Goal: Task Accomplishment & Management: Complete application form

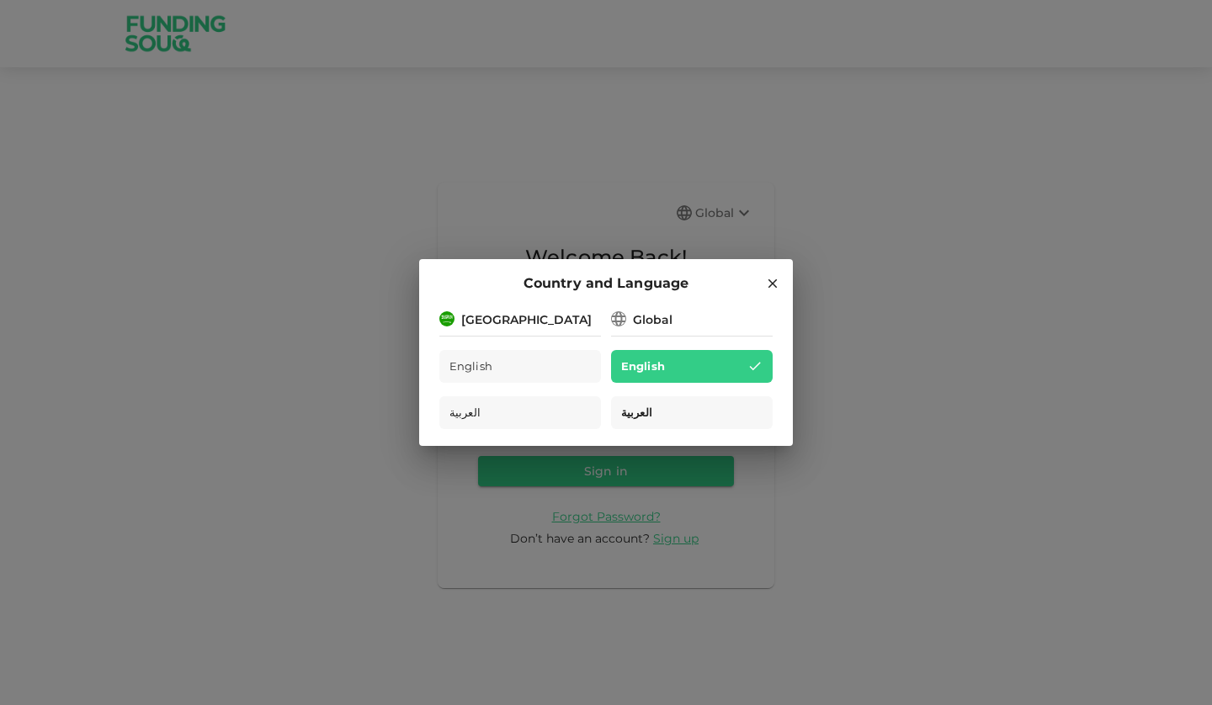
click at [635, 409] on span "العربية" at bounding box center [636, 412] width 31 height 19
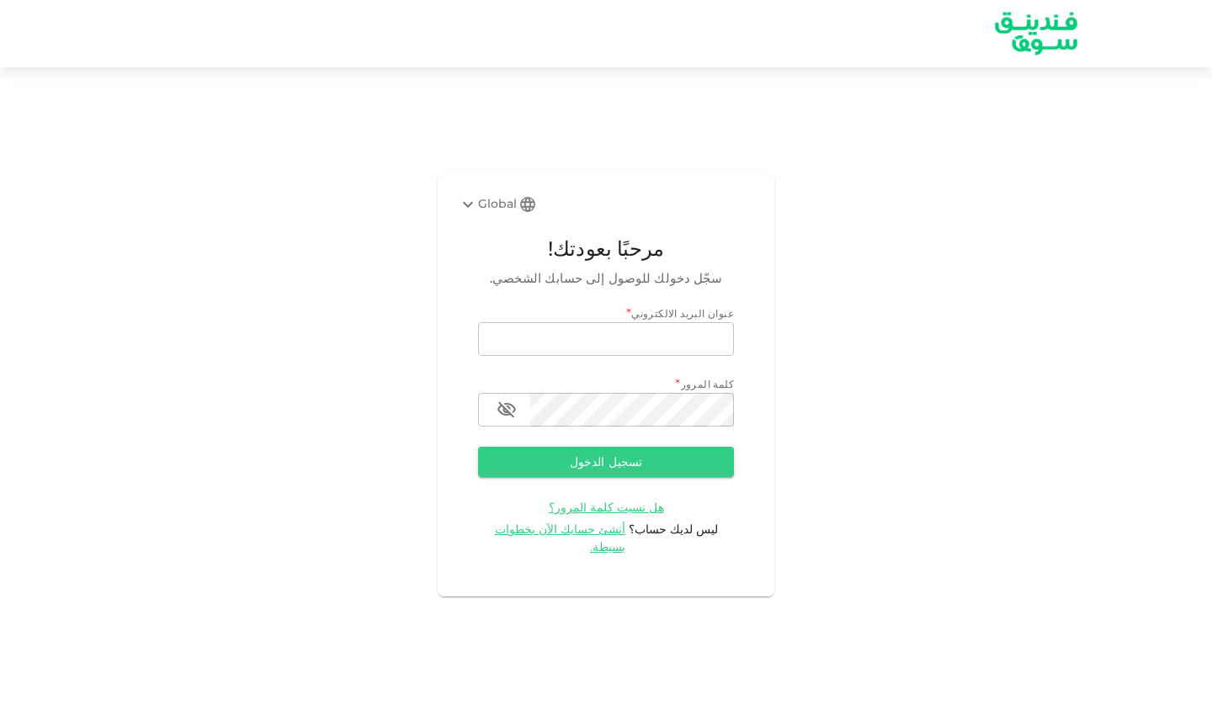
click at [1028, 30] on img at bounding box center [1036, 33] width 126 height 65
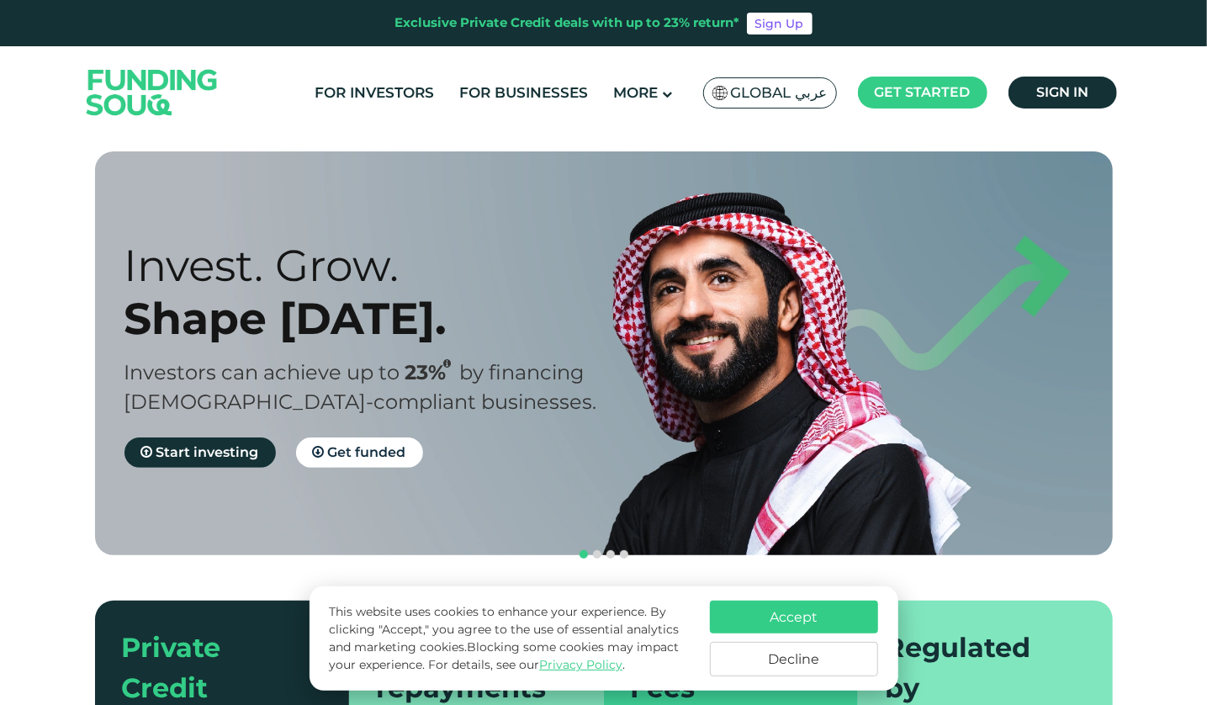
click at [770, 88] on span "Global عربي" at bounding box center [779, 92] width 97 height 19
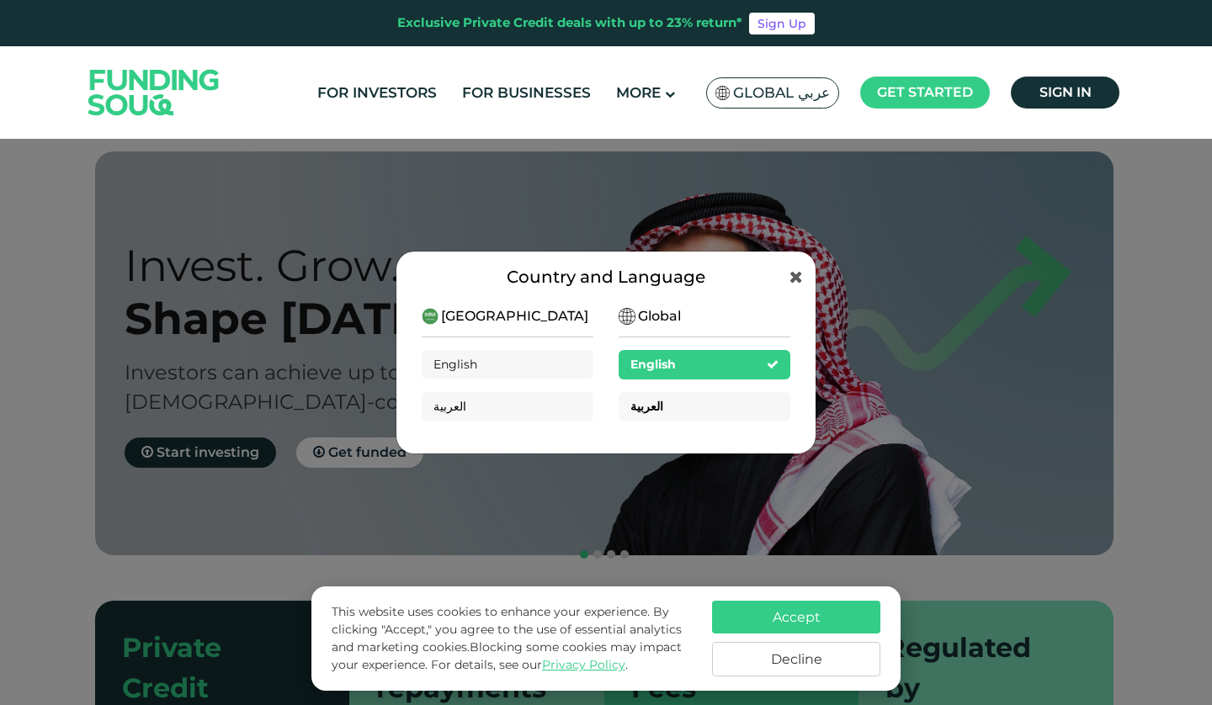
click at [648, 408] on span "العربية" at bounding box center [646, 406] width 33 height 15
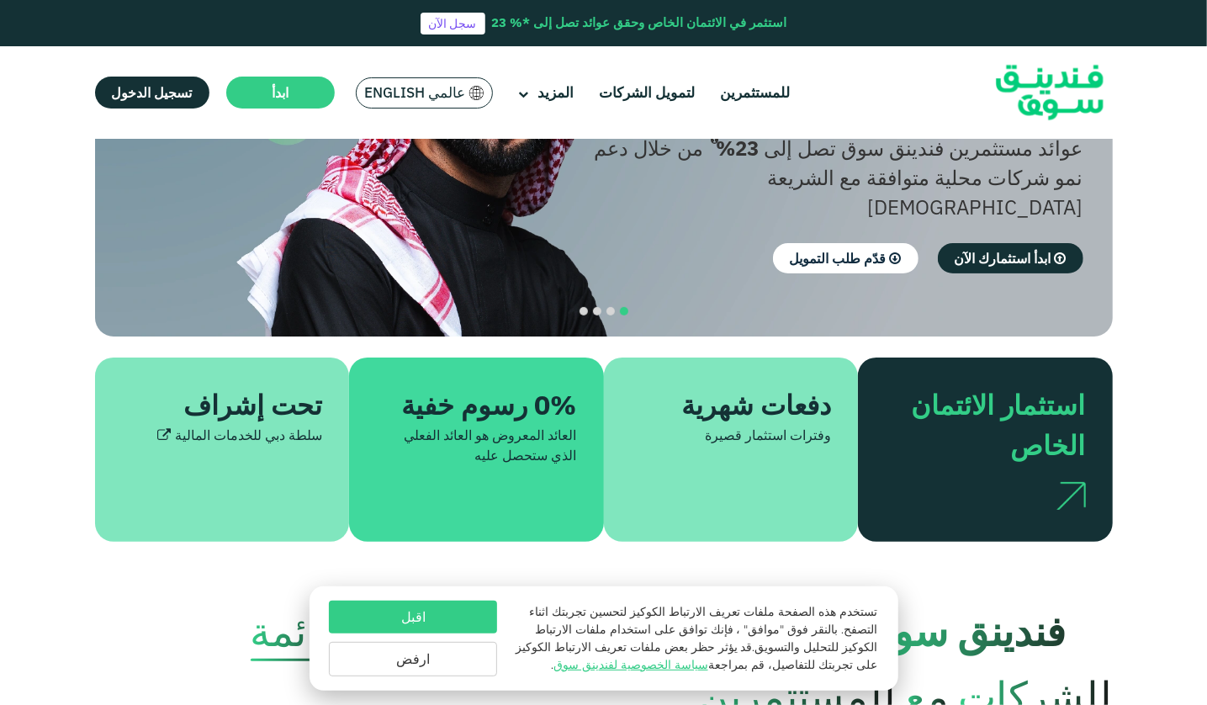
scroll to position [370, 0]
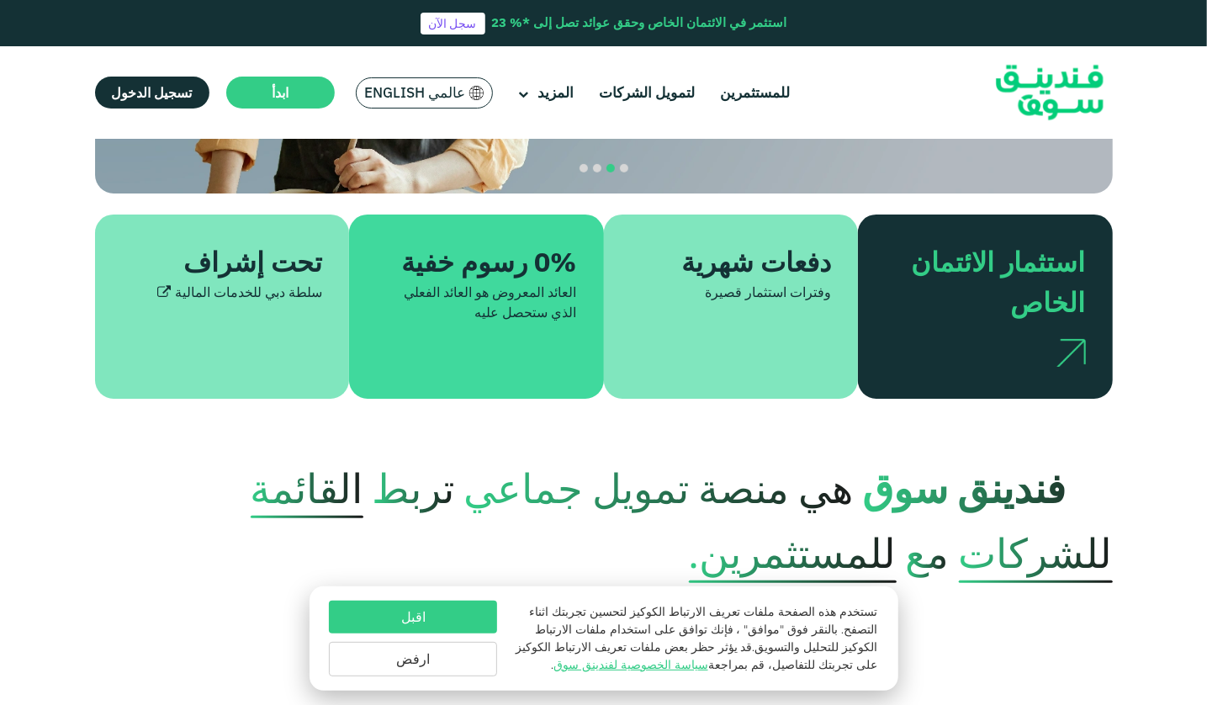
click at [434, 610] on button "اقبل" at bounding box center [413, 617] width 168 height 33
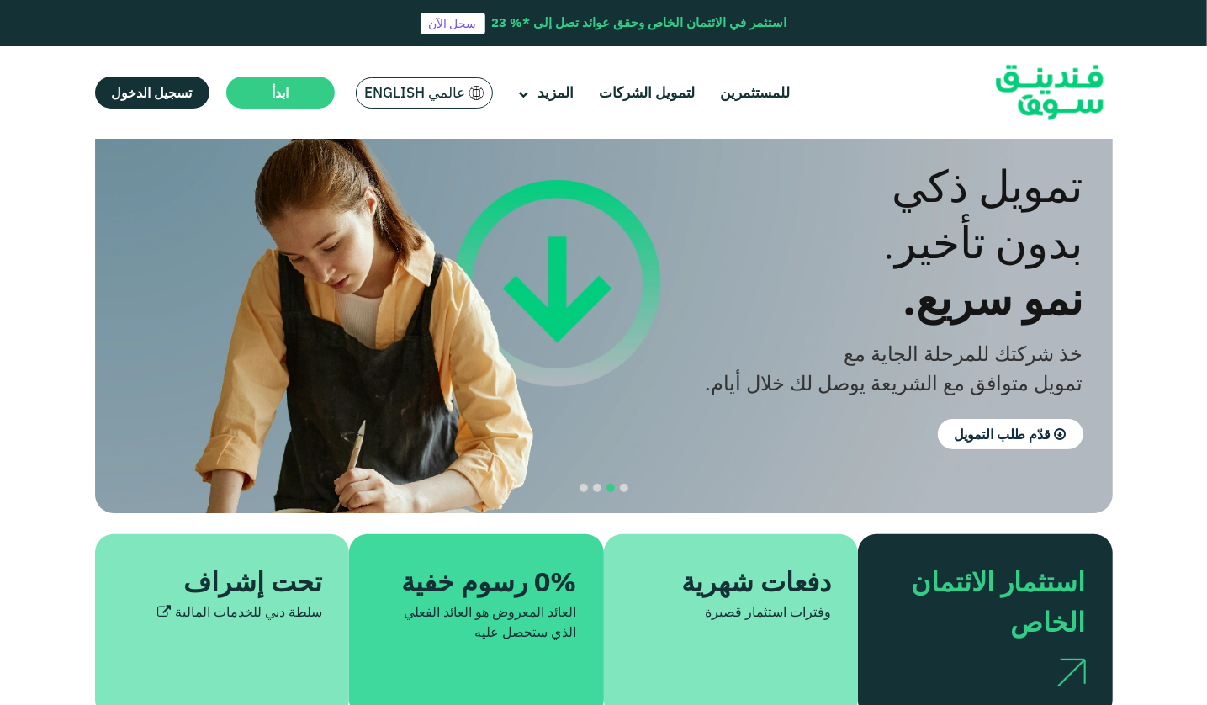
scroll to position [0, 0]
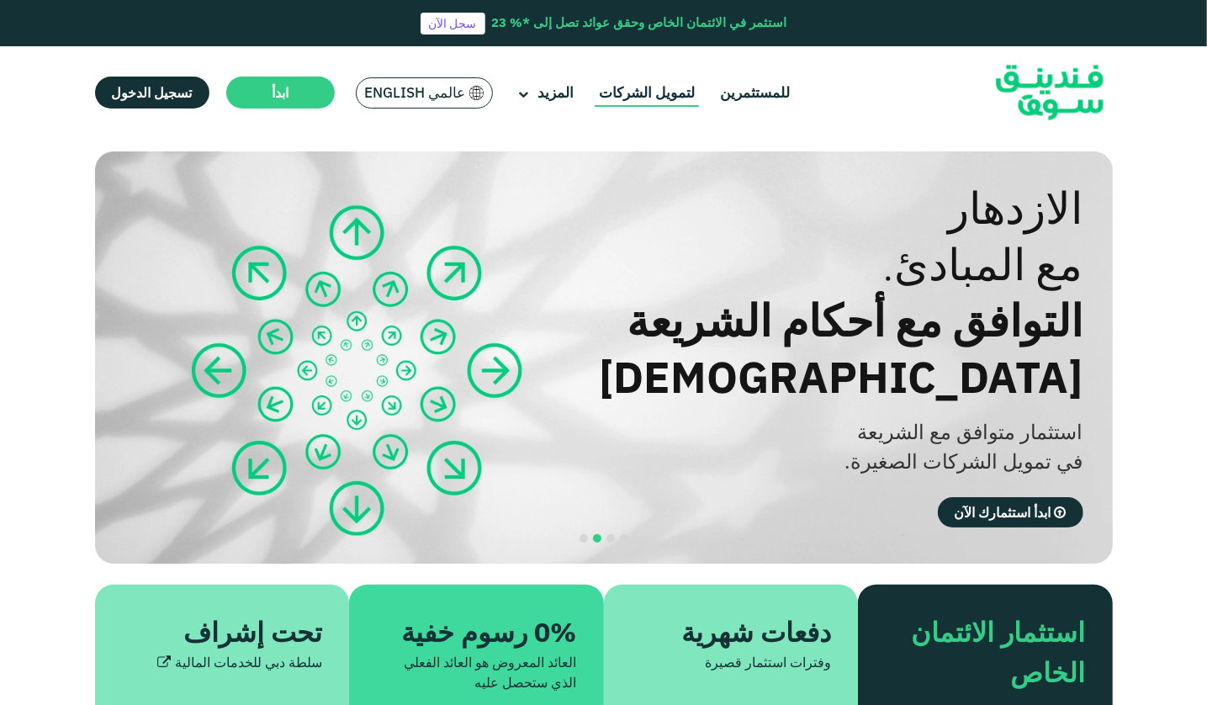
click at [642, 88] on link "لتمويل الشركات" at bounding box center [647, 93] width 104 height 28
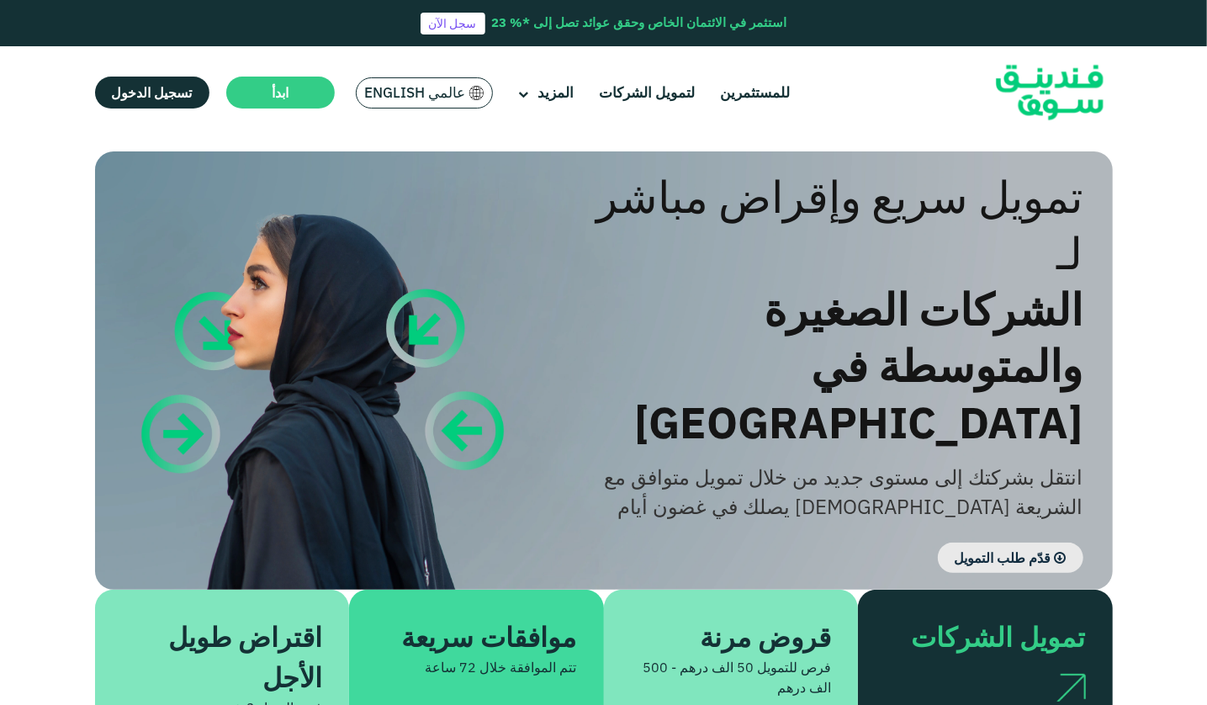
click at [969, 549] on span "قدّم طلب التمويل" at bounding box center [1003, 557] width 97 height 17
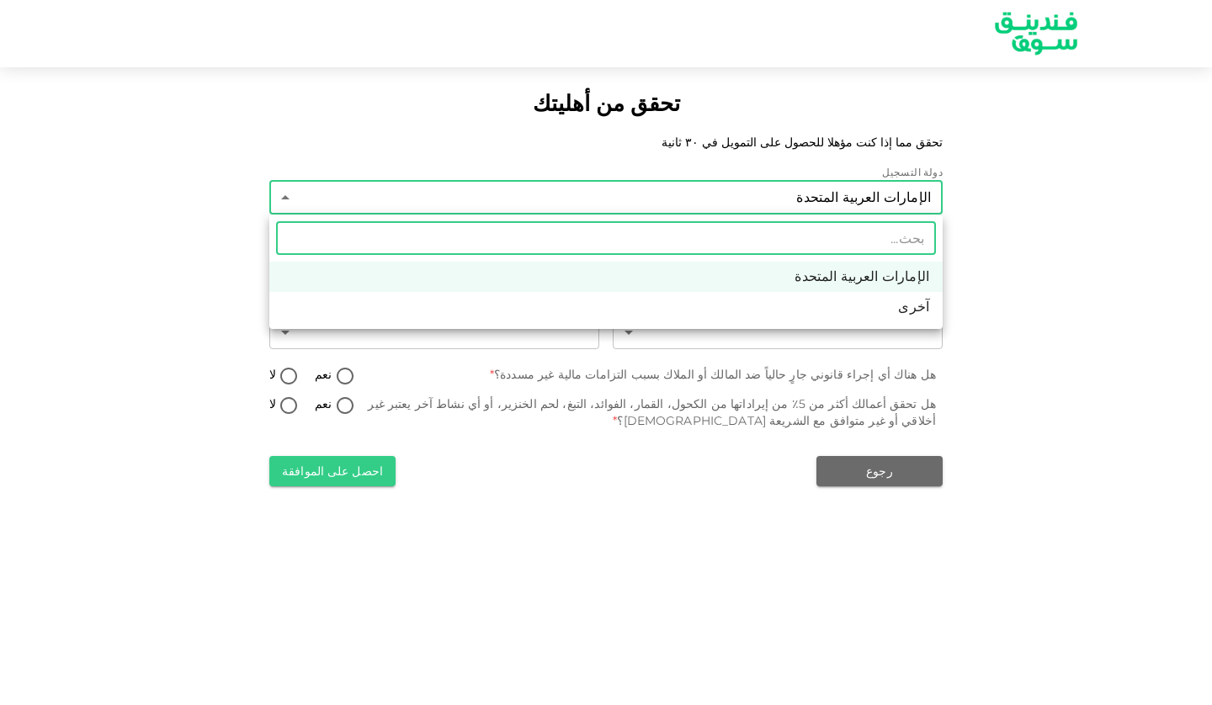
click at [633, 205] on body "تحقق من أهليتك تحقق مما إذا كنت مؤهلا للحصول على التمويل في ٣٠ ثانية دولة التسج…" at bounding box center [606, 352] width 1212 height 705
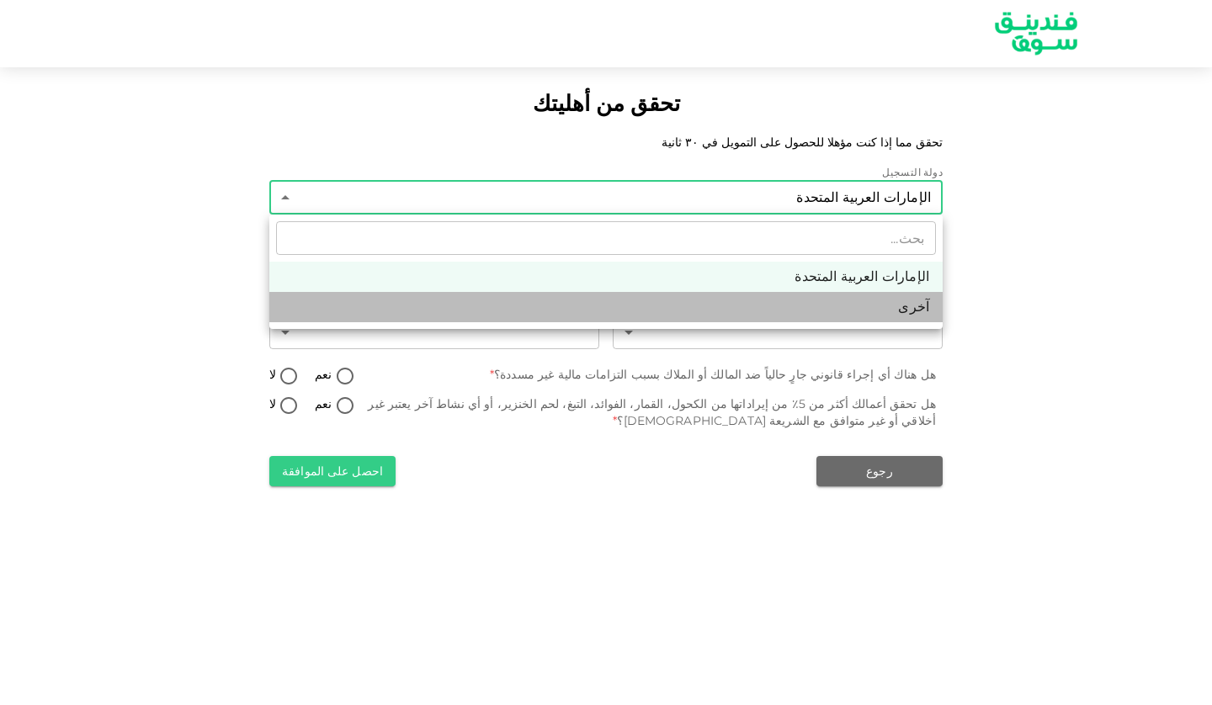
click at [867, 304] on li "آخرى" at bounding box center [605, 307] width 673 height 30
type input "3"
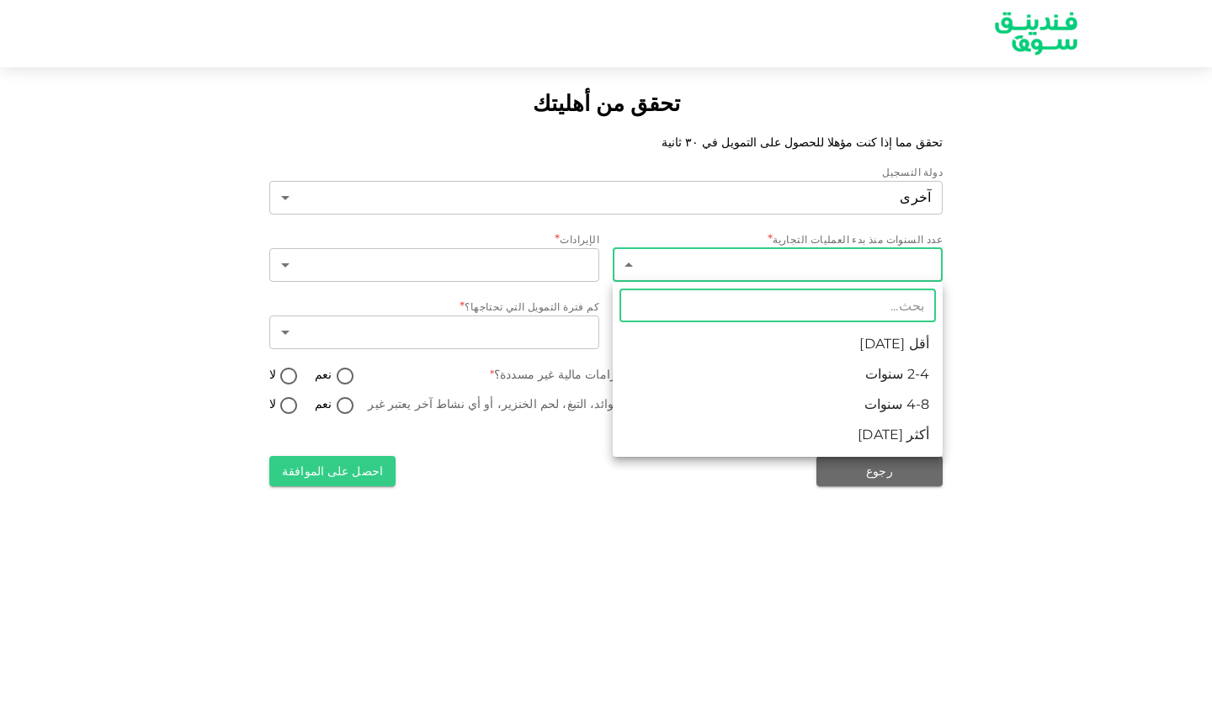
click at [895, 273] on body "تحقق من أهليتك تحقق مما إذا كنت مؤهلا للحصول على التمويل في ٣٠ ثانية دولة التسج…" at bounding box center [606, 352] width 1212 height 705
click at [1041, 245] on div at bounding box center [606, 352] width 1212 height 705
click at [857, 269] on body "تحقق من أهليتك تحقق مما إذا كنت مؤهلا للحصول على التمويل في ٣٠ ثانية دولة التسج…" at bounding box center [606, 352] width 1212 height 705
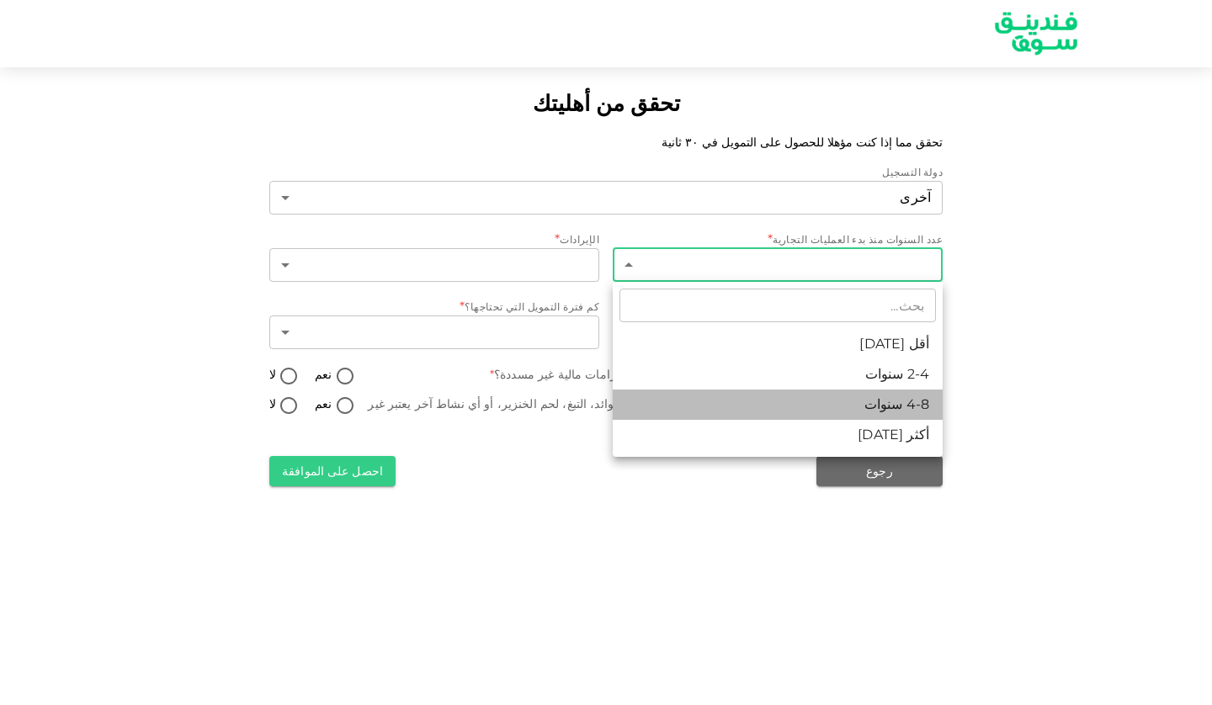
click at [870, 404] on li "4-8 سنوات" at bounding box center [778, 405] width 330 height 30
type input "3"
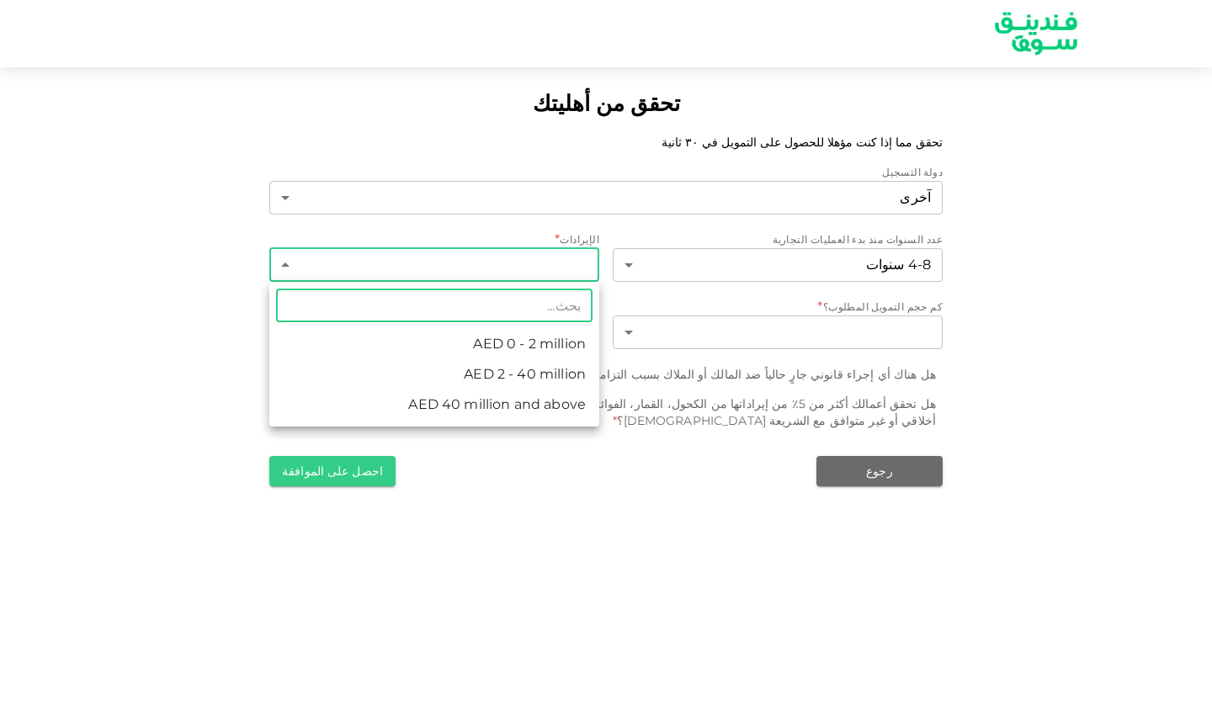
click at [561, 267] on body "تحقق من أهليتك تحقق مما إذا كنت مؤهلا للحصول على التمويل في ٣٠ ثانية دولة التسج…" at bounding box center [606, 352] width 1212 height 705
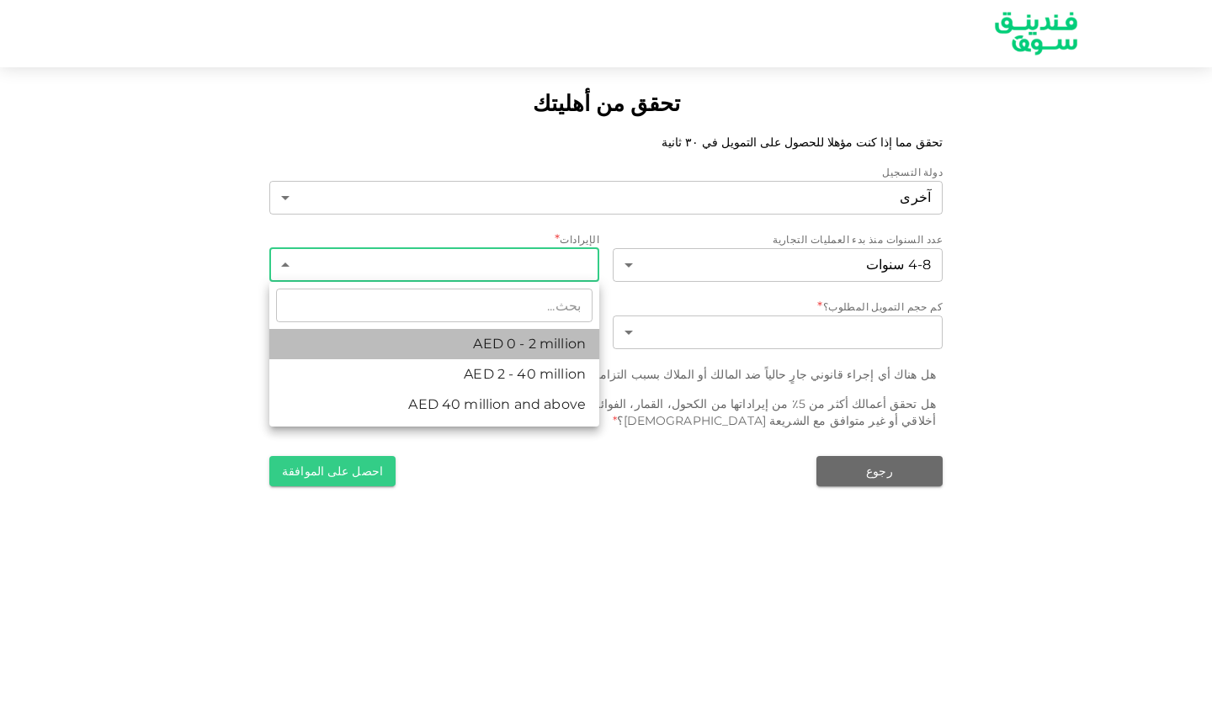
click at [537, 344] on li "AED 0 - 2 million" at bounding box center [434, 344] width 330 height 30
type input "1"
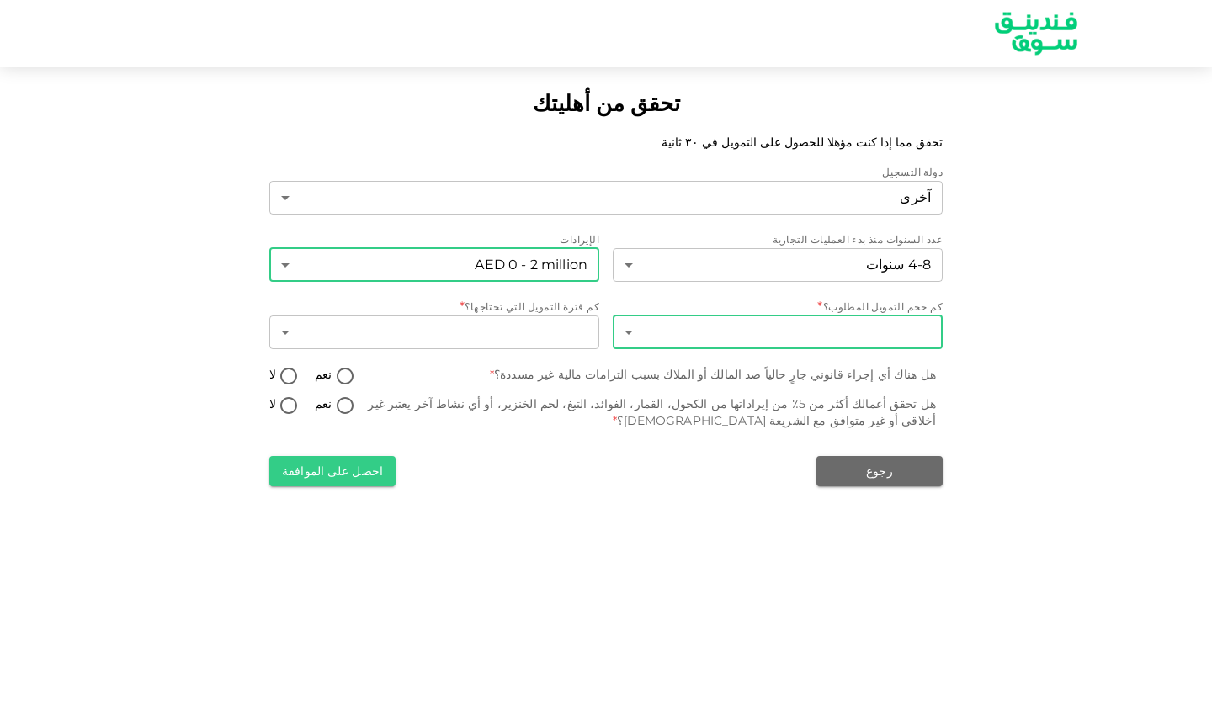
click at [757, 330] on body "تحقق من أهليتك تحقق مما إذا كنت مؤهلا للحصول على التمويل في ٣٠ ثانية دولة التسج…" at bounding box center [606, 352] width 1212 height 705
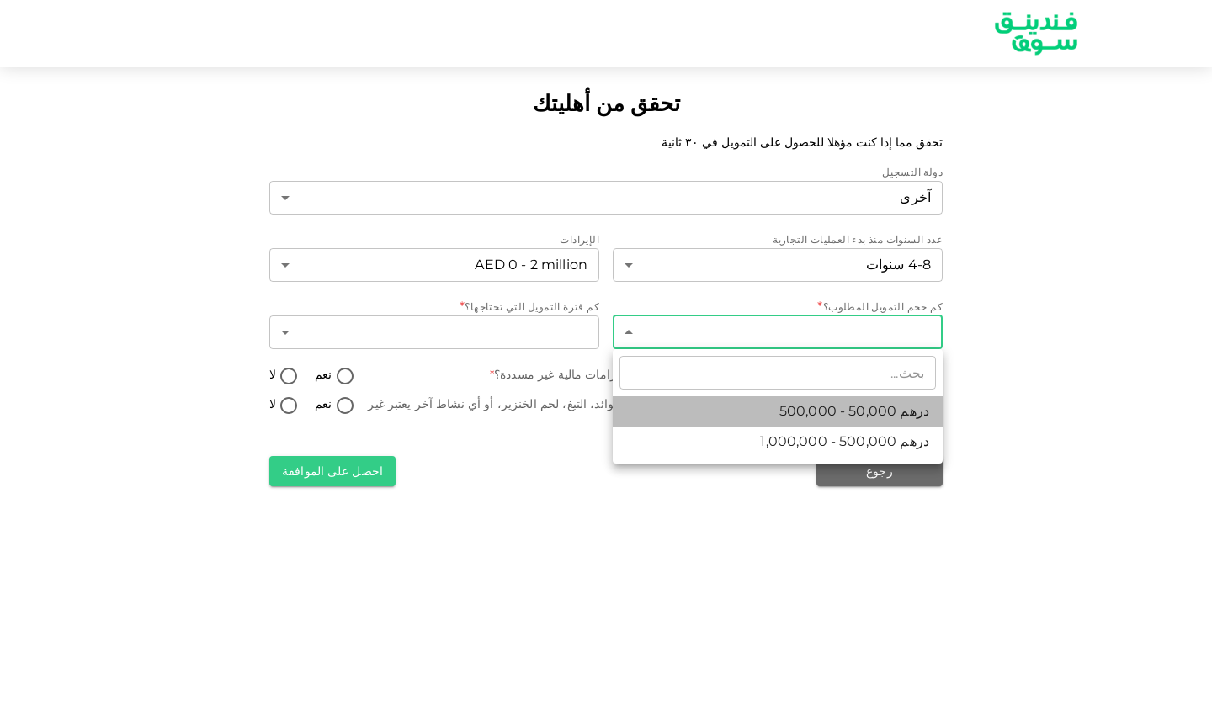
click at [771, 410] on li "درهم 50,000 - 500,000" at bounding box center [778, 411] width 330 height 30
type input "1"
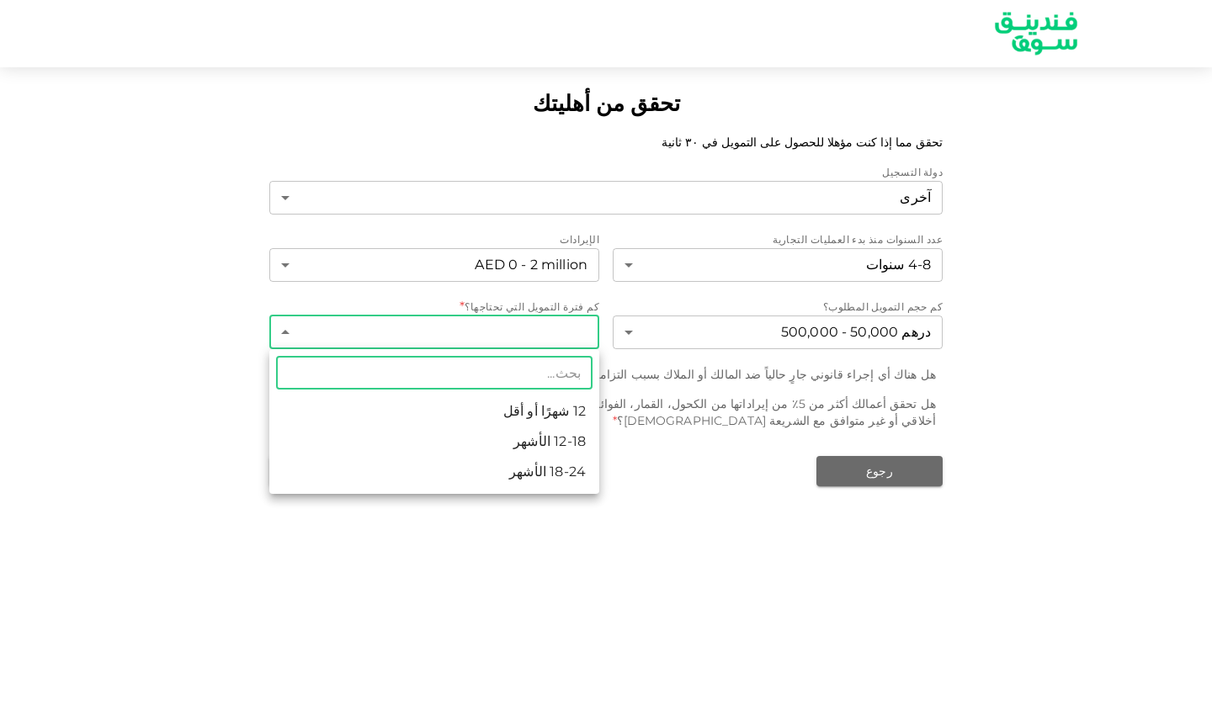
click at [485, 336] on body "تحقق من أهليتك تحقق مما إذا كنت مؤهلا للحصول على التمويل في ٣٠ ثانية دولة التسج…" at bounding box center [606, 352] width 1212 height 705
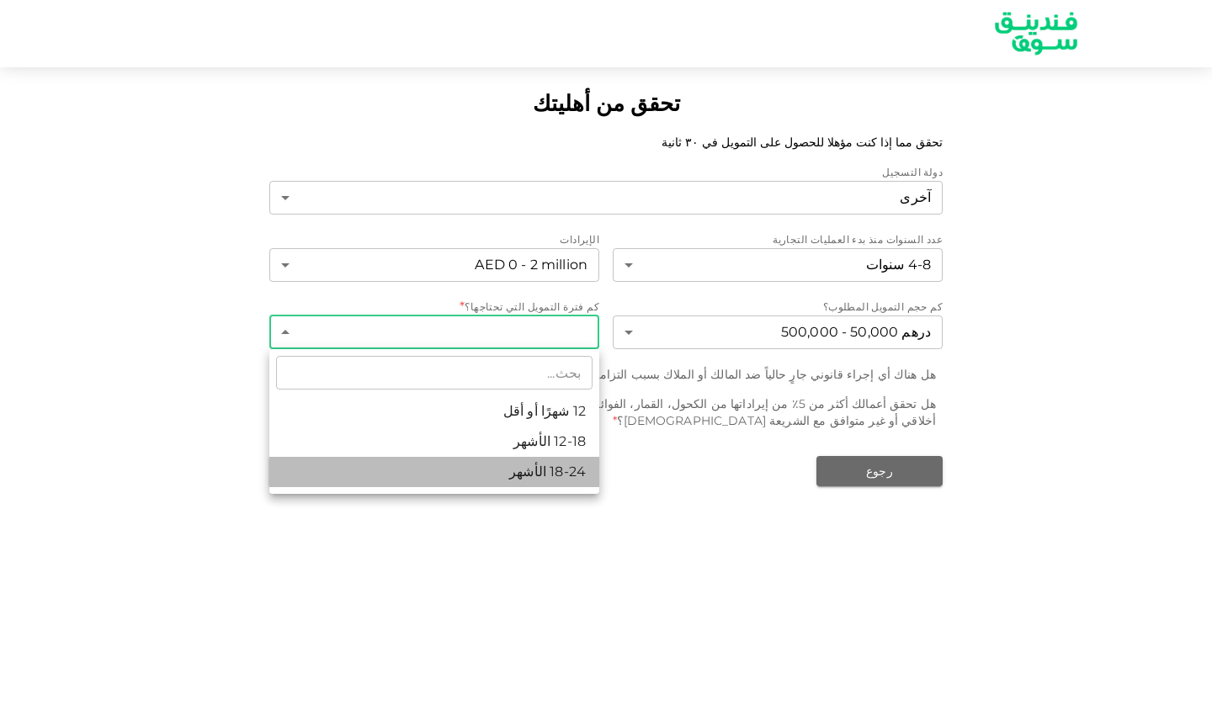
click at [518, 475] on li "18-24 الأشهر" at bounding box center [434, 472] width 330 height 30
type input "3"
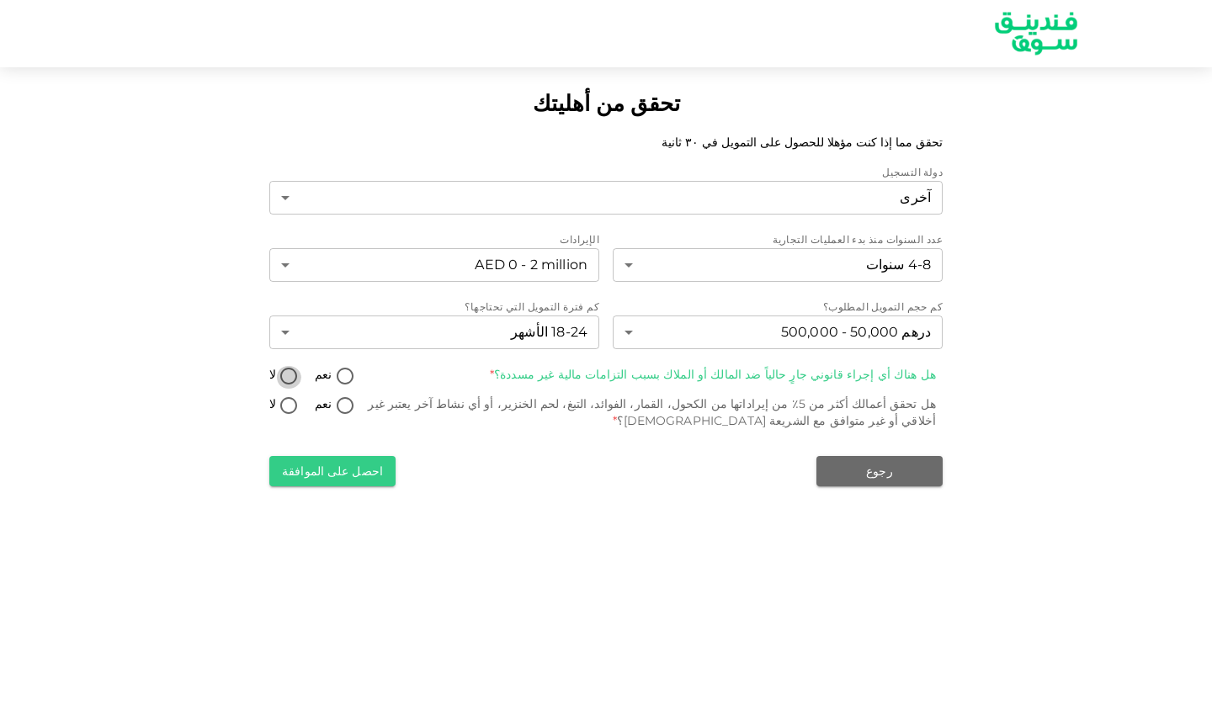
click at [287, 371] on input "لا" at bounding box center [288, 377] width 25 height 23
radio input "true"
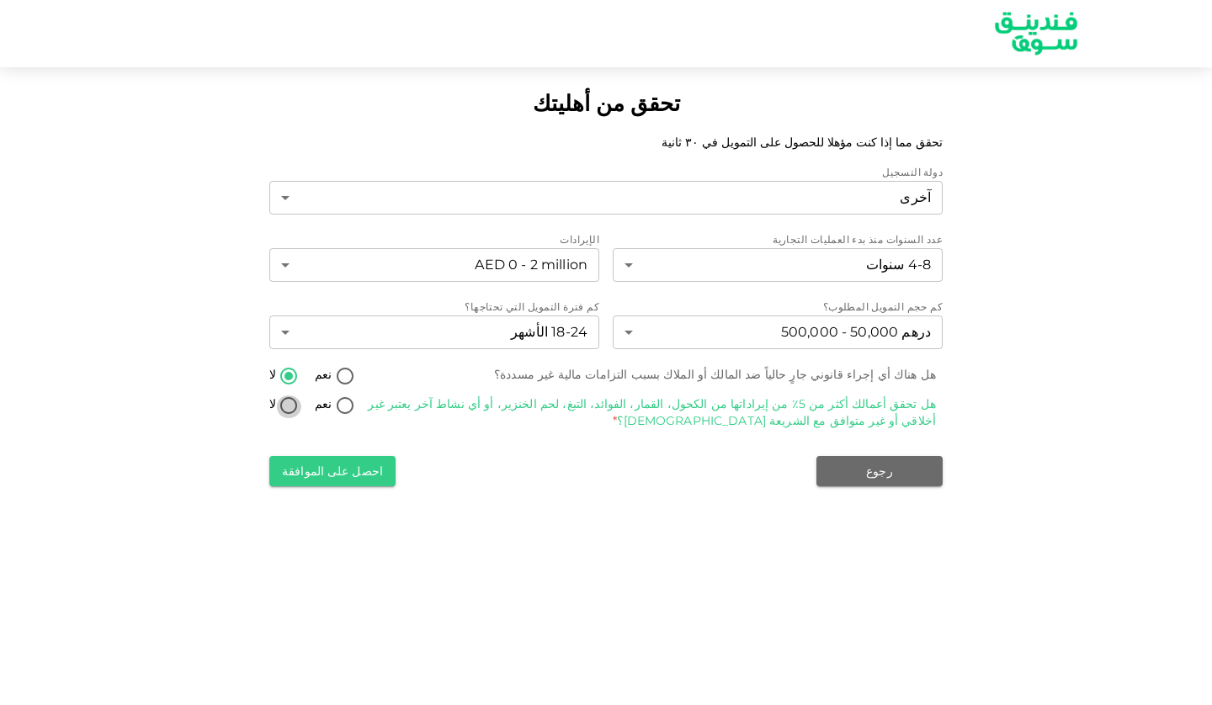
click at [289, 405] on input "لا" at bounding box center [288, 406] width 25 height 23
radio input "true"
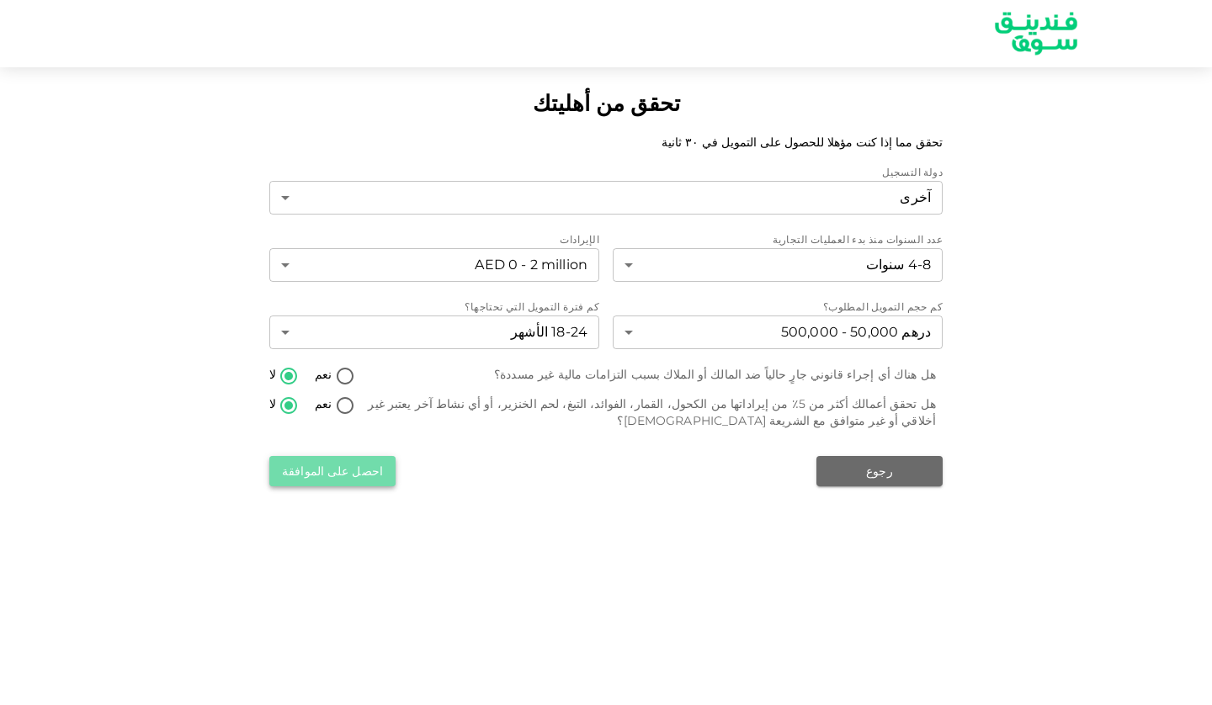
click at [323, 472] on button "احصل على الموافقة" at bounding box center [332, 471] width 126 height 30
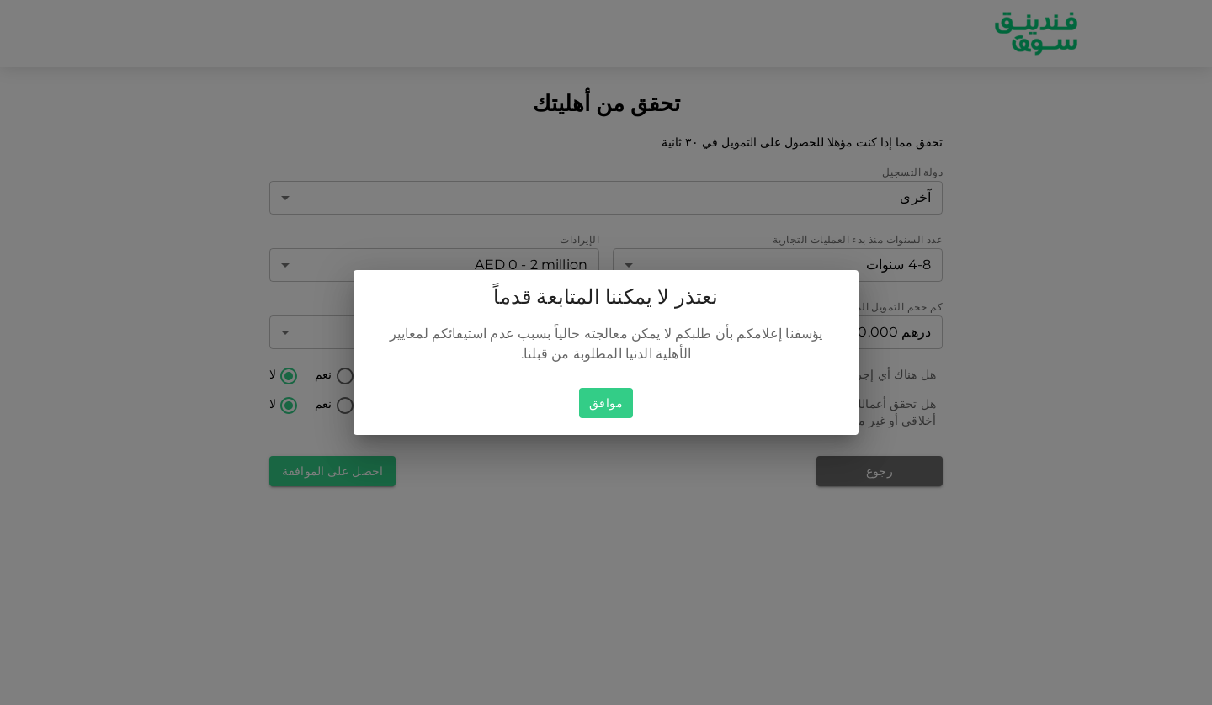
click at [619, 388] on button "موافق" at bounding box center [606, 403] width 54 height 31
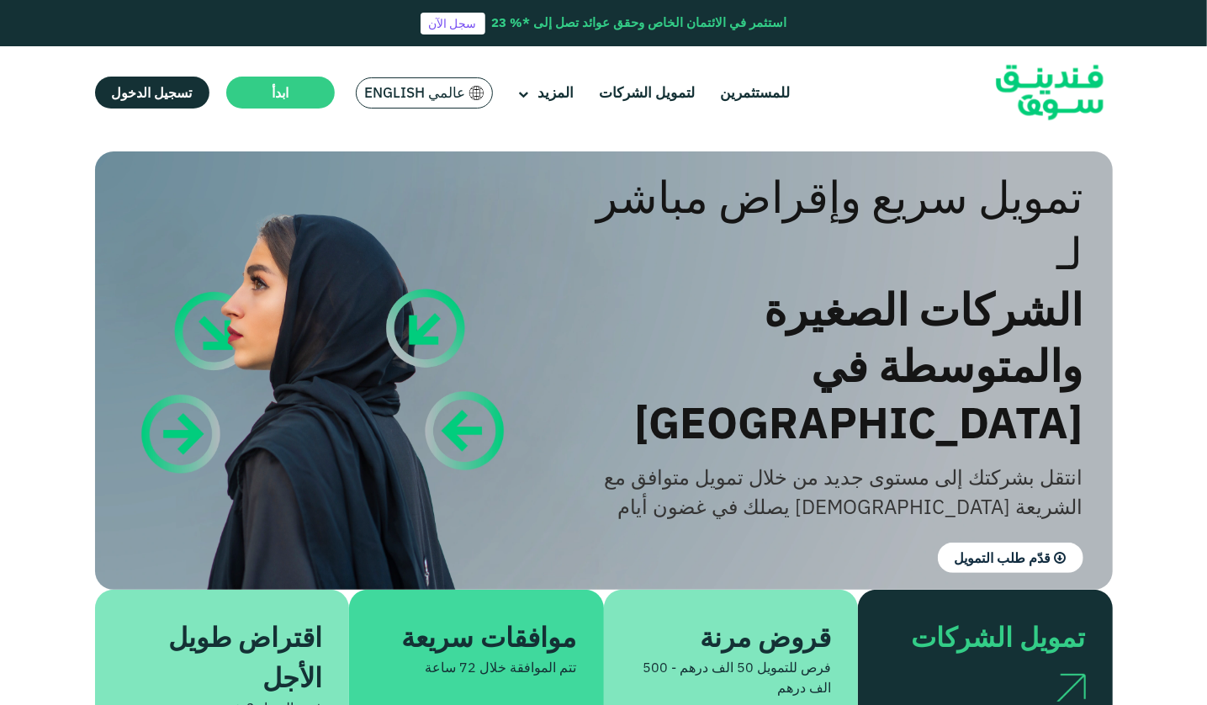
click at [411, 91] on span "عالمي English" at bounding box center [415, 92] width 101 height 19
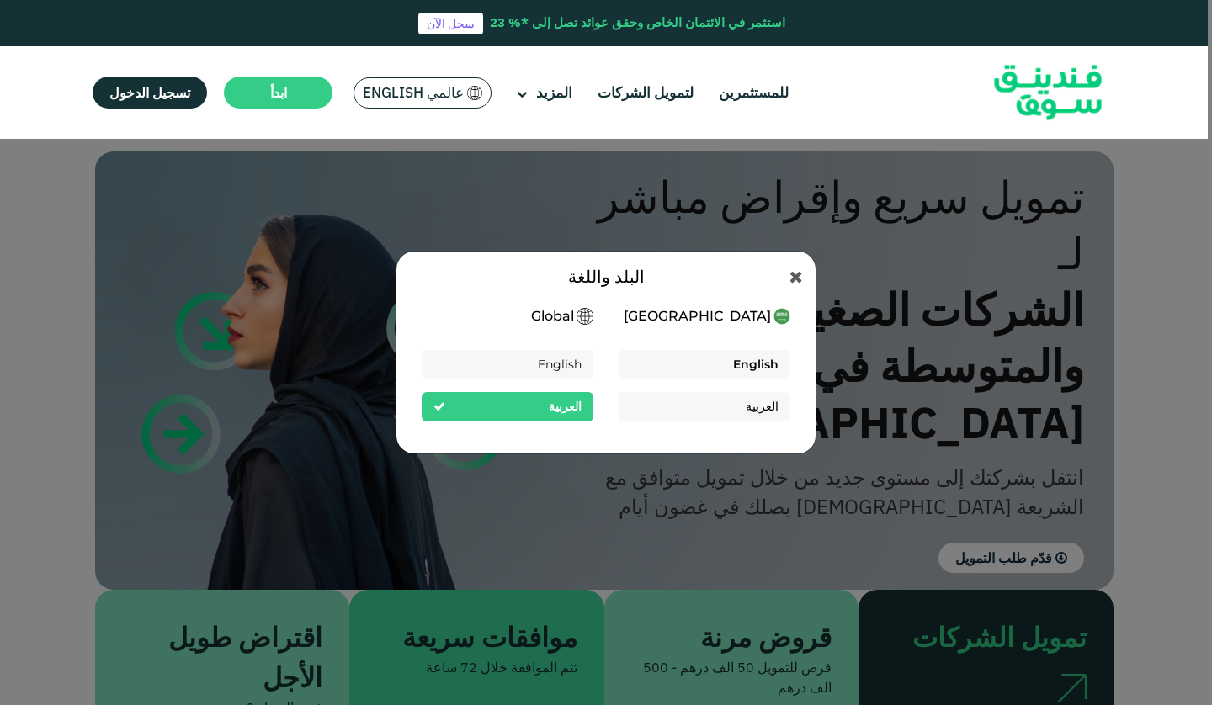
click at [700, 361] on div "English" at bounding box center [704, 364] width 172 height 29
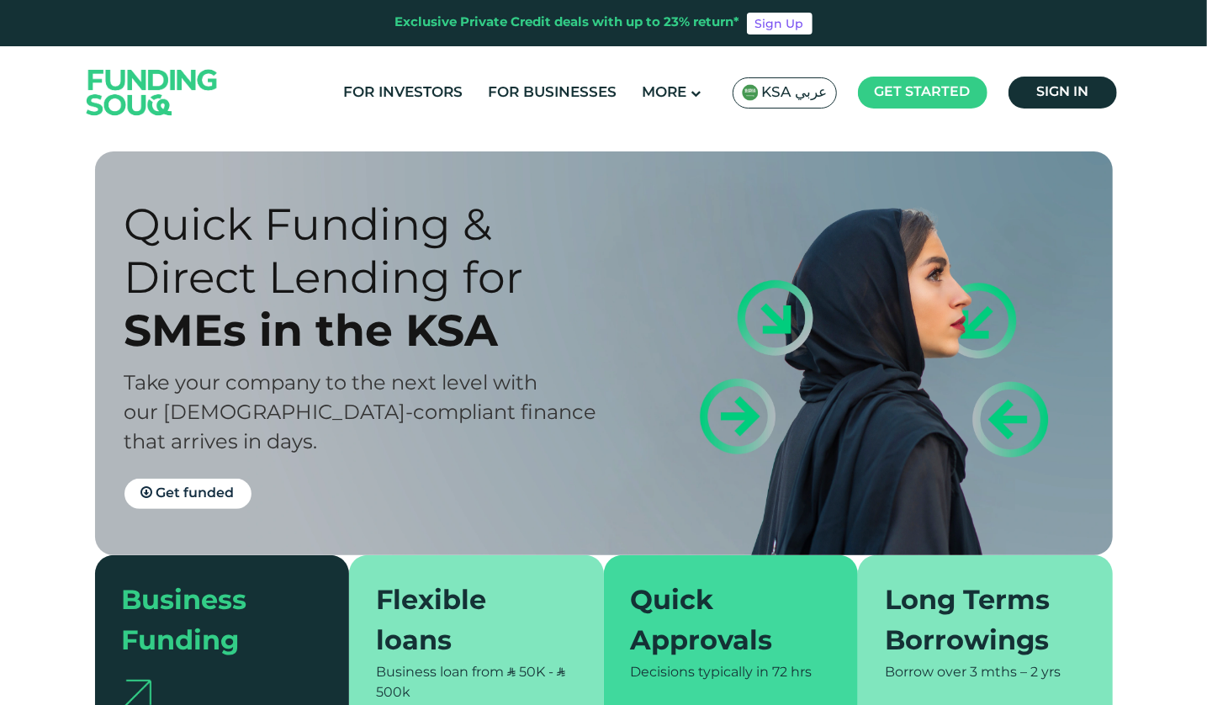
click at [801, 90] on span "KSA عربي" at bounding box center [795, 92] width 66 height 19
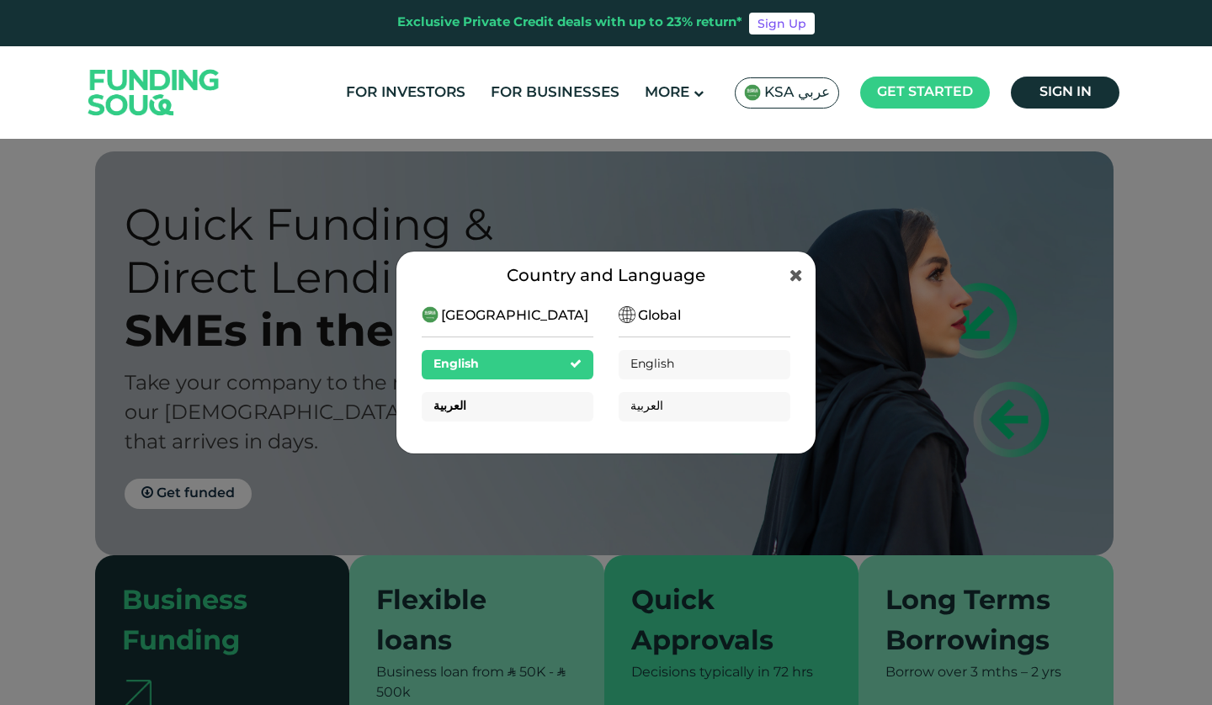
click at [525, 406] on div "العربية" at bounding box center [508, 406] width 172 height 29
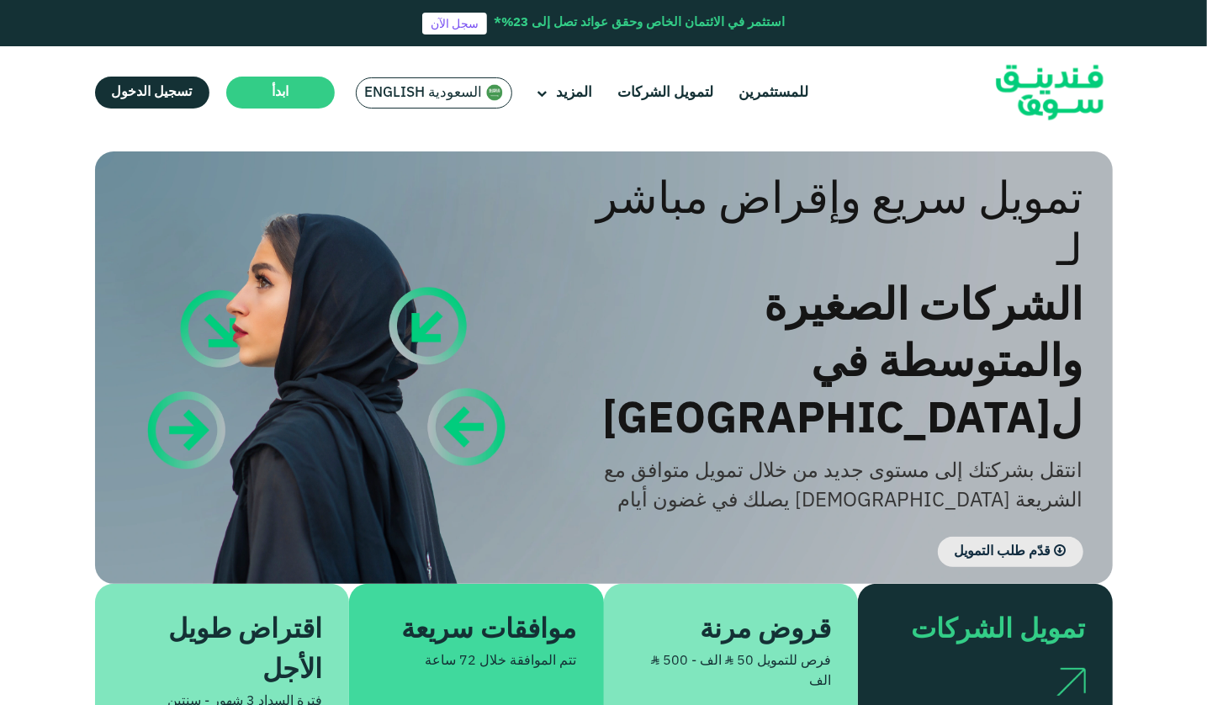
click at [964, 545] on span "قدّم طلب التمويل" at bounding box center [1003, 551] width 97 height 13
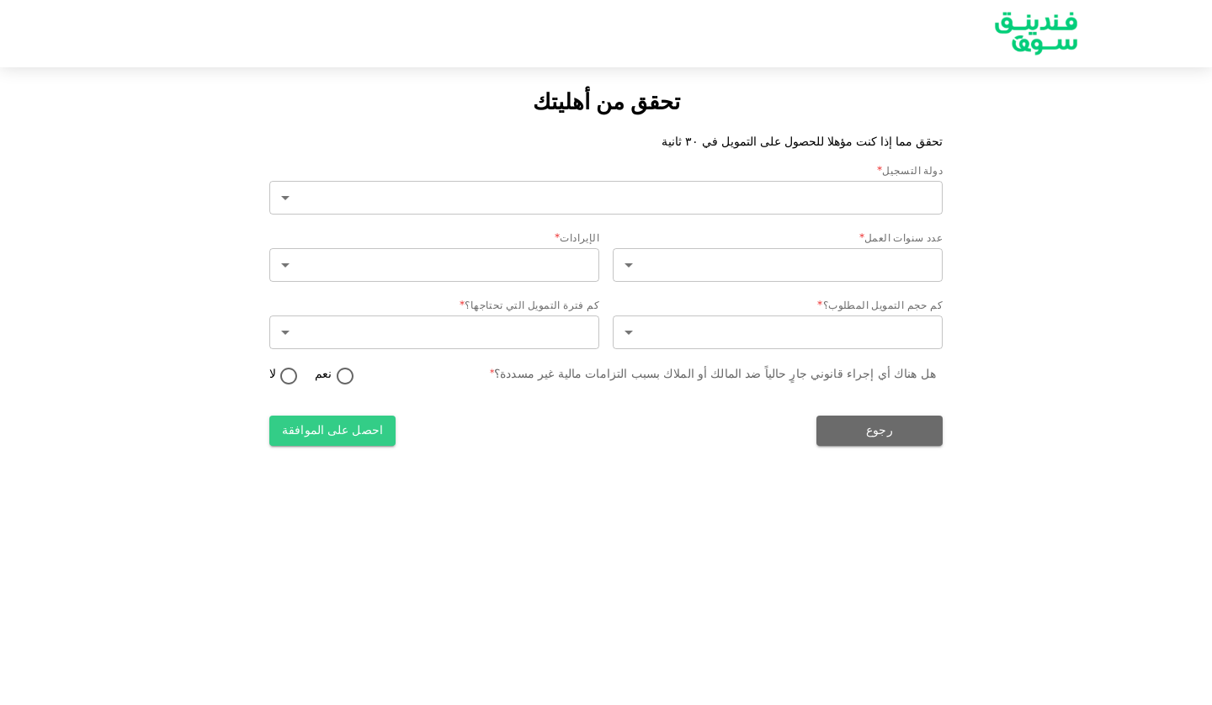
type input "2"
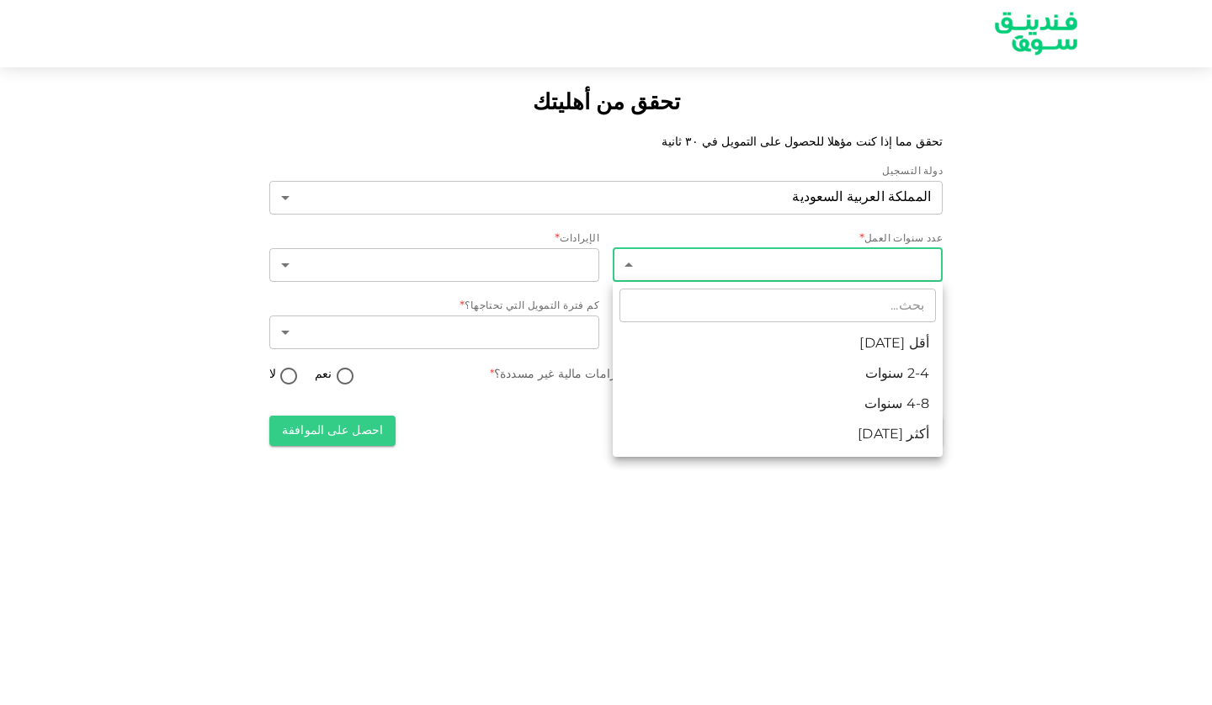
click at [667, 268] on body "تحقق من أهليتك تحقق مما إذا كنت مؤهلا للحصول على التمويل في ٣٠ ثانية دولة التسج…" at bounding box center [606, 352] width 1212 height 705
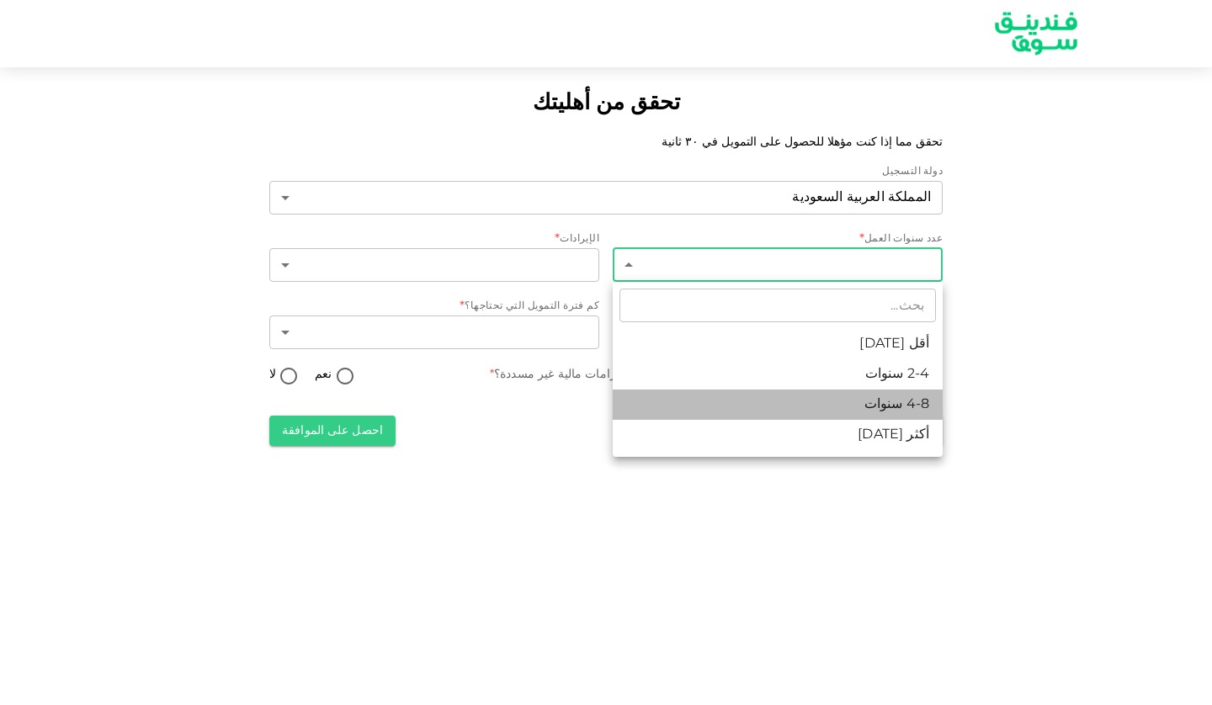
click at [841, 397] on li "4-8 سنوات" at bounding box center [778, 405] width 330 height 30
type input "3"
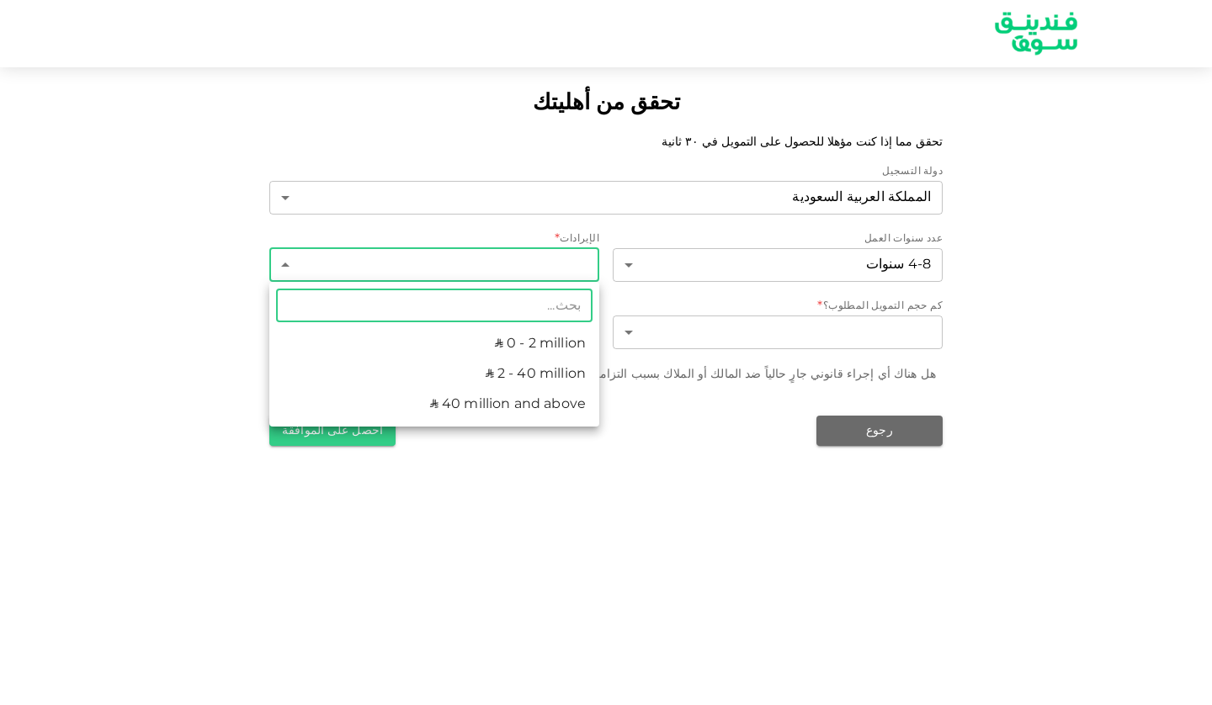
click at [566, 268] on body "تحقق من أهليتك تحقق مما إذا كنت مؤهلا للحصول على التمويل في ٣٠ ثانية دولة التسج…" at bounding box center [606, 352] width 1212 height 705
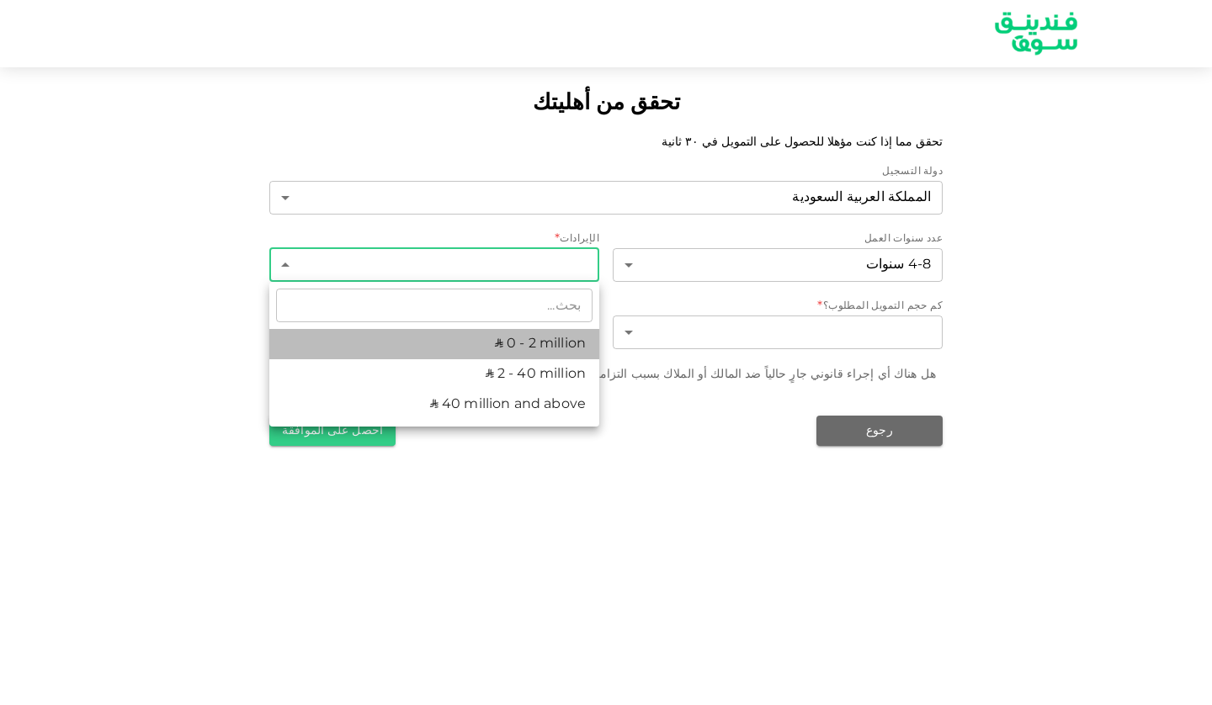
click at [523, 351] on li "ʢ 0 - 2 million" at bounding box center [434, 344] width 330 height 30
type input "1"
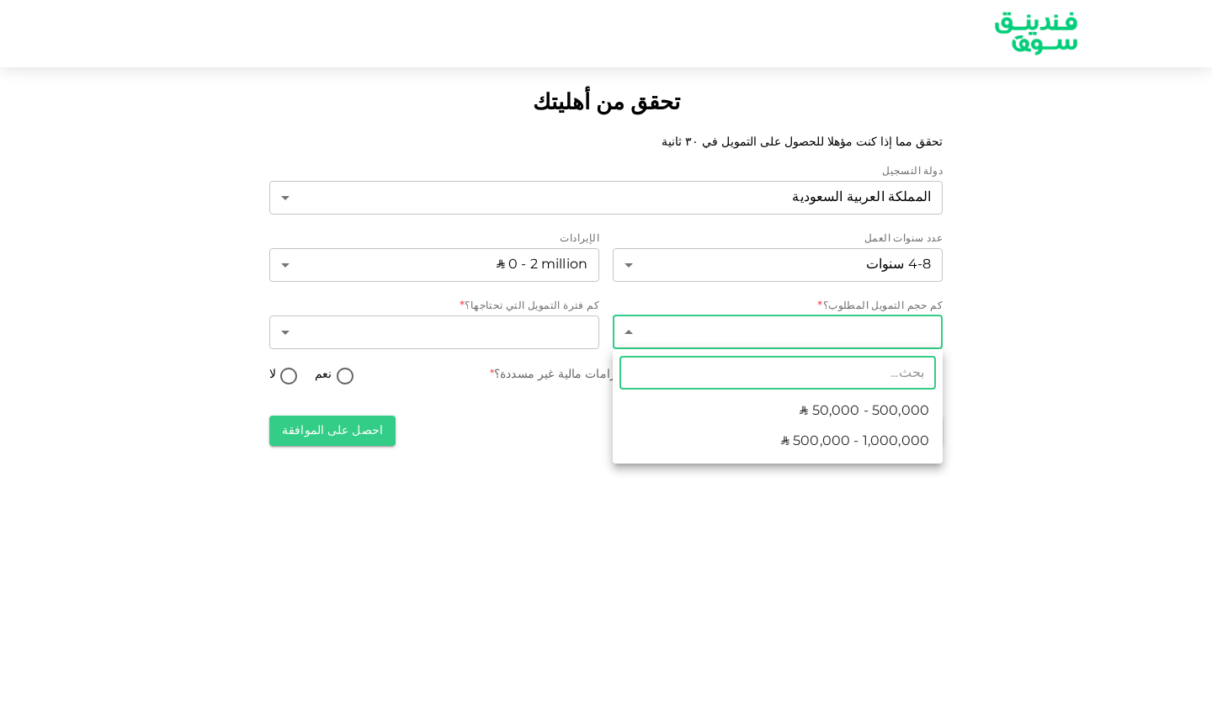
click at [830, 336] on body "تحقق من أهليتك تحقق مما إذا كنت مؤهلا للحصول على التمويل في ٣٠ ثانية دولة التسج…" at bounding box center [606, 352] width 1212 height 705
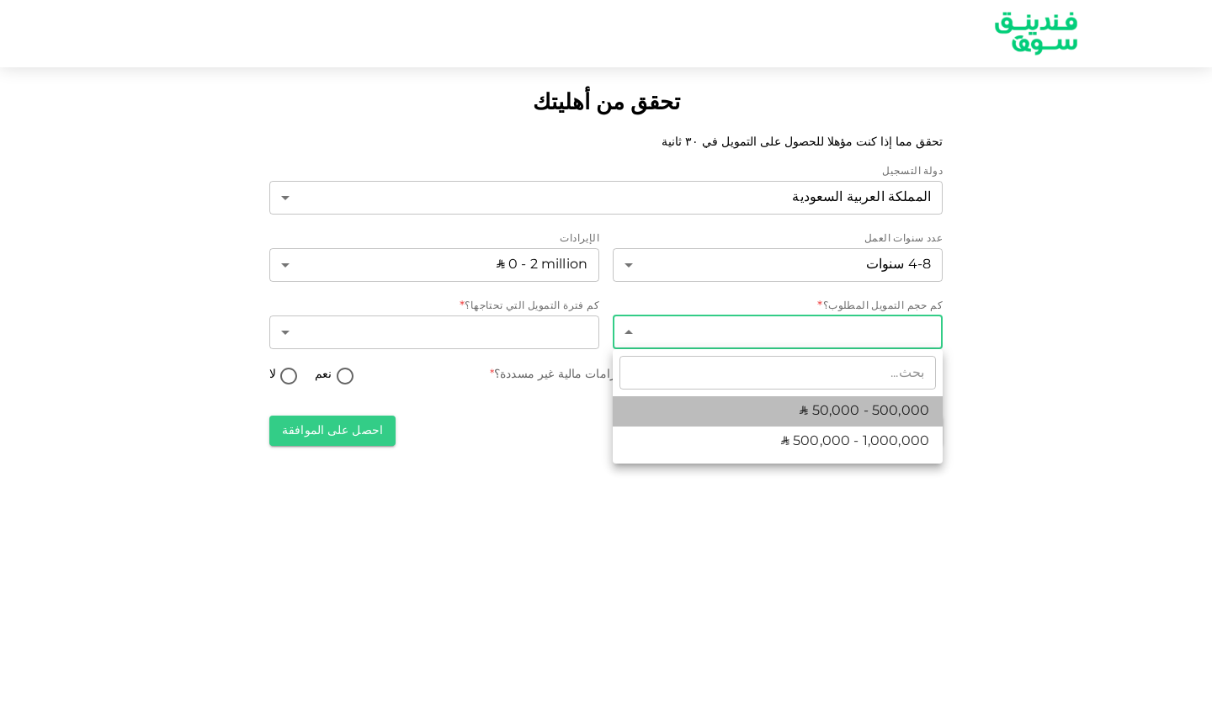
click at [835, 408] on span "ʢ 50,000 - 500,000" at bounding box center [864, 411] width 130 height 20
type input "1"
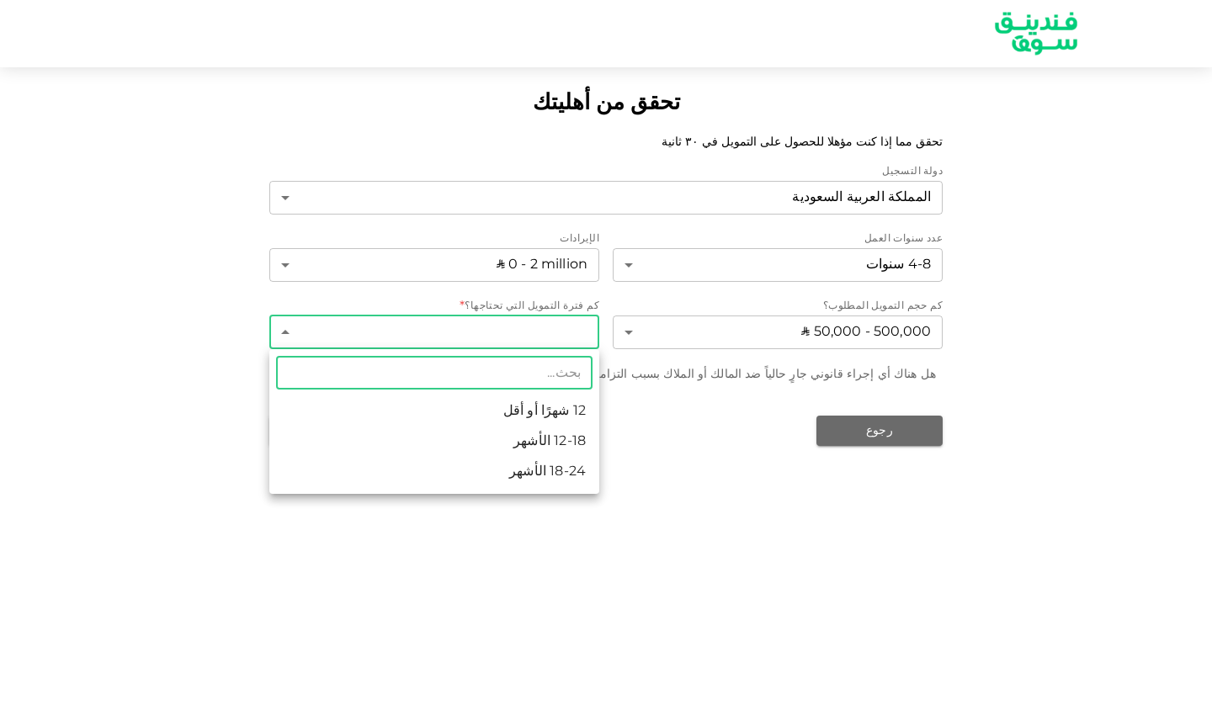
click at [471, 336] on body "تحقق من أهليتك تحقق مما إذا كنت مؤهلا للحصول على التمويل في ٣٠ ثانية دولة التسج…" at bounding box center [606, 352] width 1212 height 705
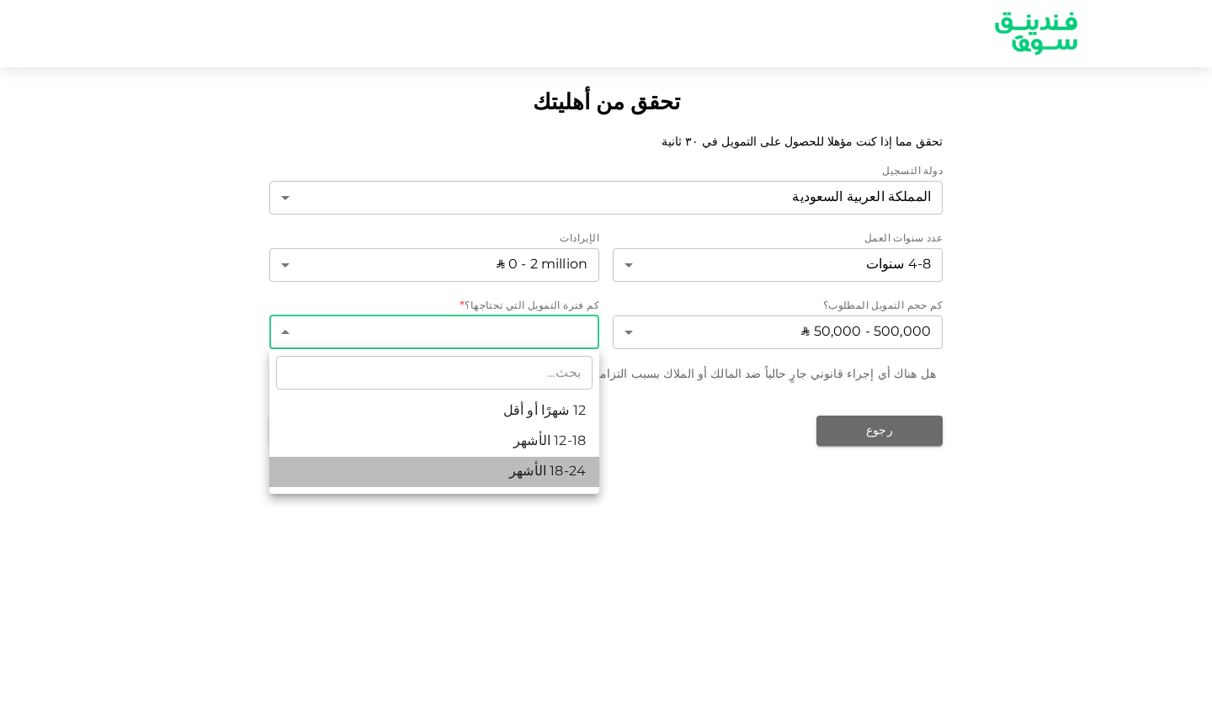
click at [532, 472] on li "18-24 الأشهر" at bounding box center [434, 472] width 330 height 30
type input "3"
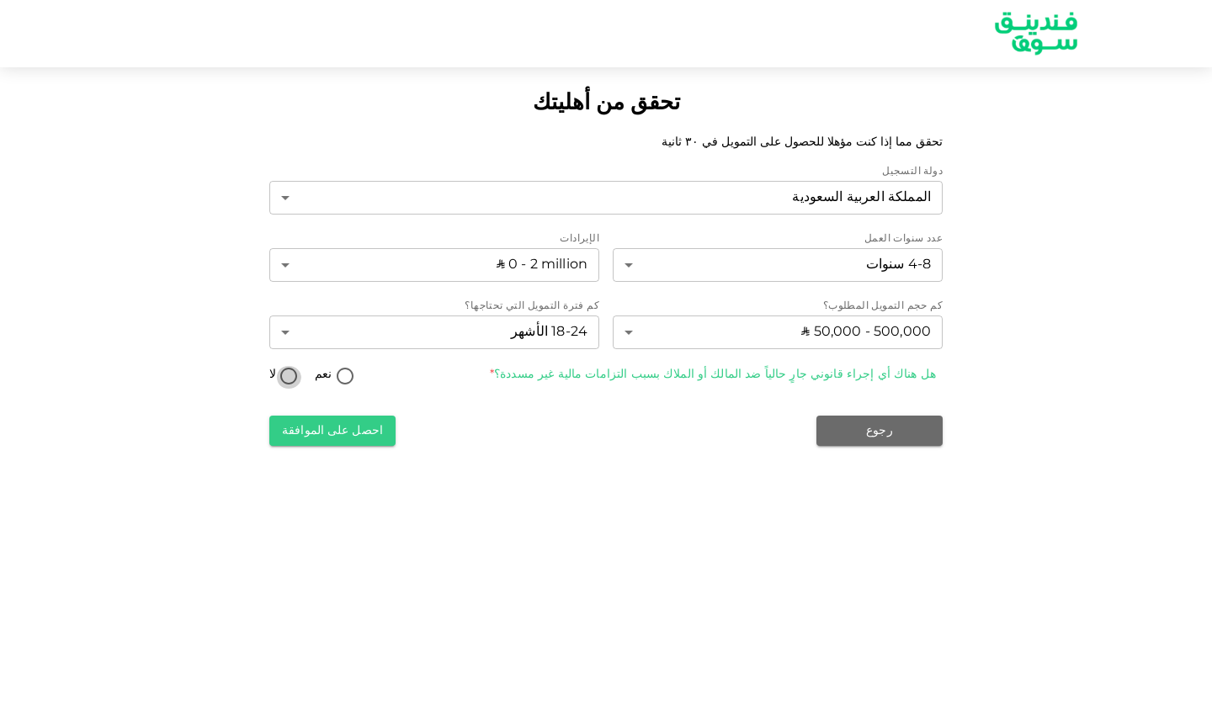
click at [293, 374] on input "لا" at bounding box center [288, 377] width 25 height 23
radio input "true"
click at [328, 430] on button "احصل على الموافقة" at bounding box center [332, 431] width 126 height 30
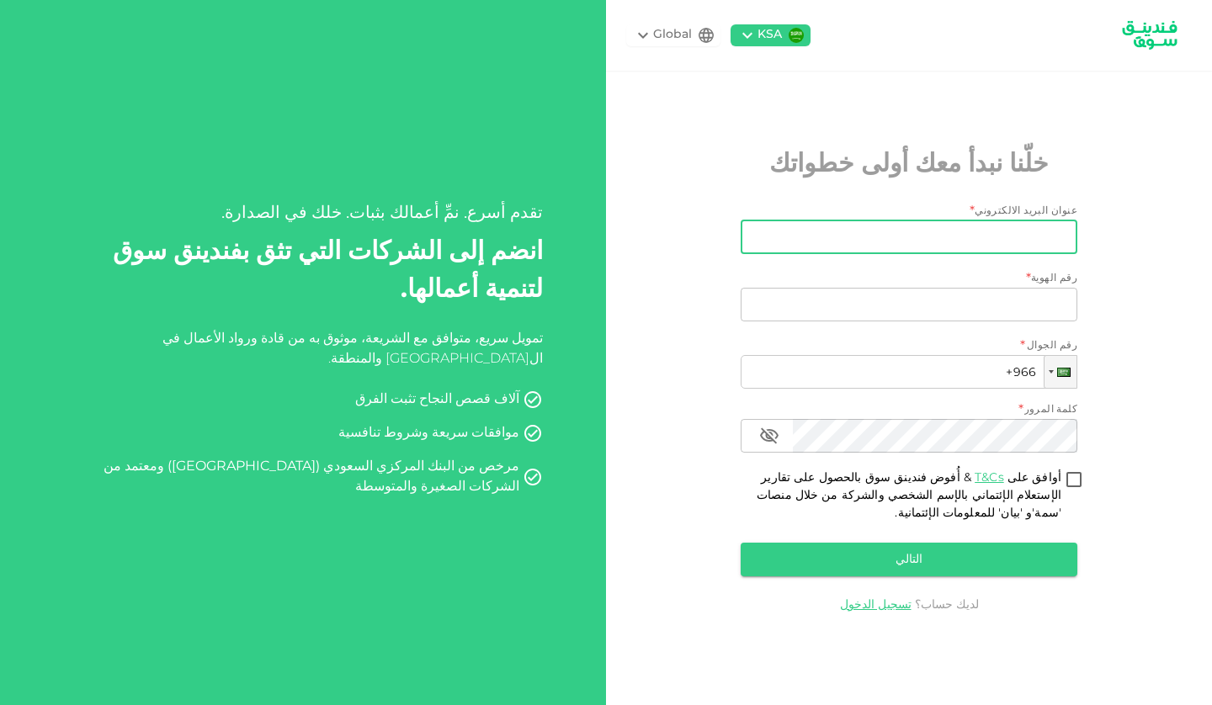
click at [946, 236] on input "عنوان البريد الالكتروني" at bounding box center [918, 237] width 318 height 34
type input "ي"
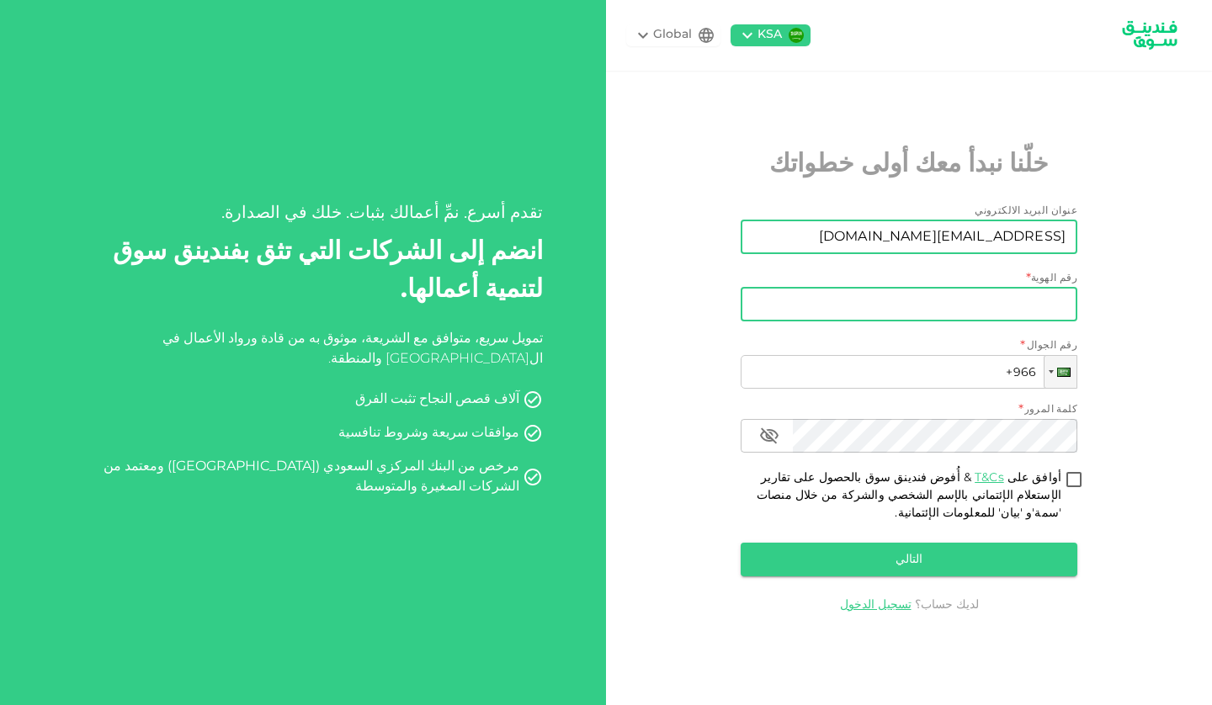
type input "[EMAIL_ADDRESS][DOMAIN_NAME]"
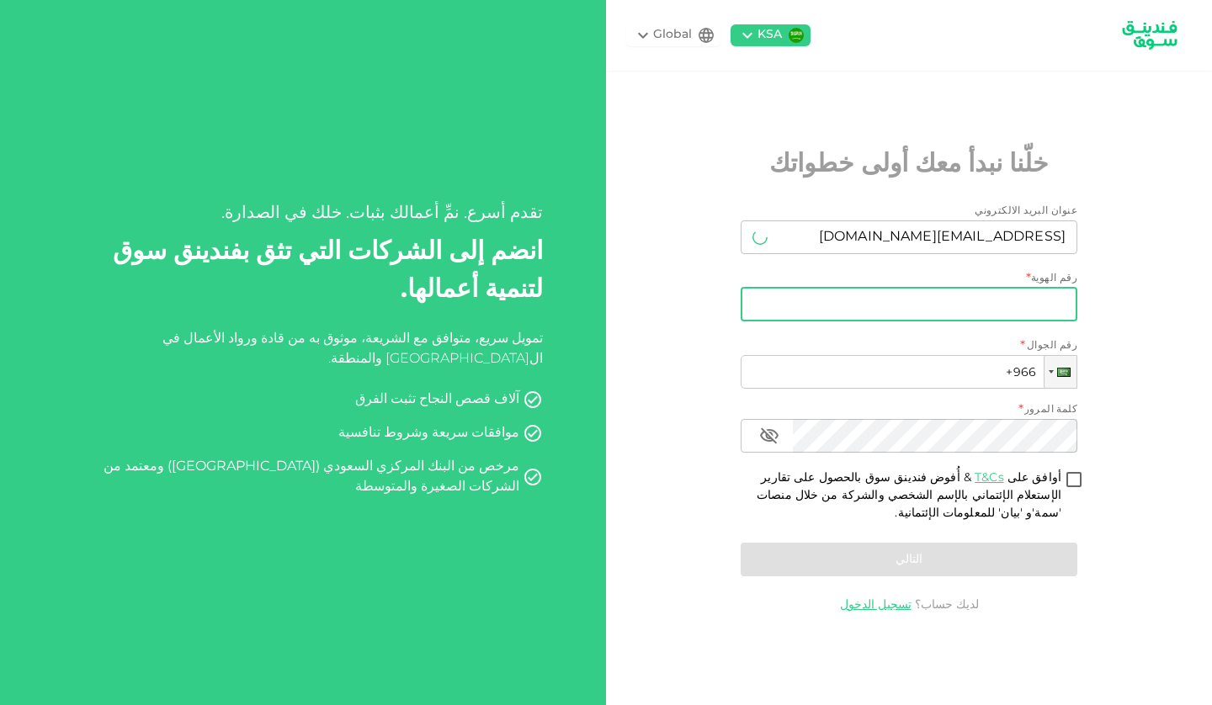
click at [963, 309] on input "رقم الهوية" at bounding box center [908, 305] width 337 height 34
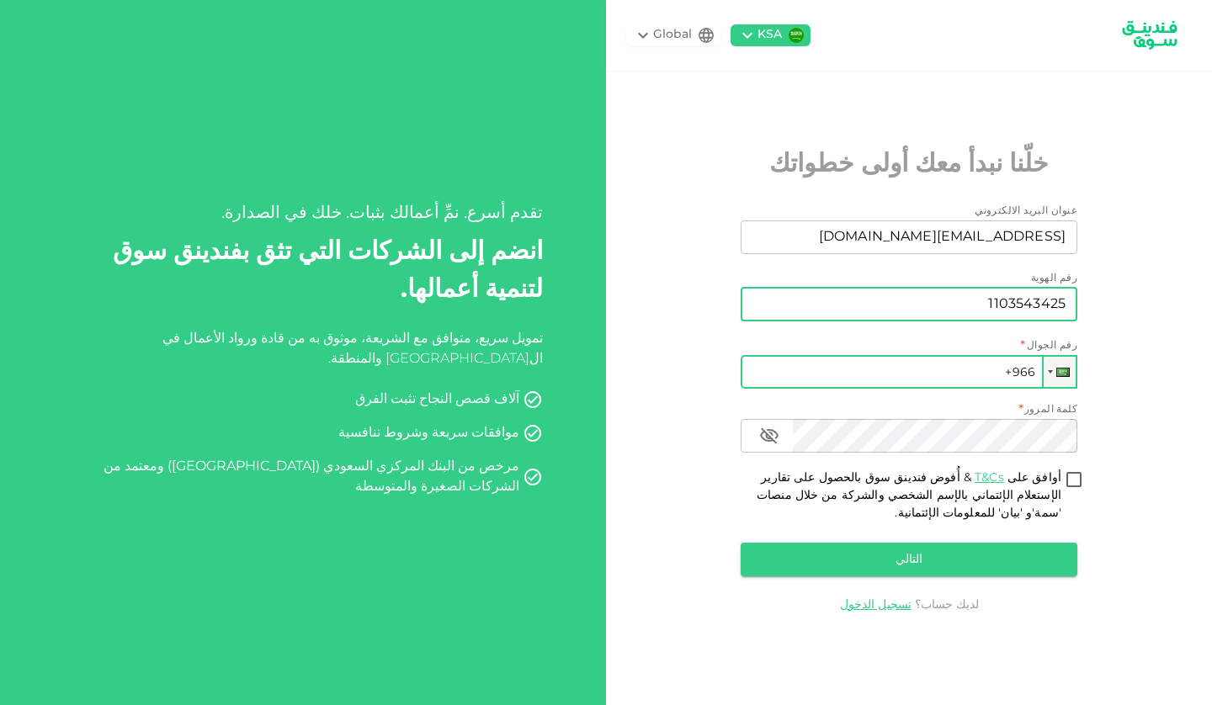
type input "1103543425"
click at [977, 373] on input "+966" at bounding box center [908, 372] width 337 height 34
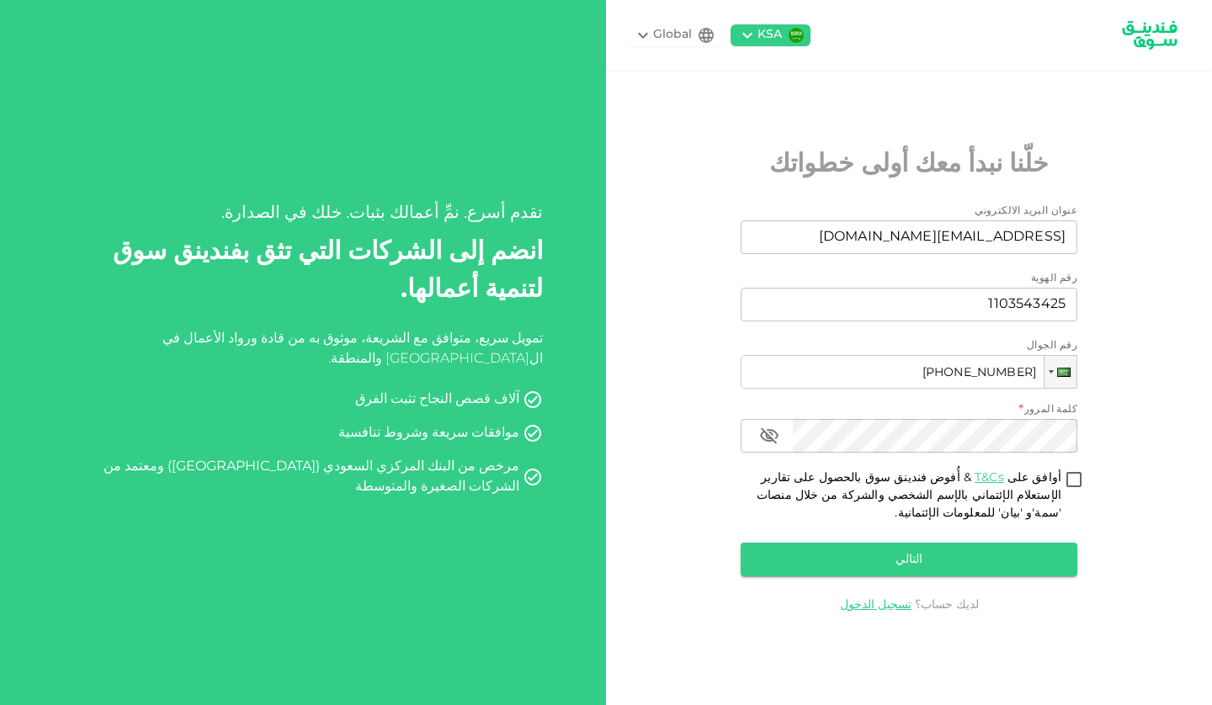
type input "[PHONE_NUMBER]"
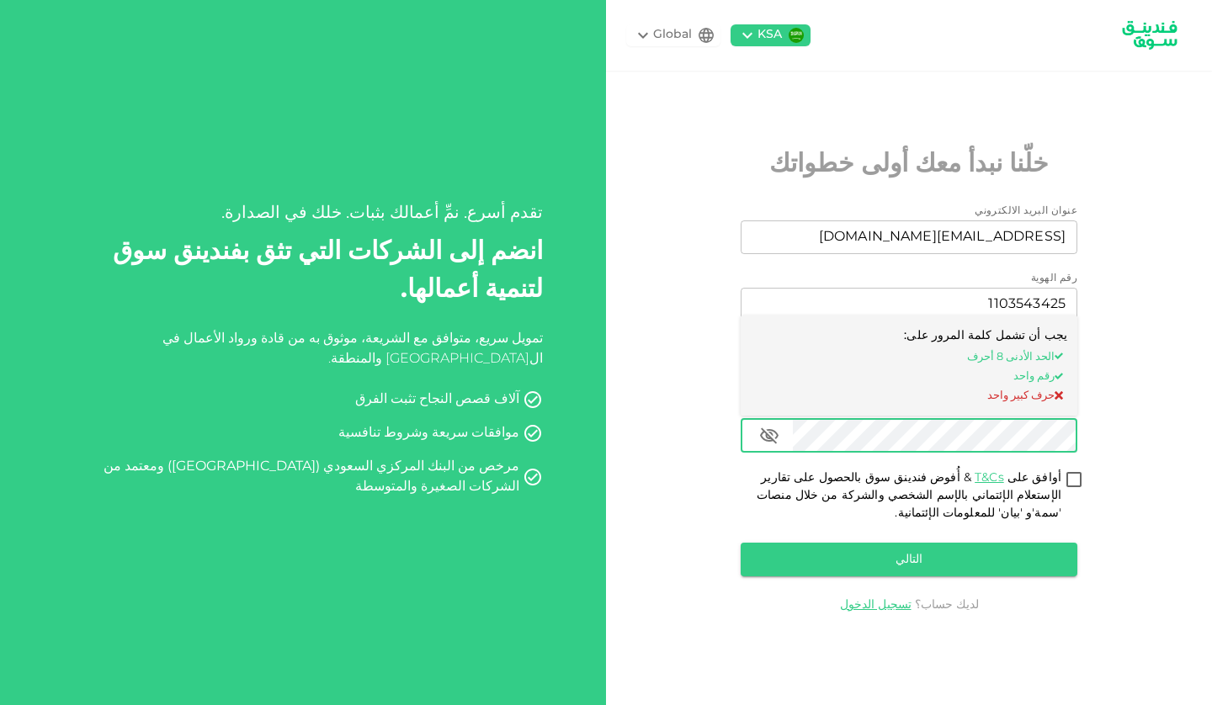
click at [770, 433] on icon "button" at bounding box center [769, 435] width 19 height 16
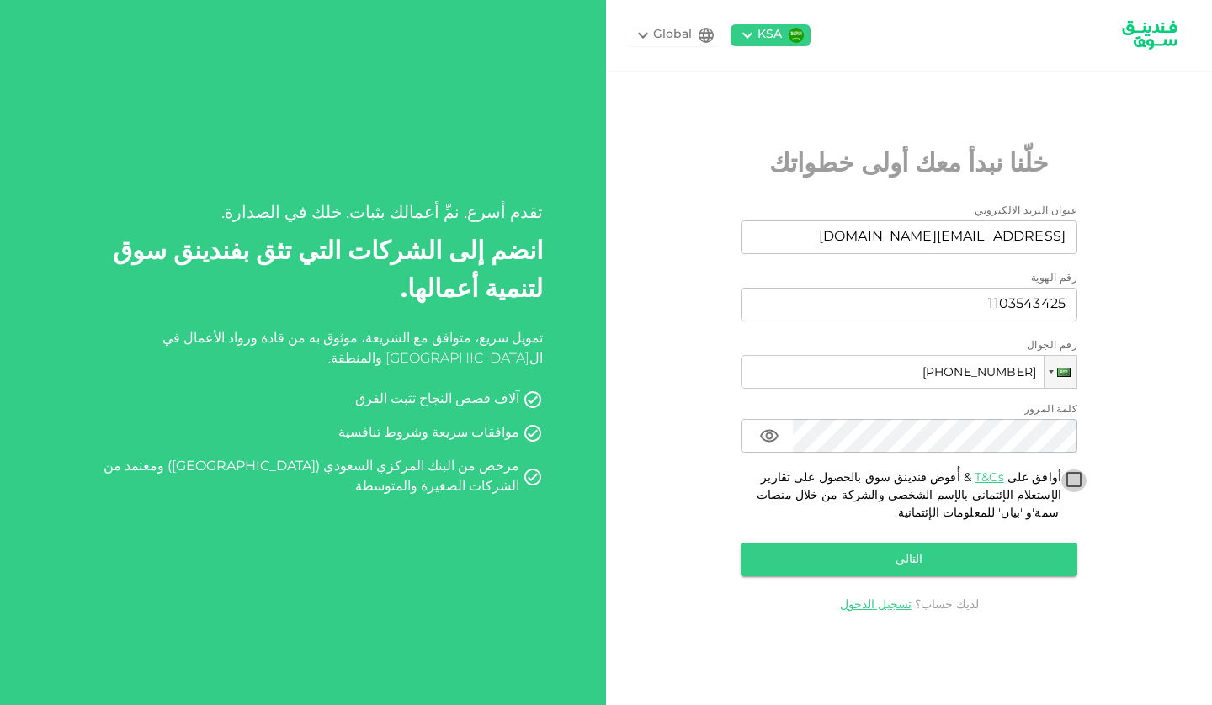
click at [1075, 481] on input "أوافق على T&Cs & أُفوض فندينق سوق بالحصول على تقارير الإستعلام الإئتماني بالإسم…" at bounding box center [1073, 480] width 25 height 23
checkbox input "true"
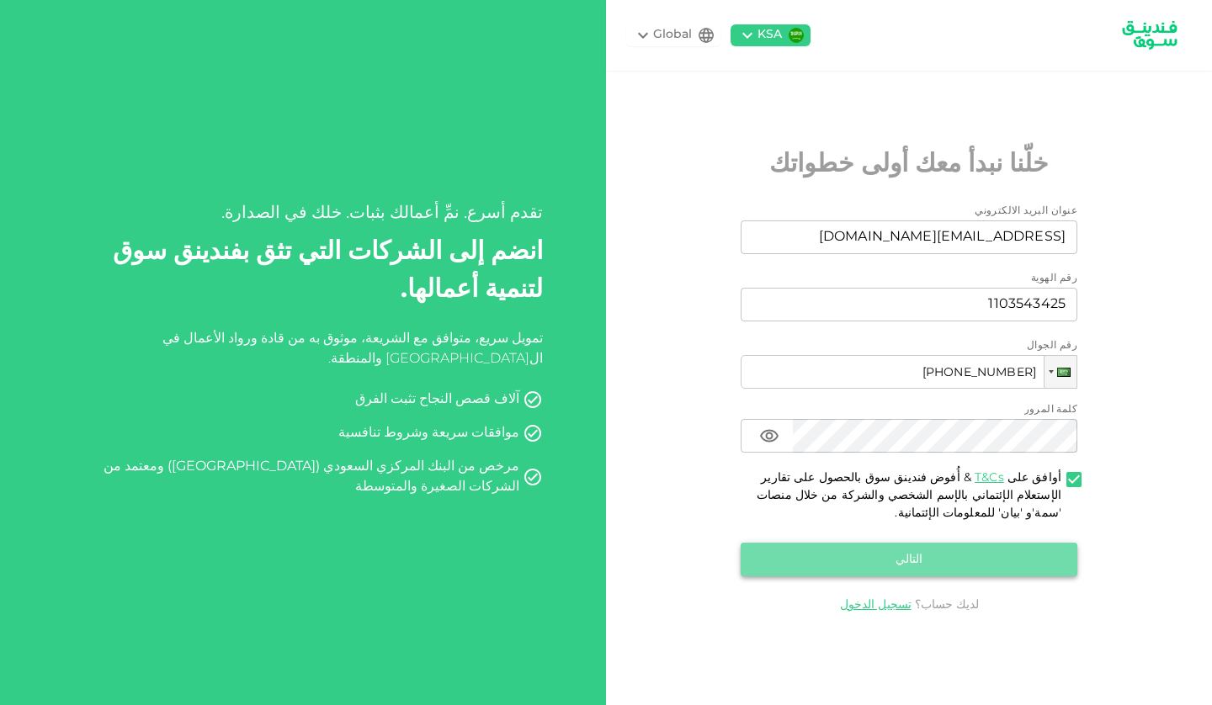
click at [993, 560] on button "التالي" at bounding box center [908, 560] width 337 height 34
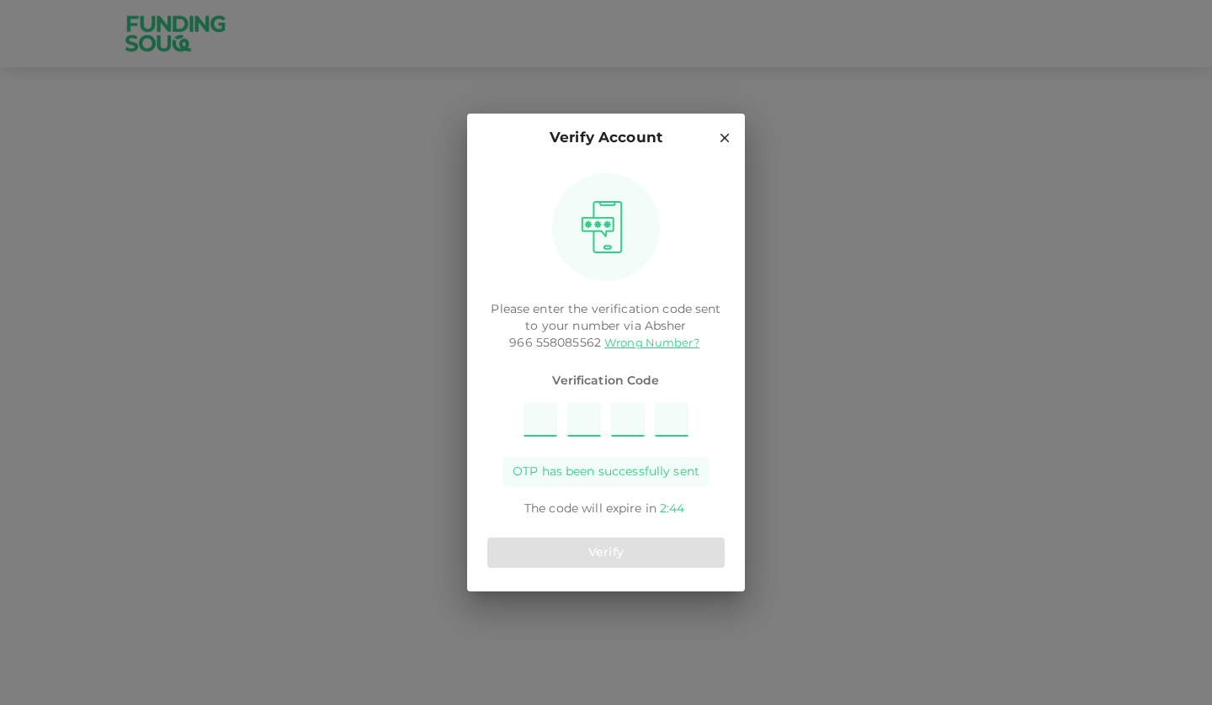
type input "6"
type input "5"
type input "9"
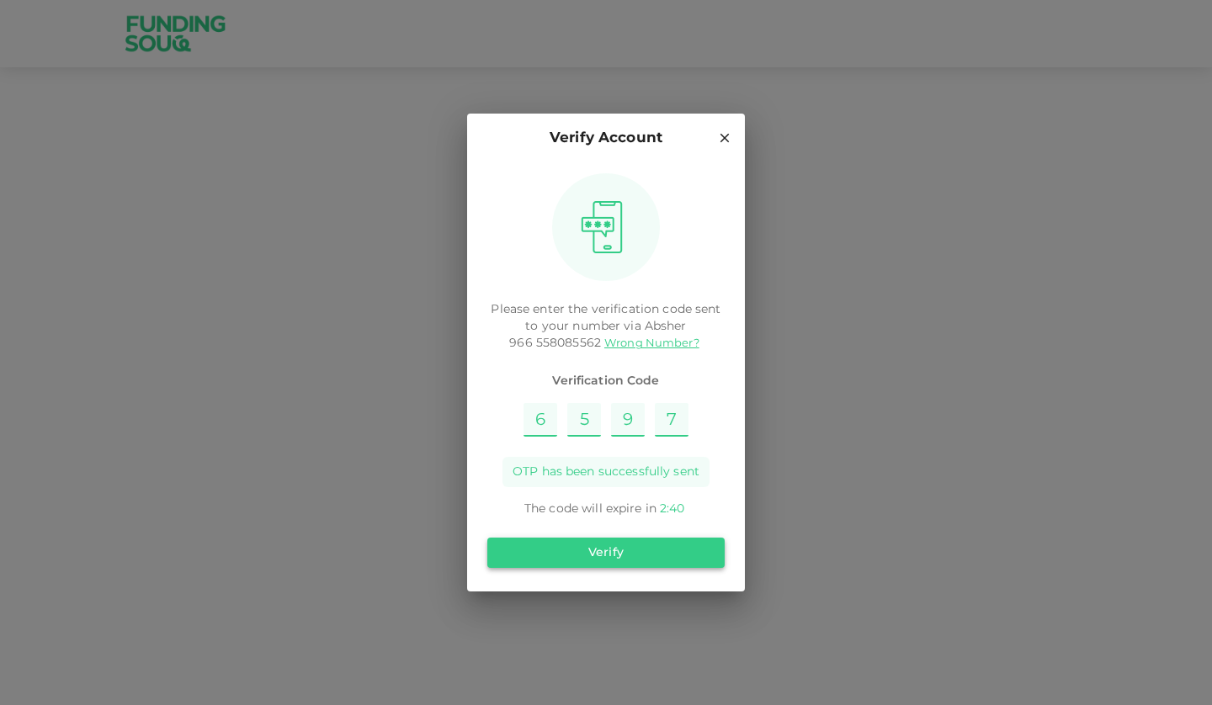
type input "7"
click at [667, 544] on button "Verify" at bounding box center [605, 553] width 237 height 30
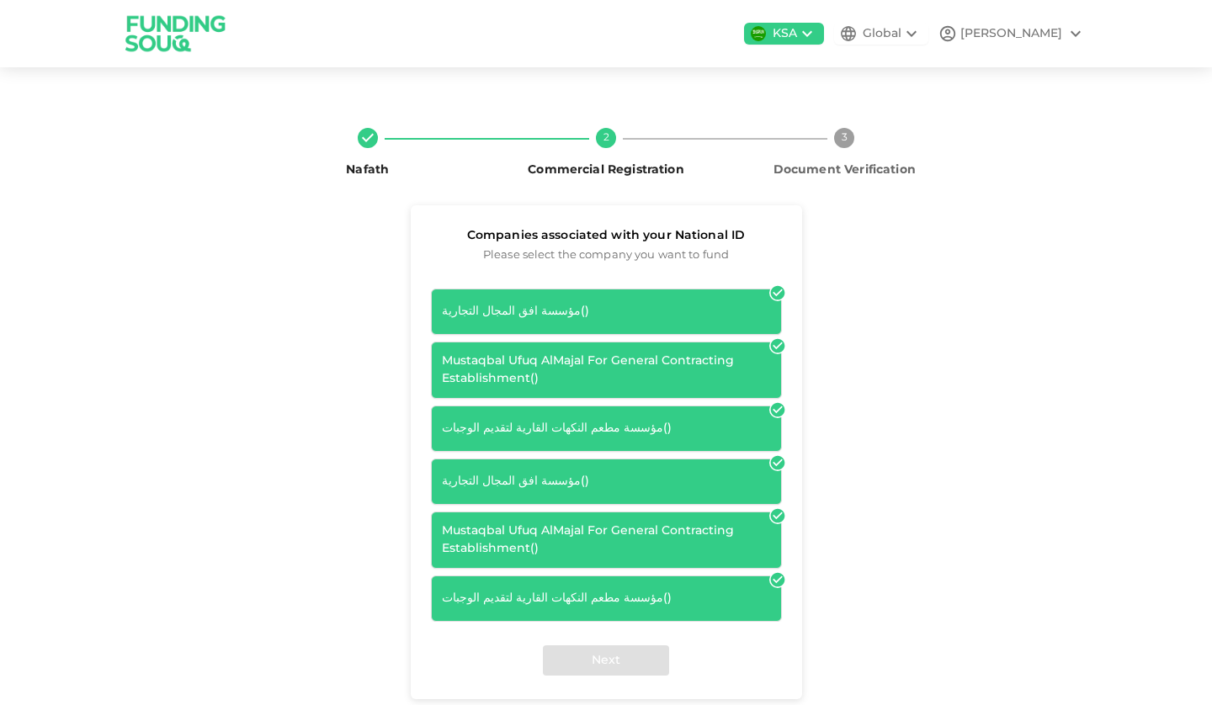
click at [670, 365] on div "Mustaqbal Ufuq AlMajal For General Contracting Establishment ( )" at bounding box center [606, 370] width 329 height 35
click at [770, 342] on icon at bounding box center [777, 346] width 14 height 14
click at [683, 357] on div "Mustaqbal Ufuq AlMajal For General Contracting Establishment ( )" at bounding box center [606, 370] width 329 height 35
click at [564, 528] on div "Mustaqbal Ufuq AlMajal For General Contracting Establishment ( )" at bounding box center [606, 539] width 329 height 35
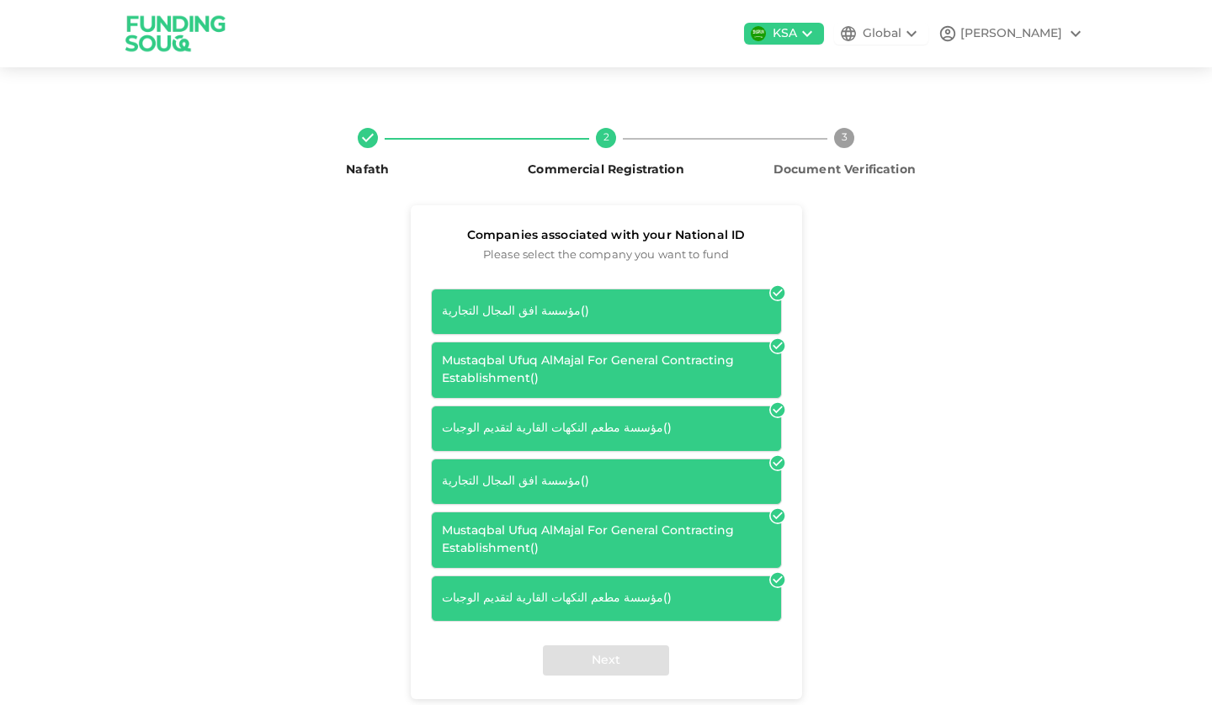
click at [604, 663] on div "Next" at bounding box center [606, 660] width 391 height 77
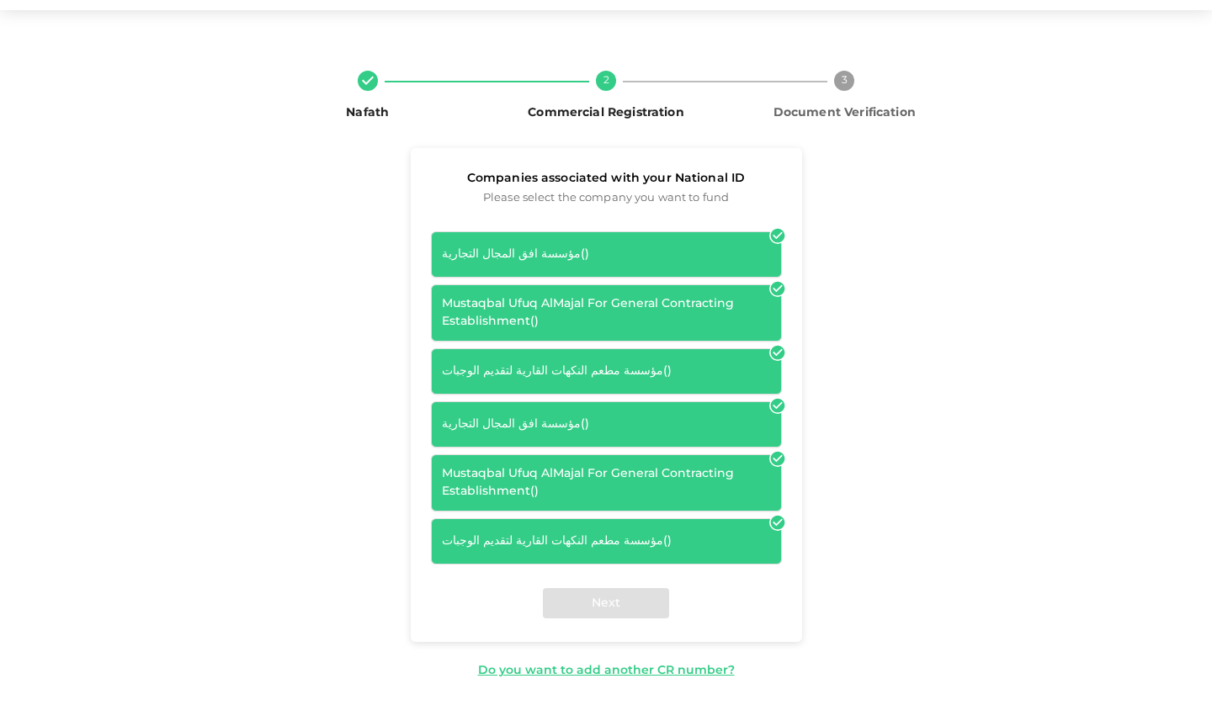
click at [770, 230] on icon at bounding box center [777, 236] width 14 height 14
click at [663, 483] on div "Mustaqbal Ufuq AlMajal For General Contracting Establishment ( )" at bounding box center [606, 482] width 329 height 35
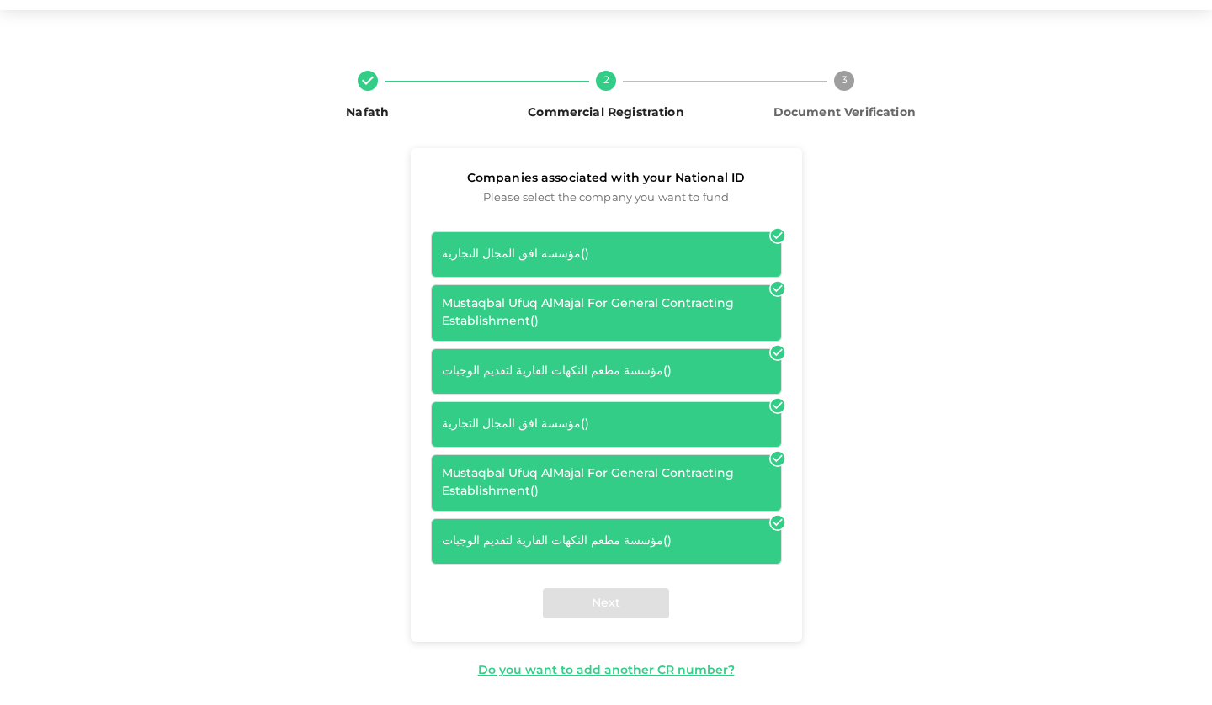
click at [772, 461] on icon at bounding box center [777, 459] width 14 height 14
click at [612, 604] on div "Next" at bounding box center [606, 603] width 391 height 77
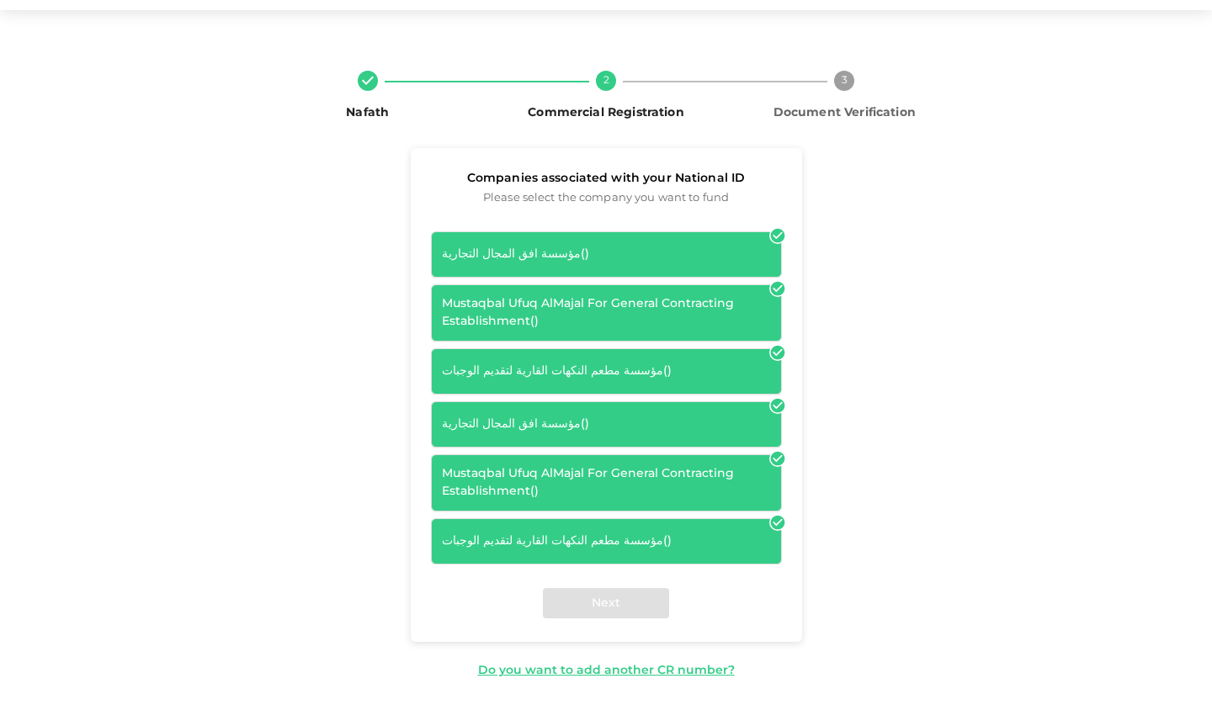
click at [616, 480] on div "Mustaqbal Ufuq AlMajal For General Contracting Establishment ( )" at bounding box center [606, 482] width 329 height 35
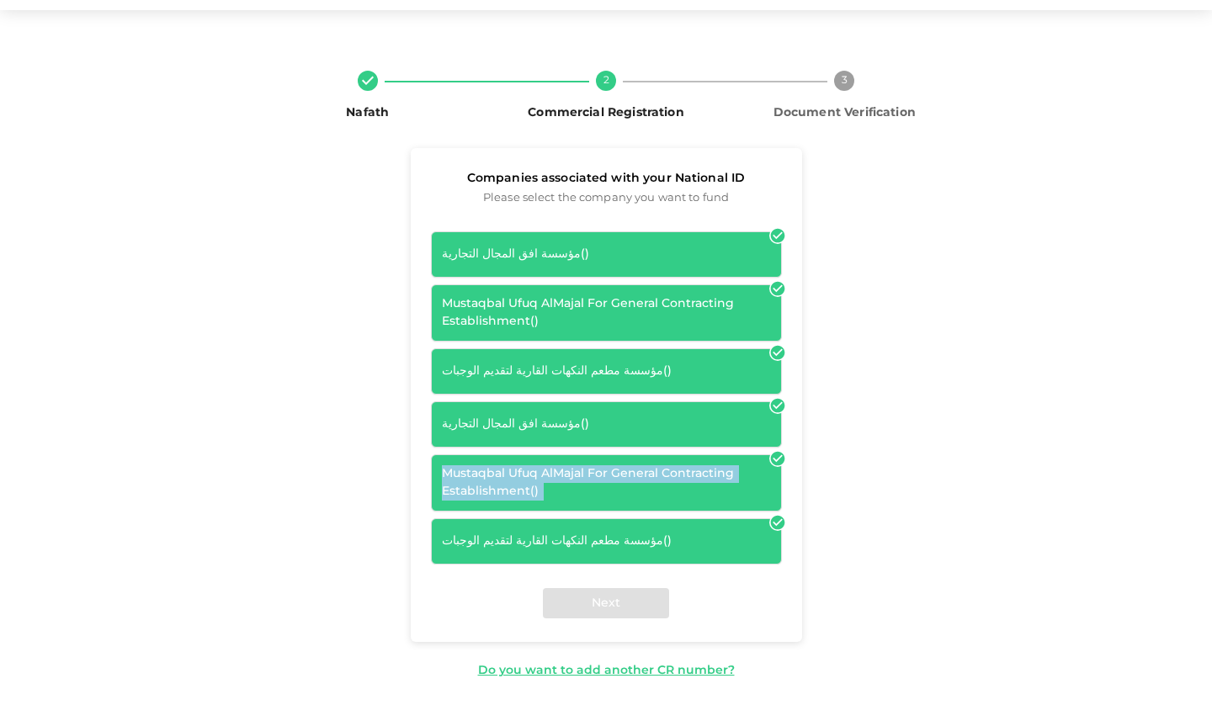
click at [616, 480] on div "Mustaqbal Ufuq AlMajal For General Contracting Establishment ( )" at bounding box center [606, 482] width 329 height 35
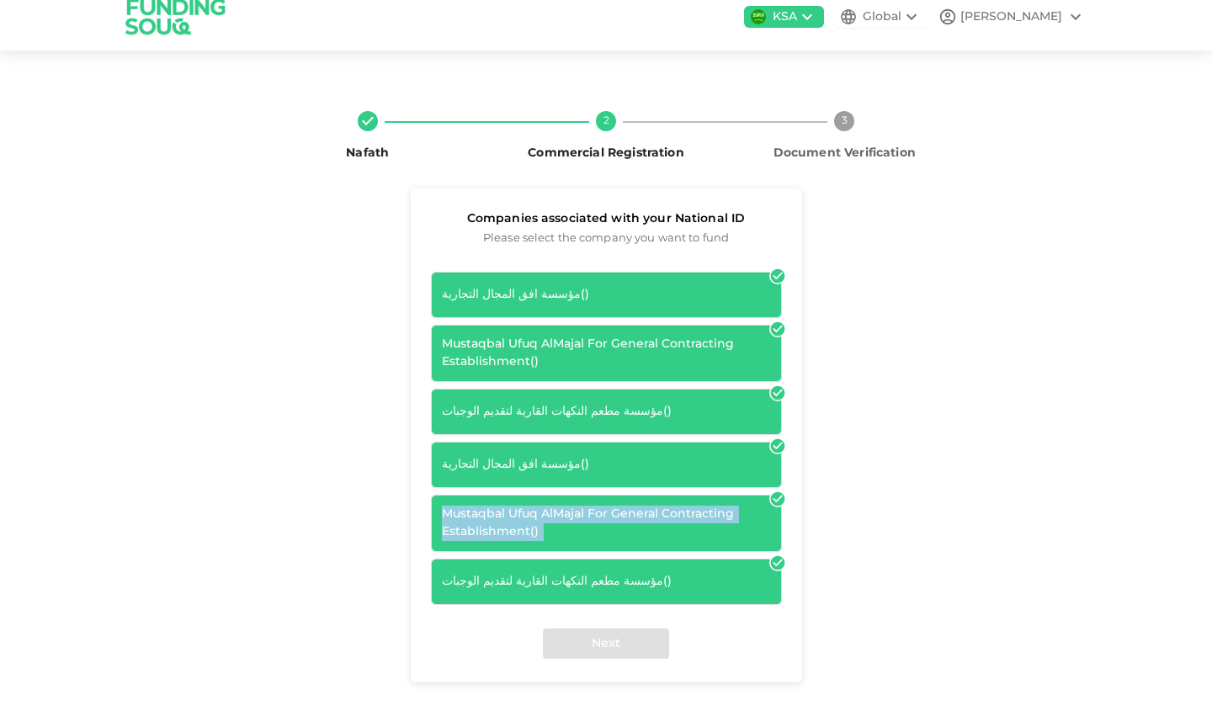
scroll to position [0, 0]
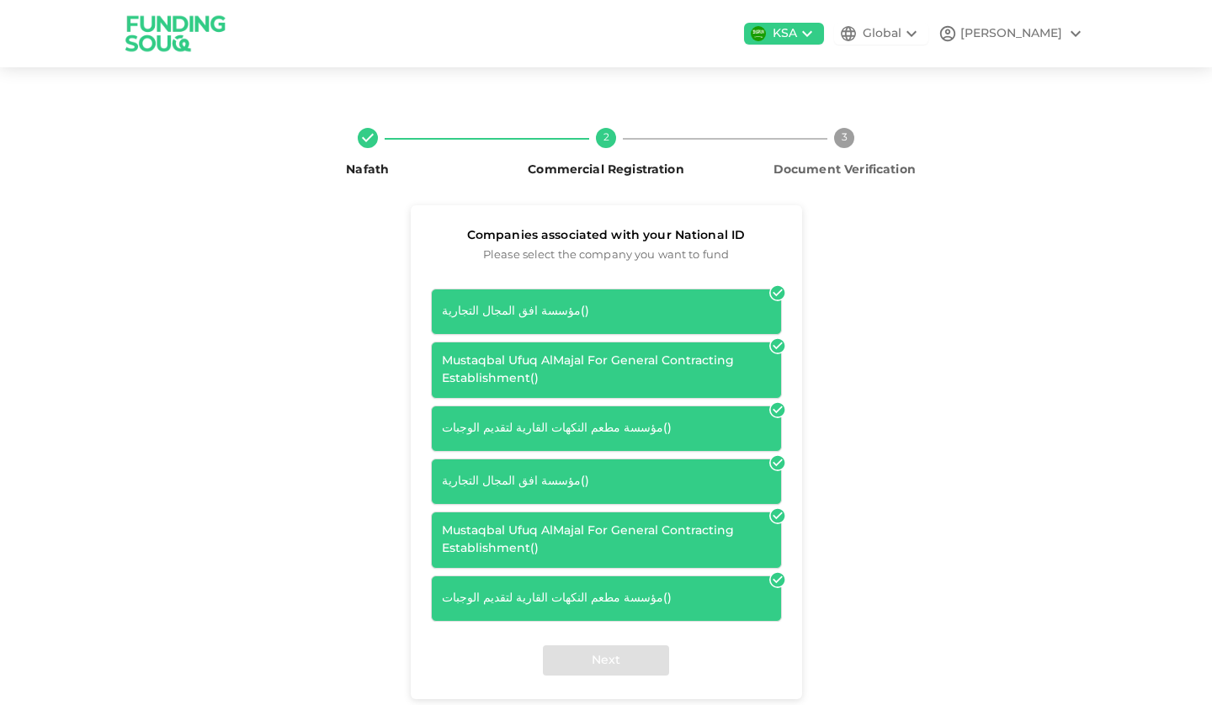
click at [901, 33] on div "Global" at bounding box center [881, 34] width 39 height 18
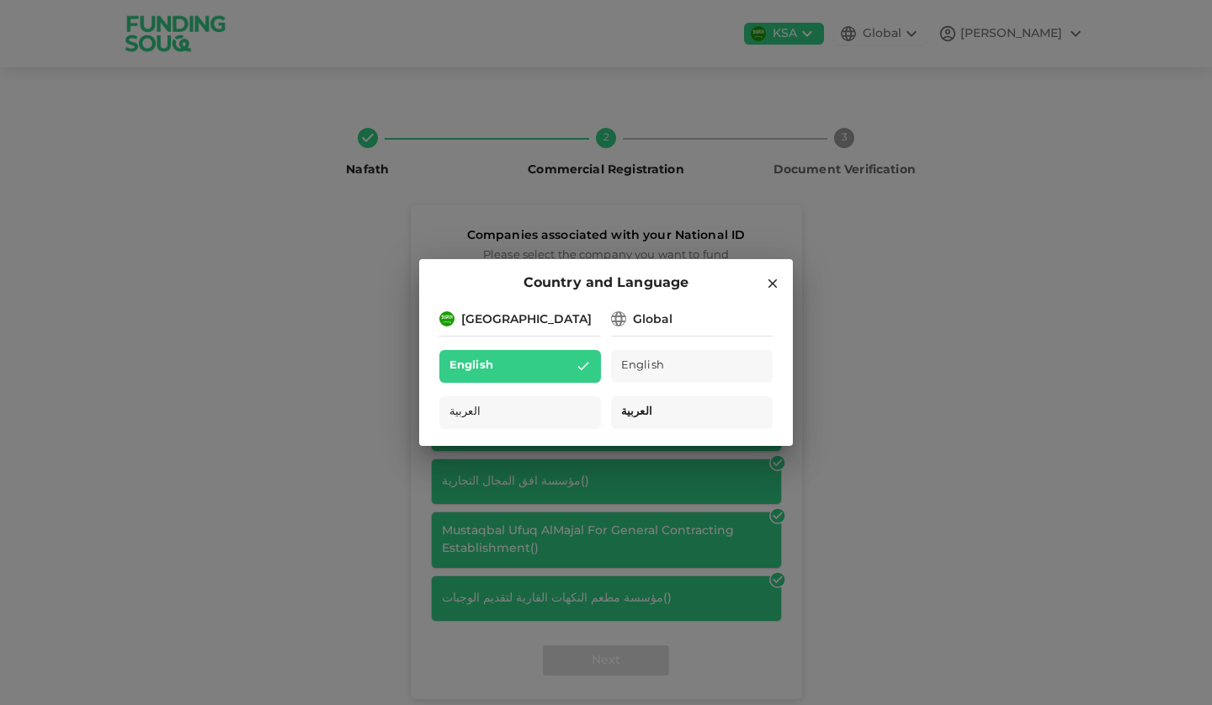
click at [624, 413] on span "العربية" at bounding box center [636, 412] width 31 height 19
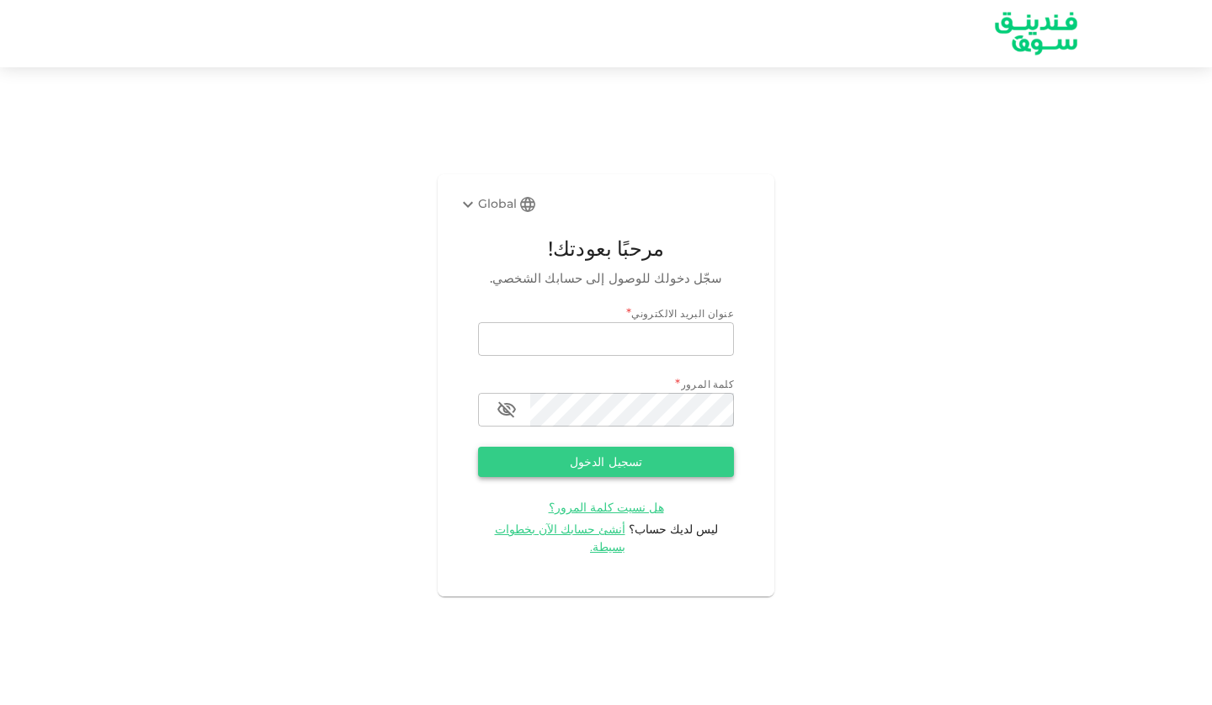
type input "domainhorizonest@gmail.com"
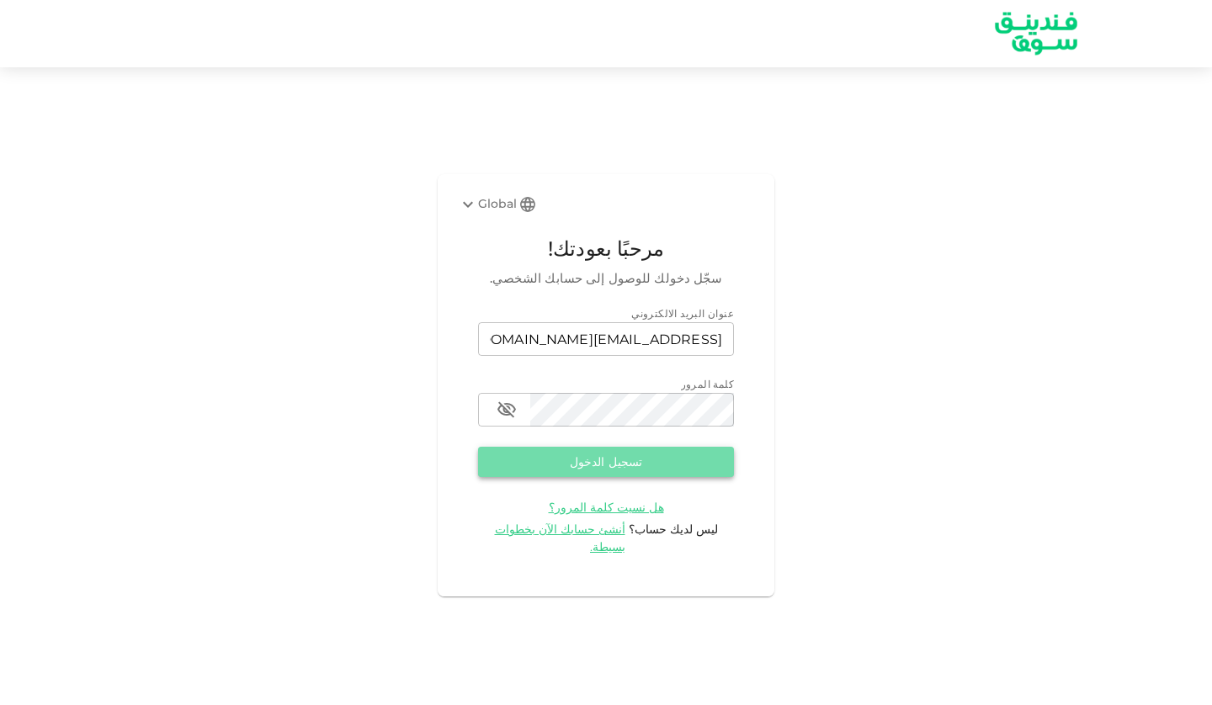
click at [609, 464] on button "تسجيل الدخول" at bounding box center [606, 462] width 256 height 30
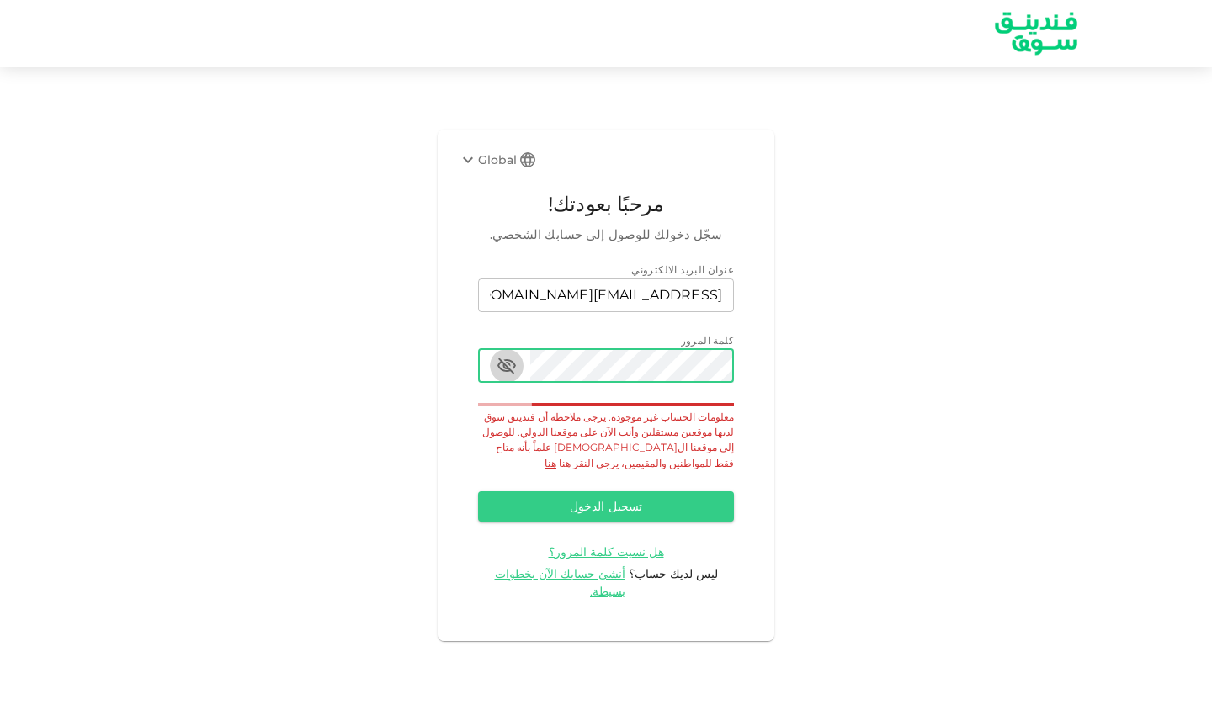
click at [506, 374] on icon "button" at bounding box center [506, 366] width 19 height 16
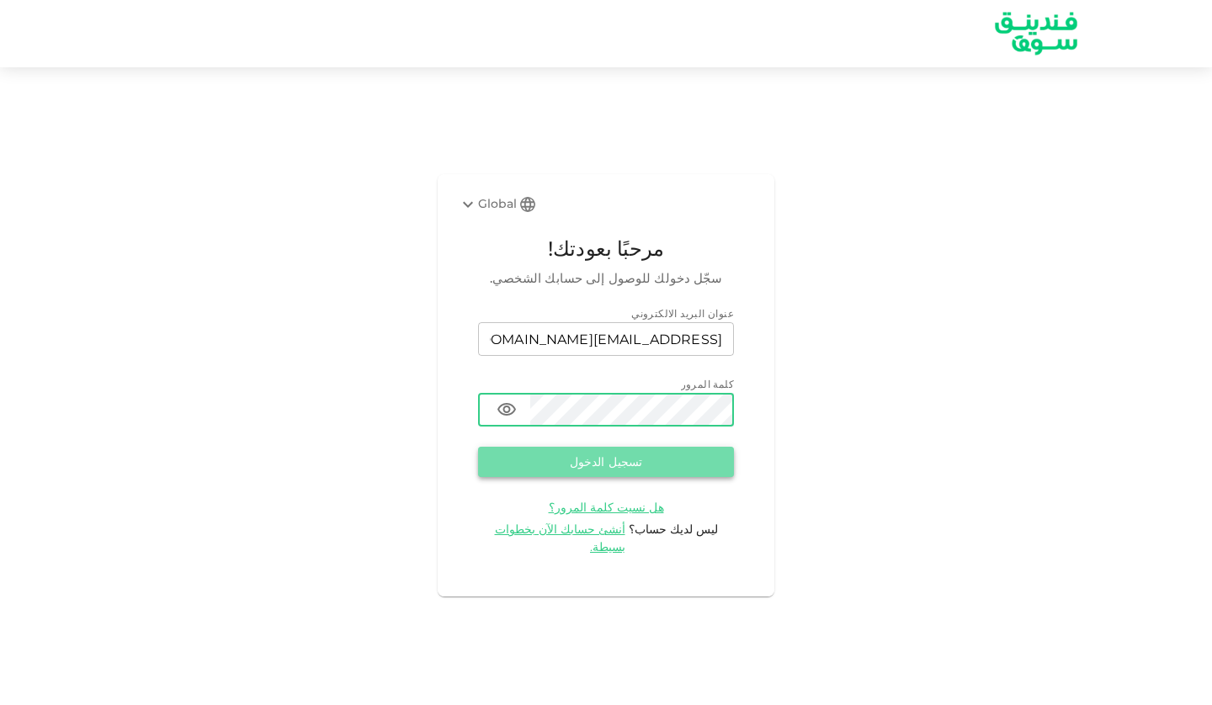
click at [620, 471] on button "تسجيل الدخول" at bounding box center [606, 462] width 256 height 30
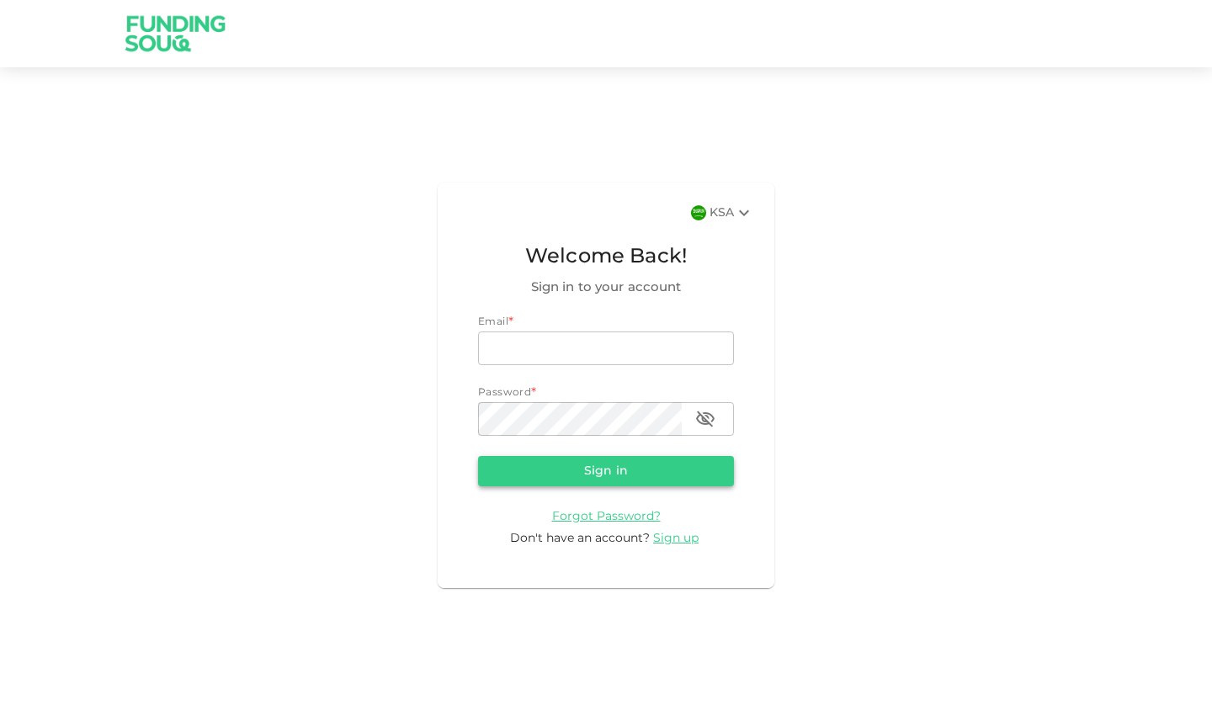
type input "[EMAIL_ADDRESS][DOMAIN_NAME]"
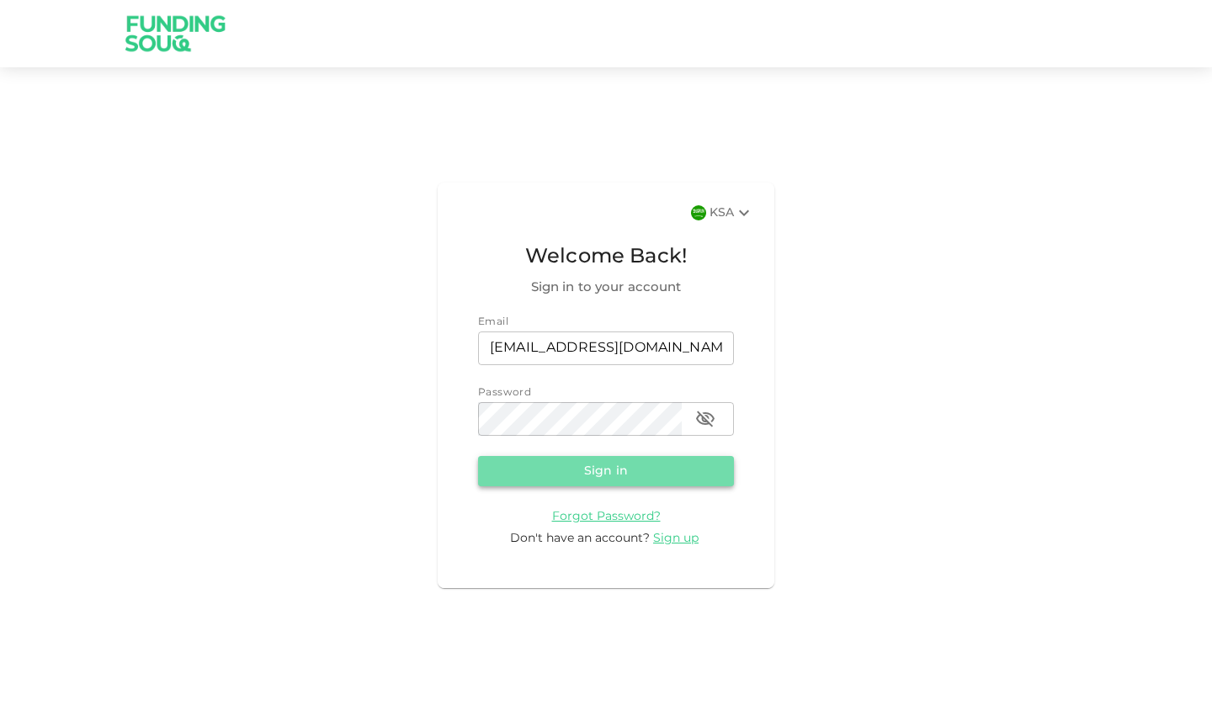
click at [611, 464] on button "Sign in" at bounding box center [606, 471] width 256 height 30
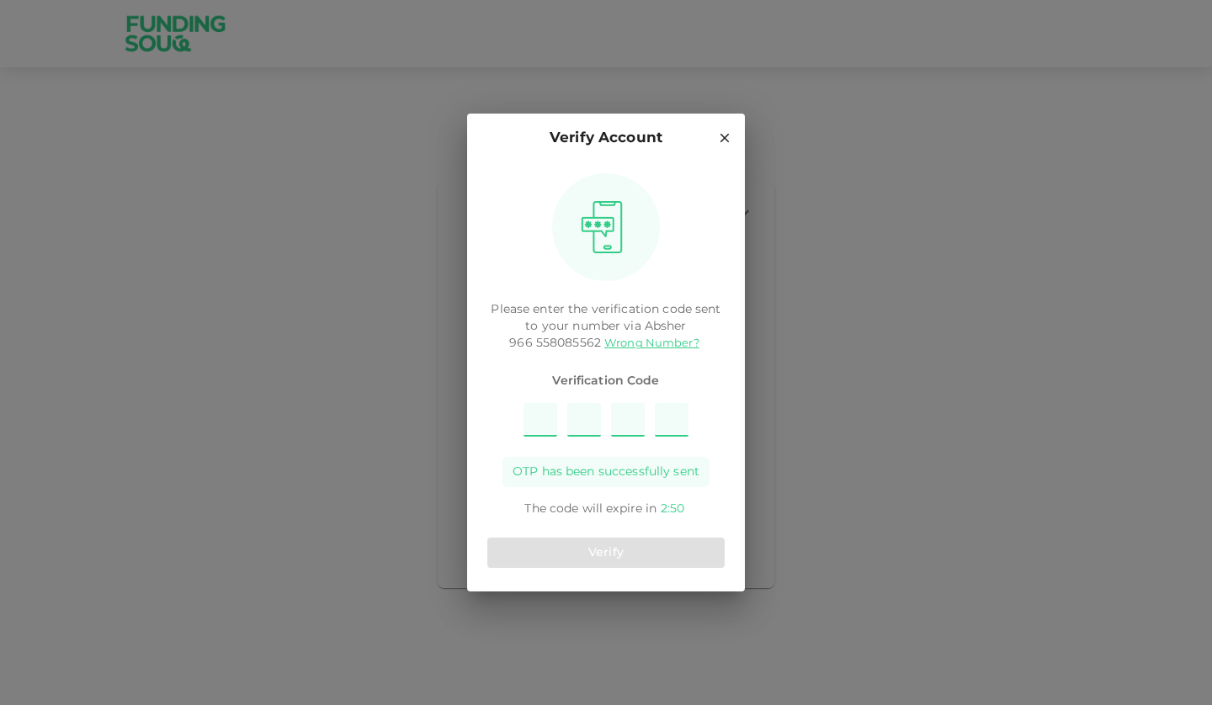
type input "8"
type input "1"
type input "3"
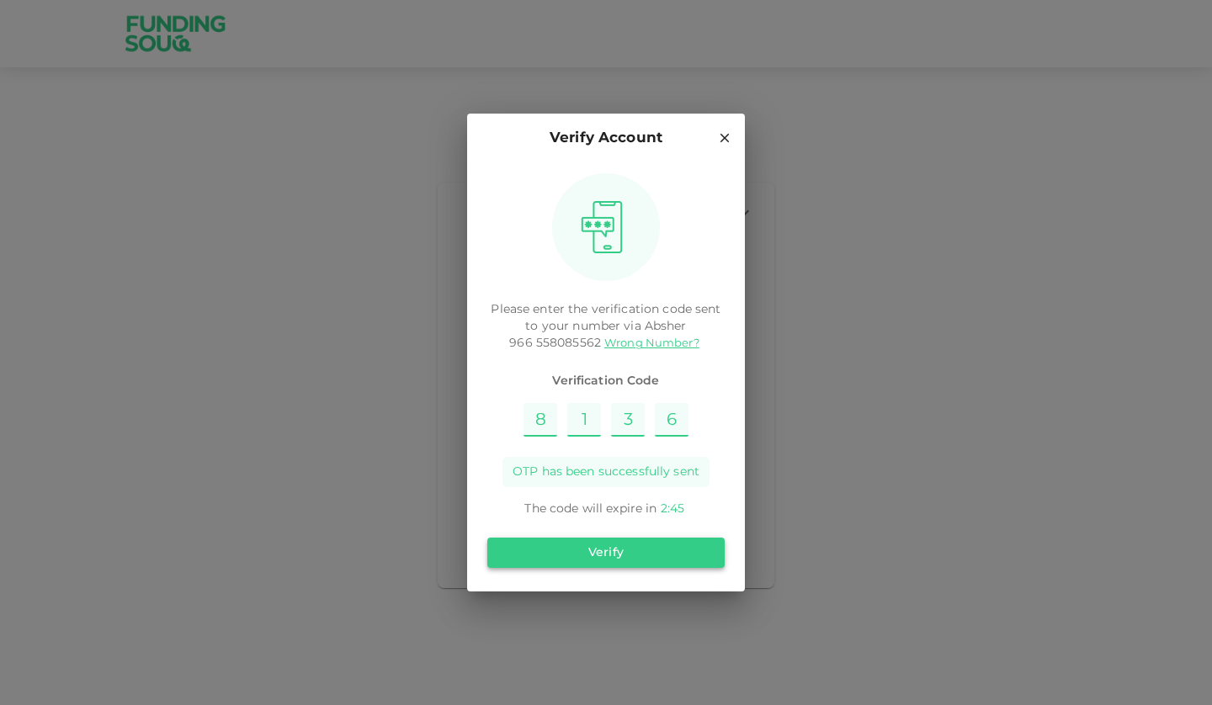
type input "6"
click at [611, 546] on button "Verify" at bounding box center [605, 553] width 237 height 30
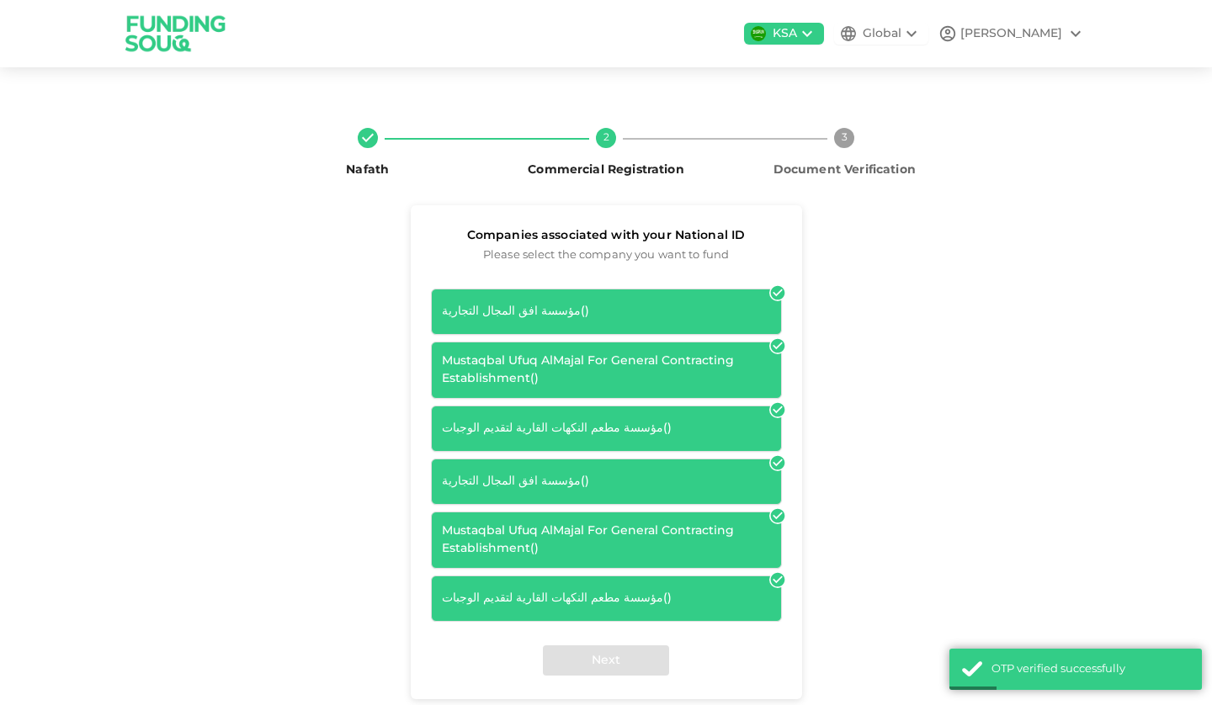
click at [901, 34] on div "Global" at bounding box center [881, 34] width 39 height 18
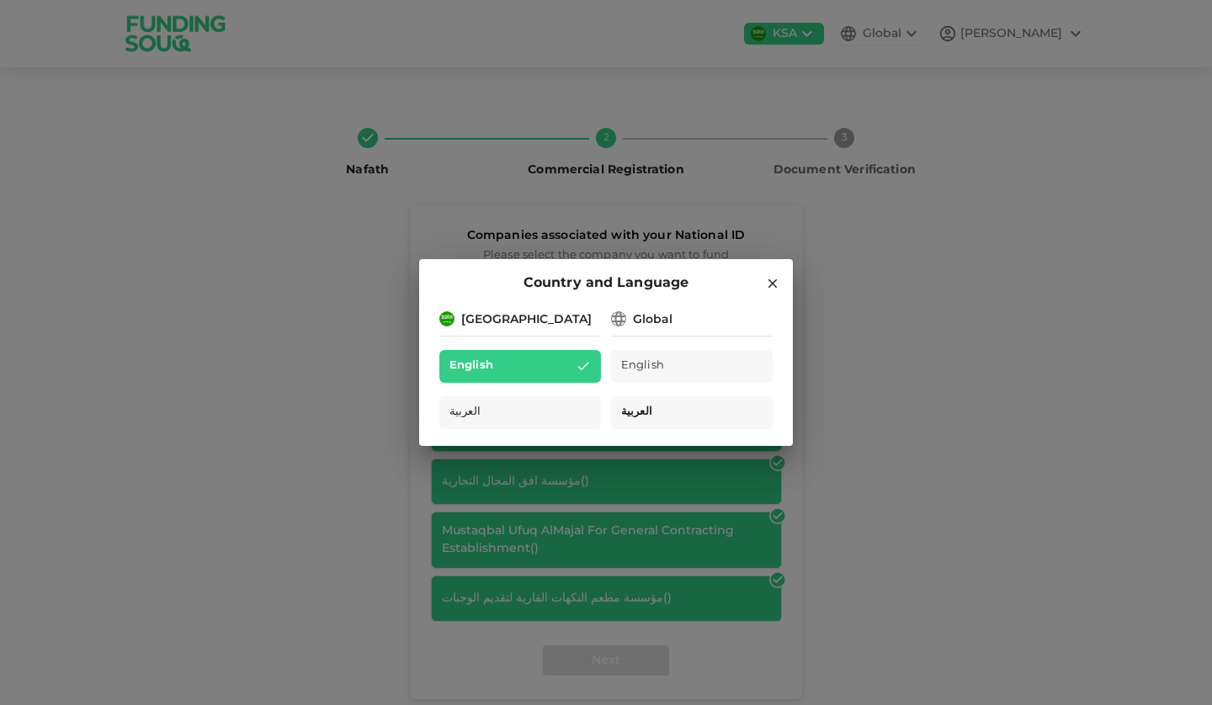
click at [631, 410] on span "العربية" at bounding box center [636, 412] width 31 height 19
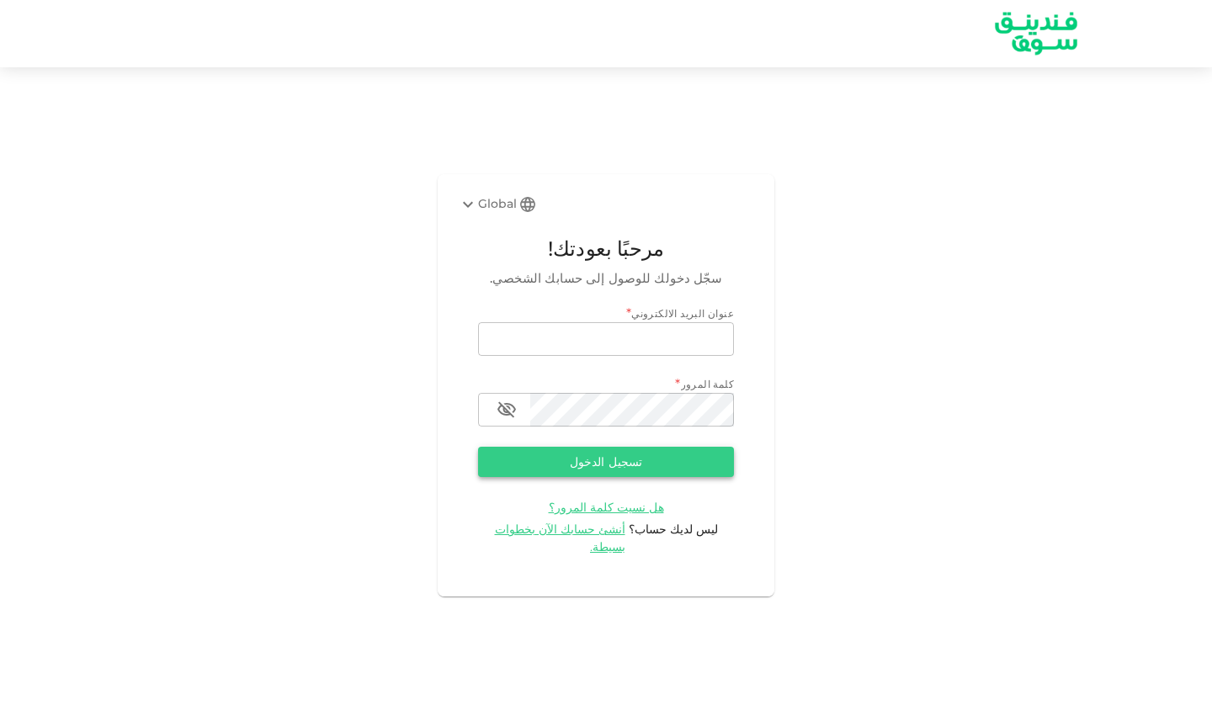
type input "[EMAIL_ADDRESS][DOMAIN_NAME]"
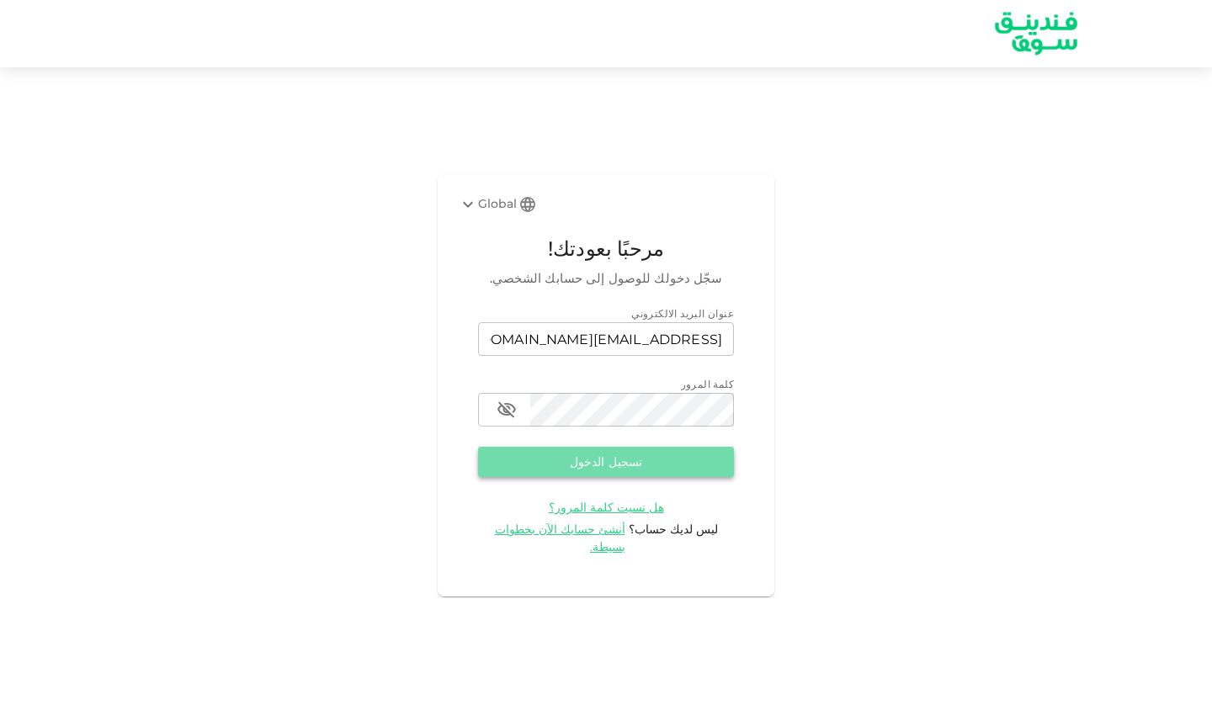
click at [631, 466] on button "تسجيل الدخول" at bounding box center [606, 462] width 256 height 30
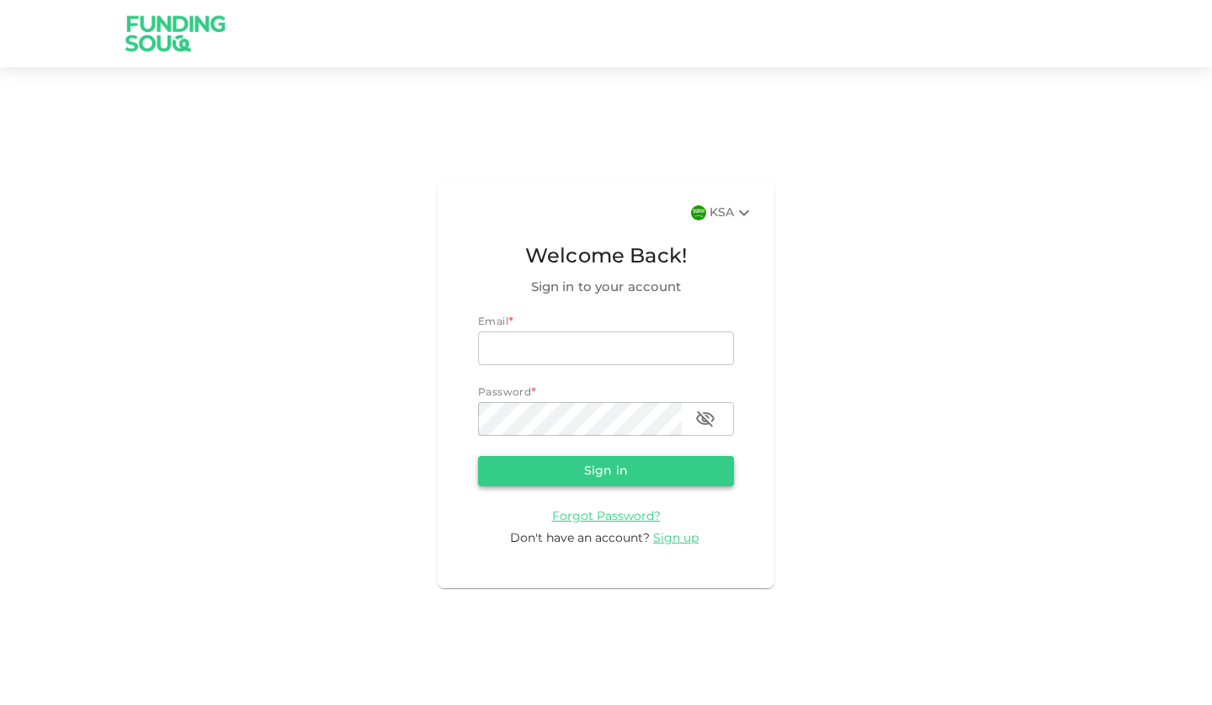
type input "[EMAIL_ADDRESS][DOMAIN_NAME]"
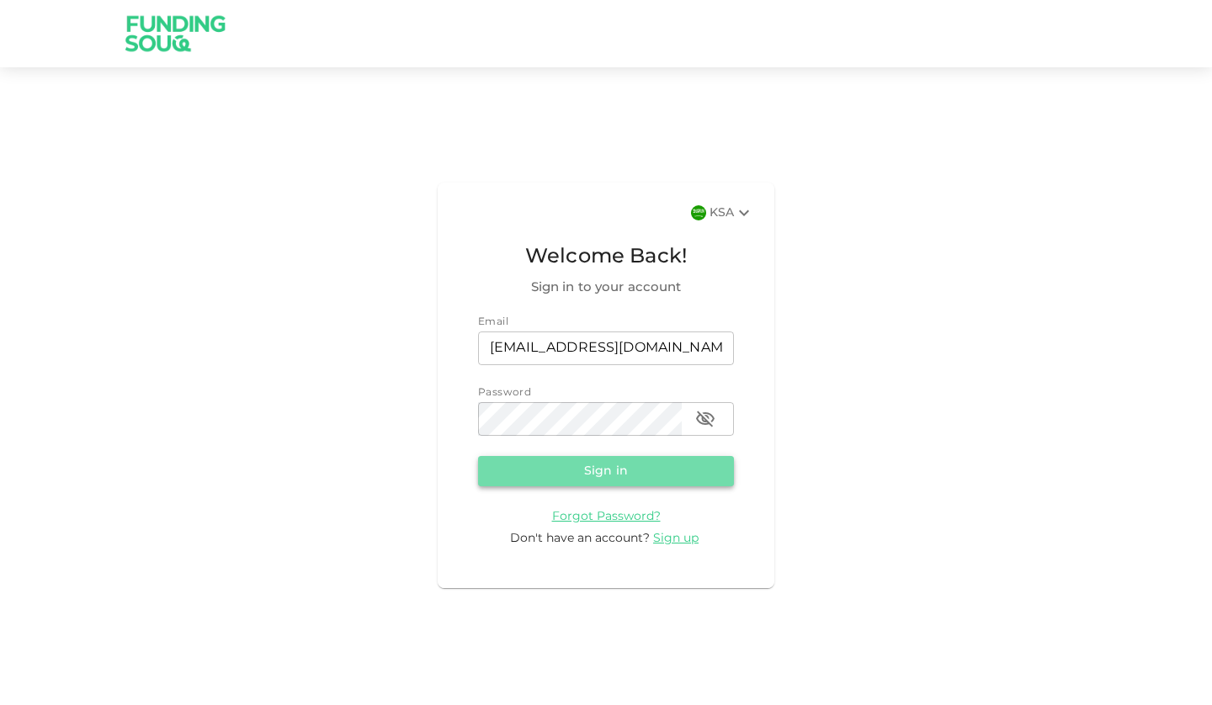
click at [611, 469] on button "Sign in" at bounding box center [606, 471] width 256 height 30
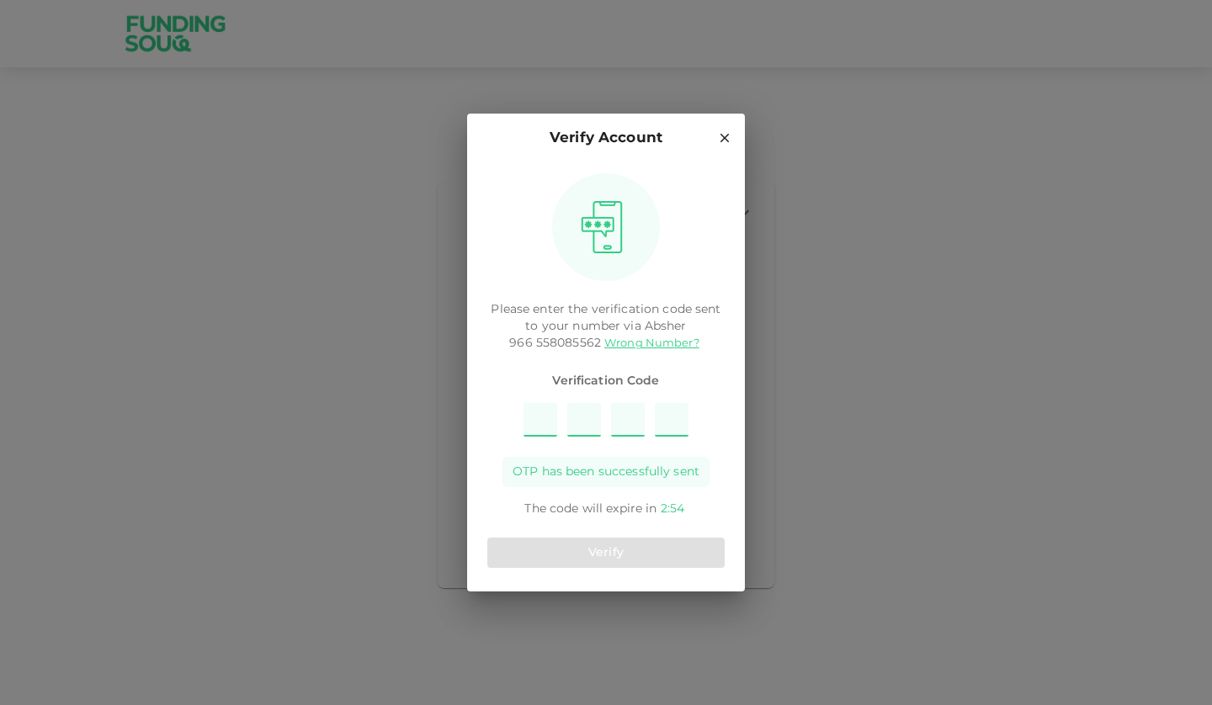
type input "8"
type input "5"
type input "2"
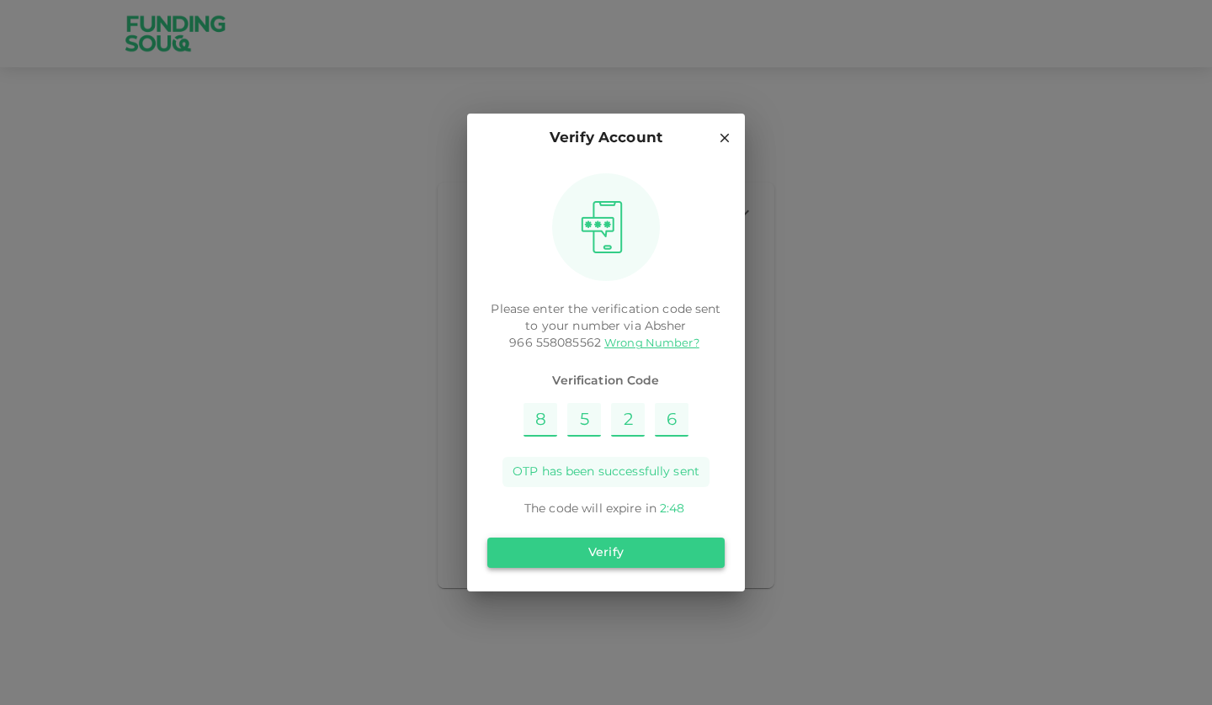
type input "6"
click at [661, 554] on button "Verify" at bounding box center [605, 553] width 237 height 30
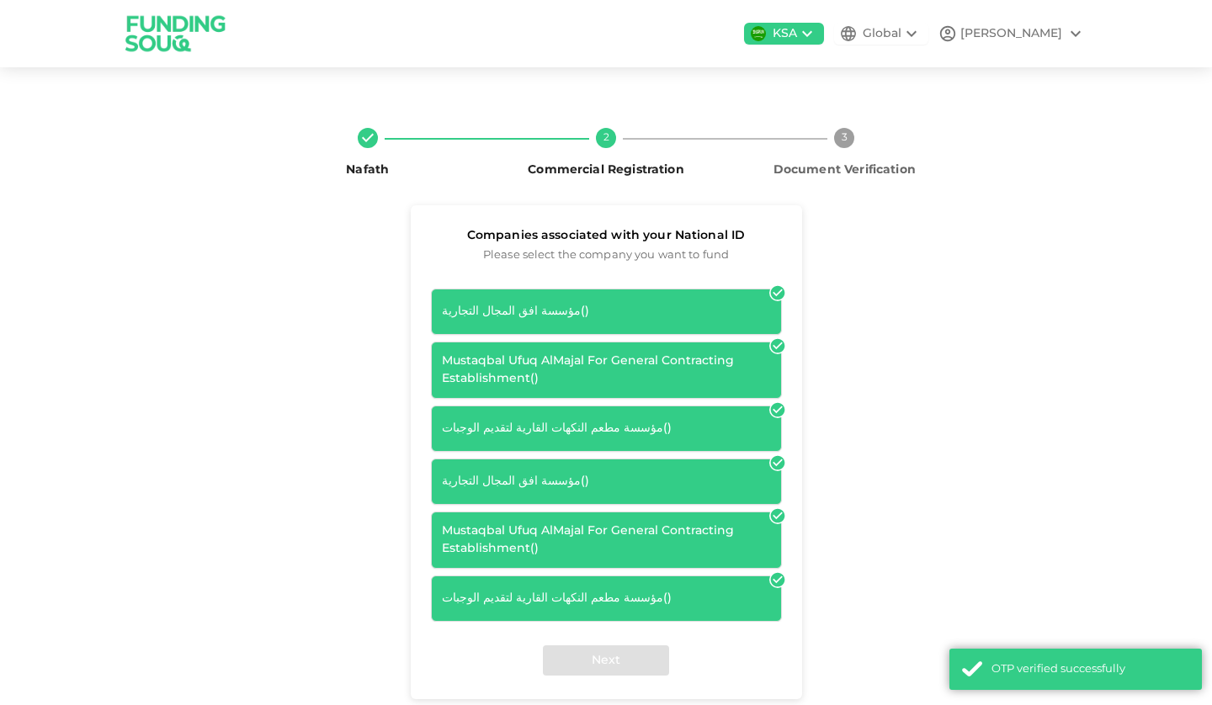
click at [505, 371] on div "Mustaqbal Ufuq AlMajal For General Contracting Establishment ( )" at bounding box center [606, 370] width 329 height 35
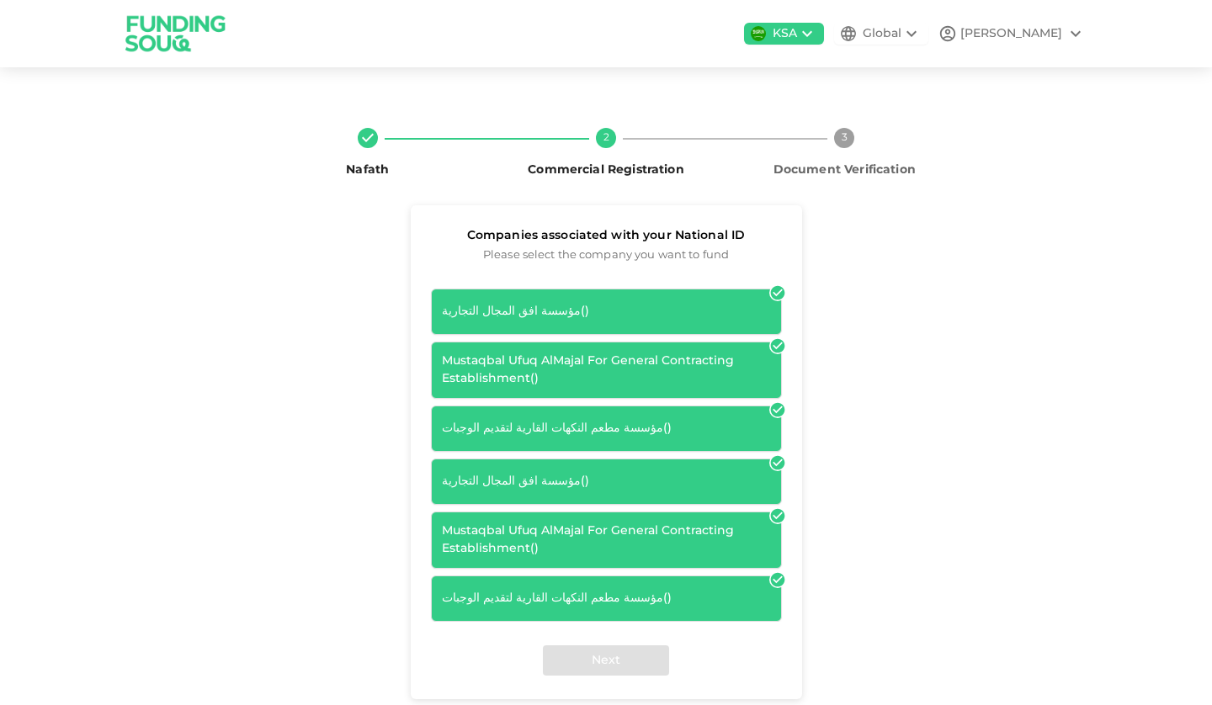
click at [505, 371] on div "Mustaqbal Ufuq AlMajal For General Contracting Establishment ( )" at bounding box center [606, 370] width 329 height 35
click at [559, 349] on div "Mustaqbal Ufuq AlMajal For General Contracting Establishment ( )" at bounding box center [606, 370] width 351 height 57
click at [560, 349] on div "Mustaqbal Ufuq AlMajal For General Contracting Establishment ( )" at bounding box center [606, 370] width 351 height 57
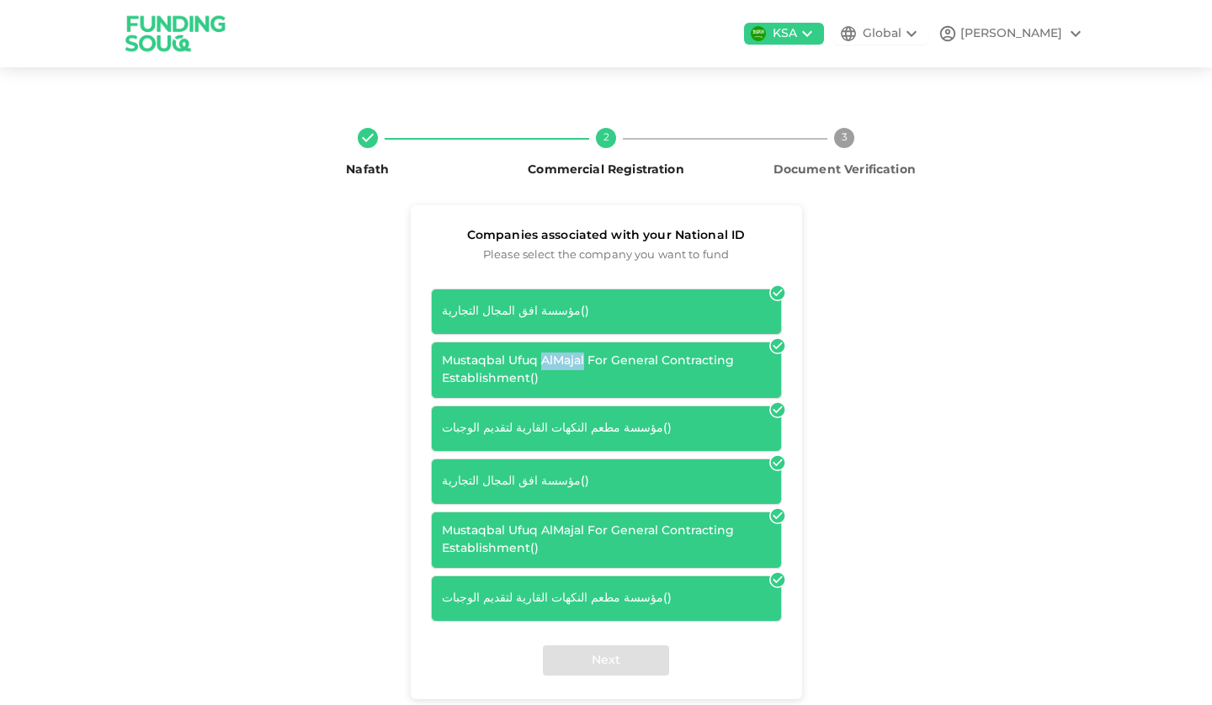
click at [775, 346] on icon at bounding box center [777, 346] width 14 height 14
click at [629, 370] on div "Mustaqbal Ufuq AlMajal For General Contracting Establishment ( )" at bounding box center [606, 370] width 329 height 35
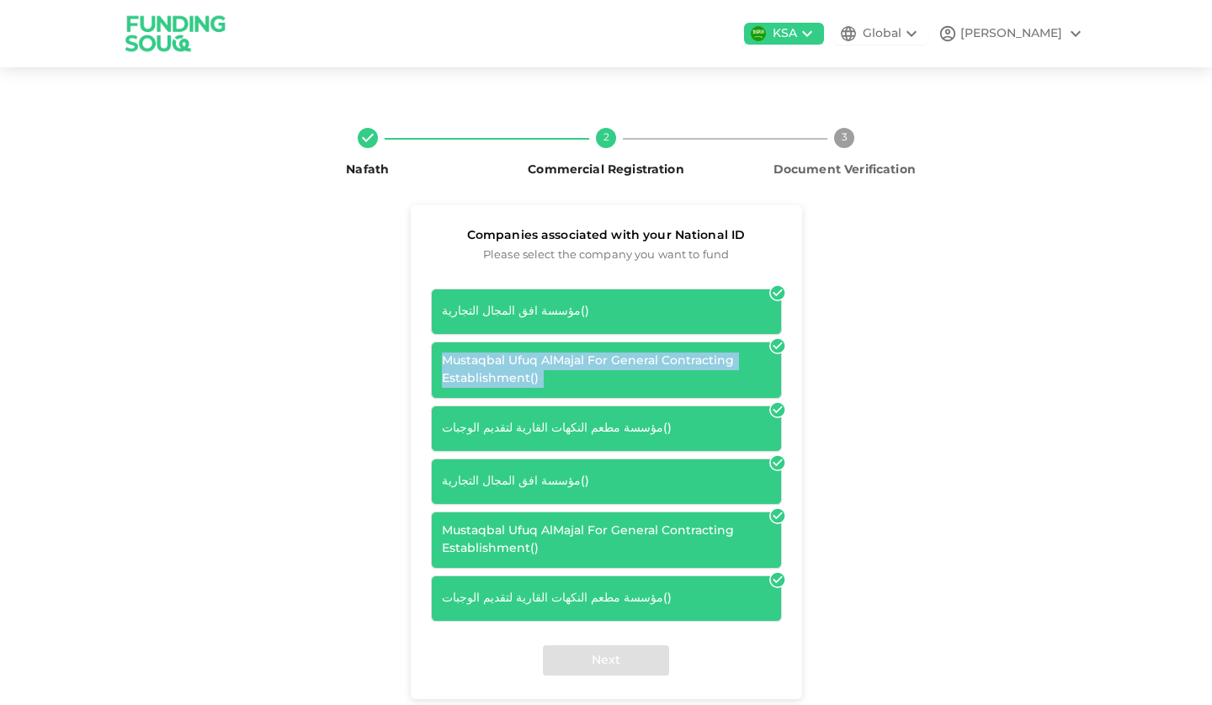
click at [629, 370] on div "Mustaqbal Ufuq AlMajal For General Contracting Establishment ( )" at bounding box center [606, 370] width 329 height 35
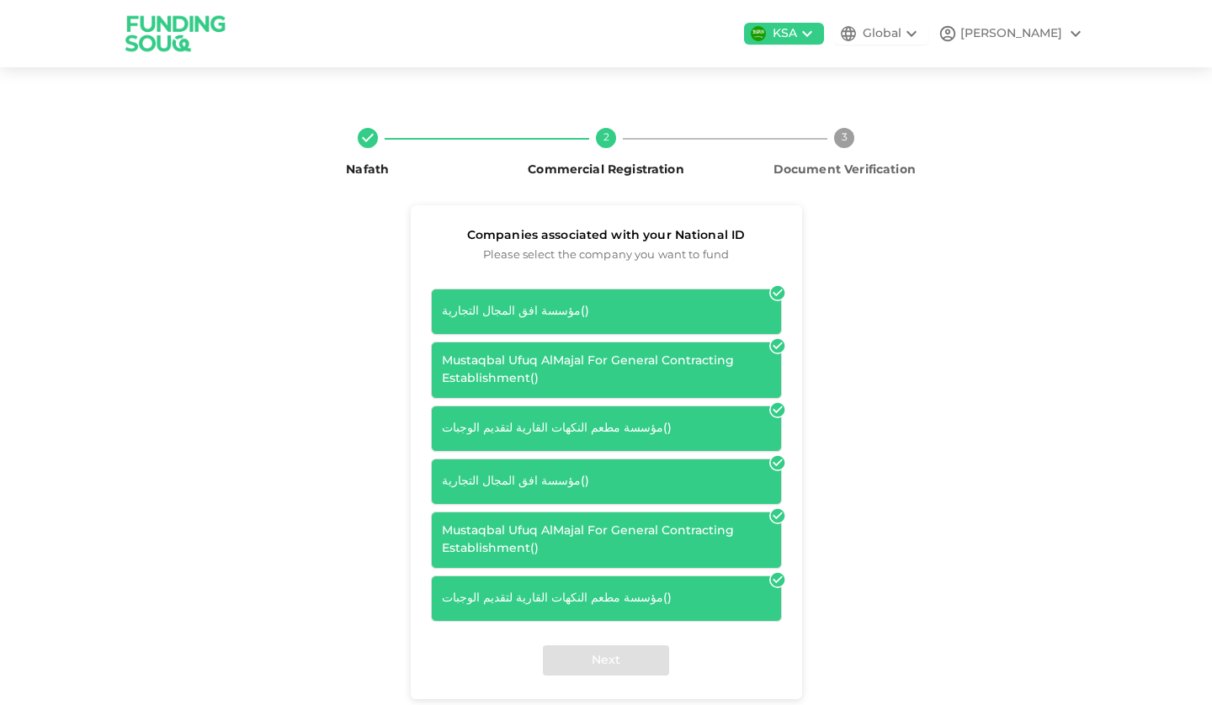
click at [577, 470] on div "مؤسسة افق المجال التجارية ( )" at bounding box center [606, 482] width 351 height 46
click at [770, 578] on icon at bounding box center [777, 580] width 14 height 14
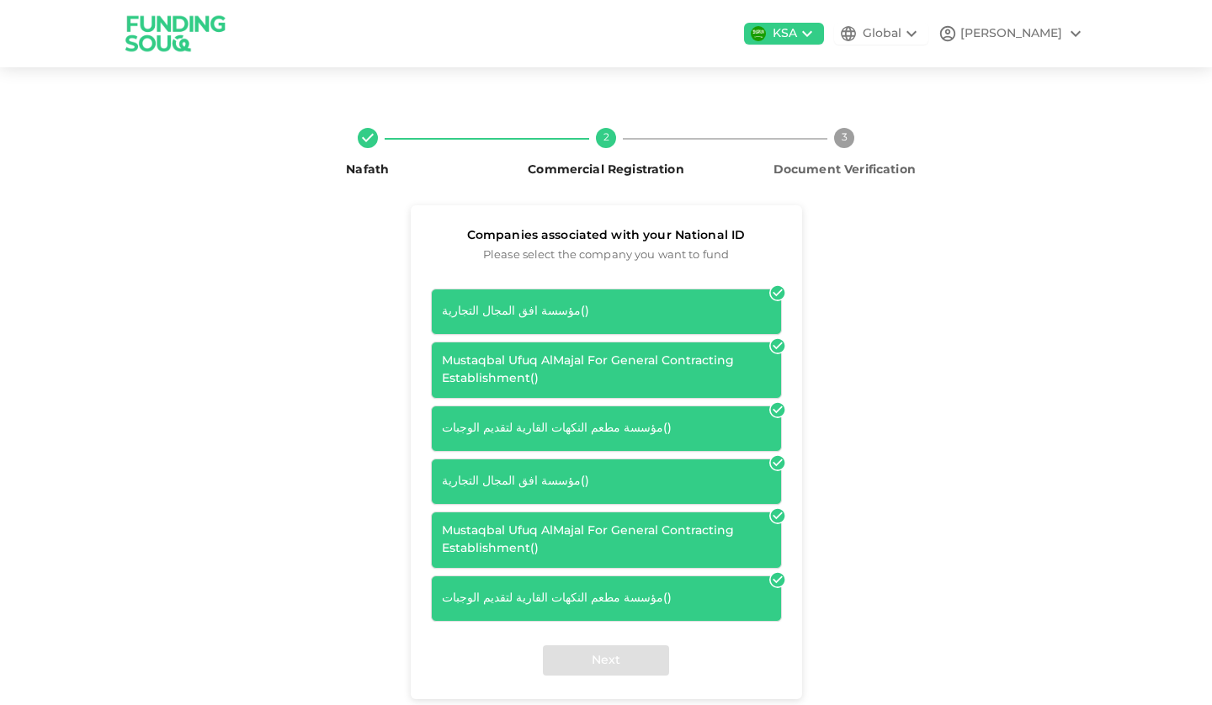
click at [772, 289] on icon at bounding box center [777, 293] width 14 height 14
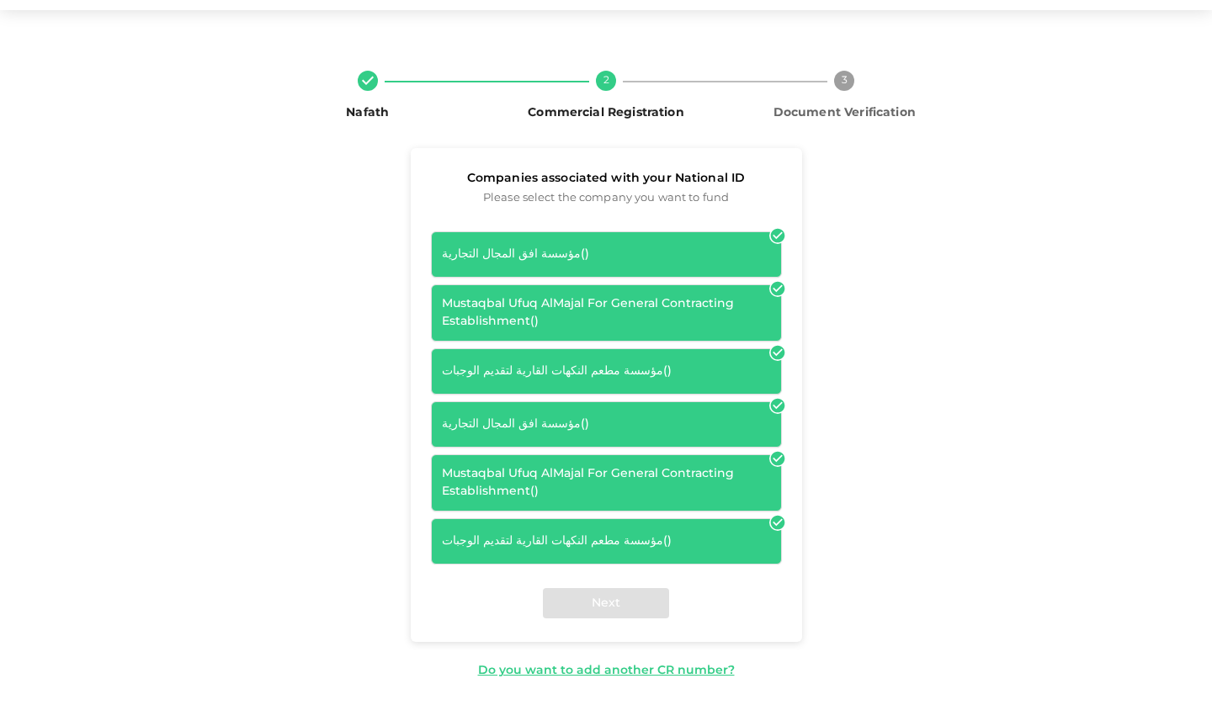
click at [560, 474] on div "Mustaqbal Ufuq AlMajal For General Contracting Establishment ( )" at bounding box center [606, 482] width 329 height 35
click at [587, 670] on div "Do you want to add another CR number?" at bounding box center [606, 671] width 257 height 18
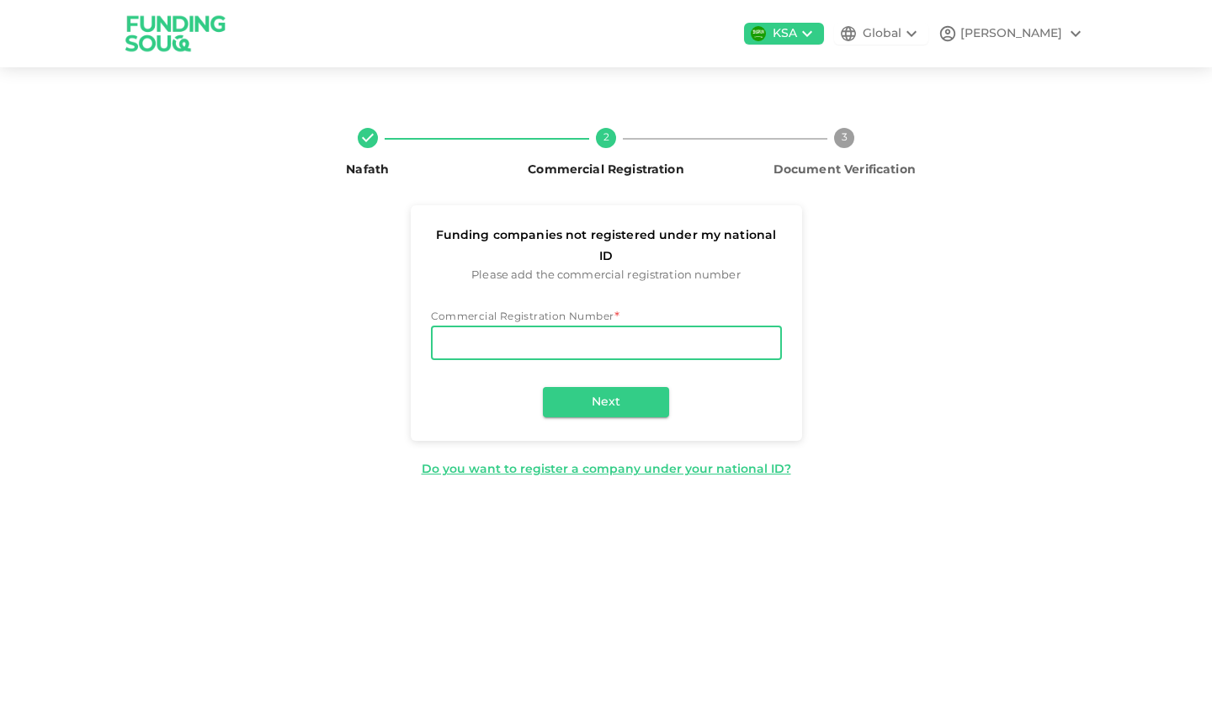
click at [609, 326] on input "Commercial Registration Number" at bounding box center [606, 343] width 351 height 34
type input "2051238156"
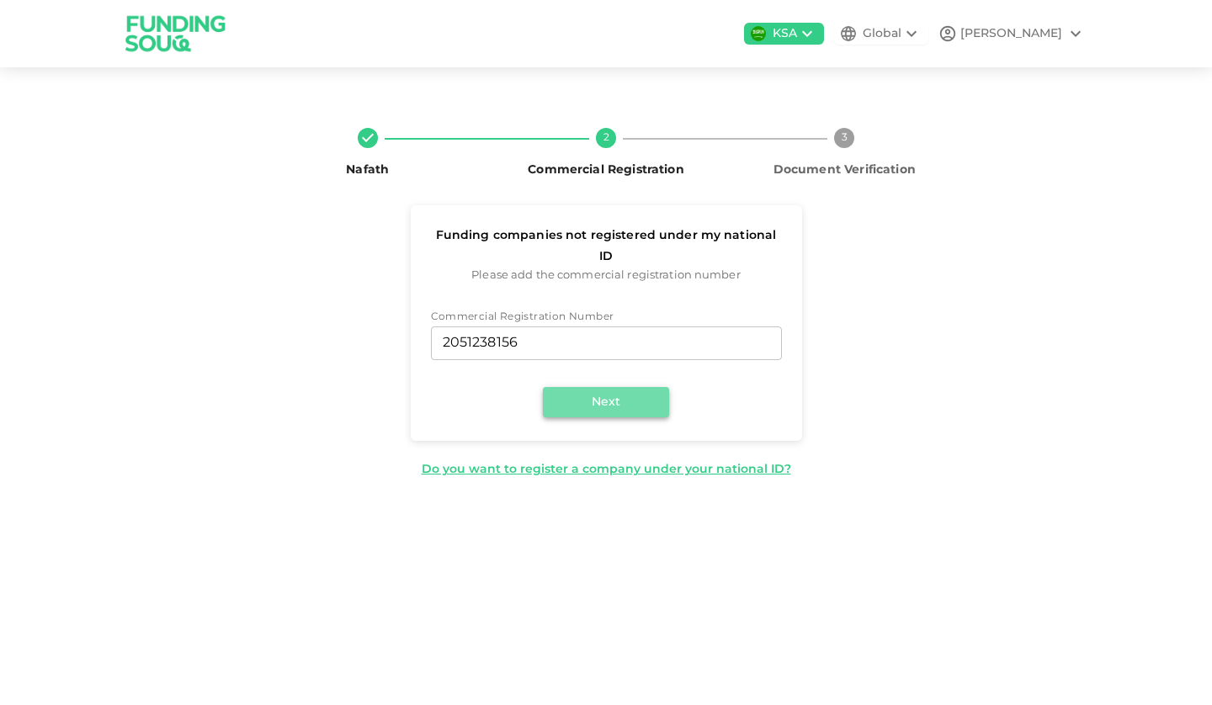
click at [611, 387] on button "Next" at bounding box center [606, 402] width 126 height 30
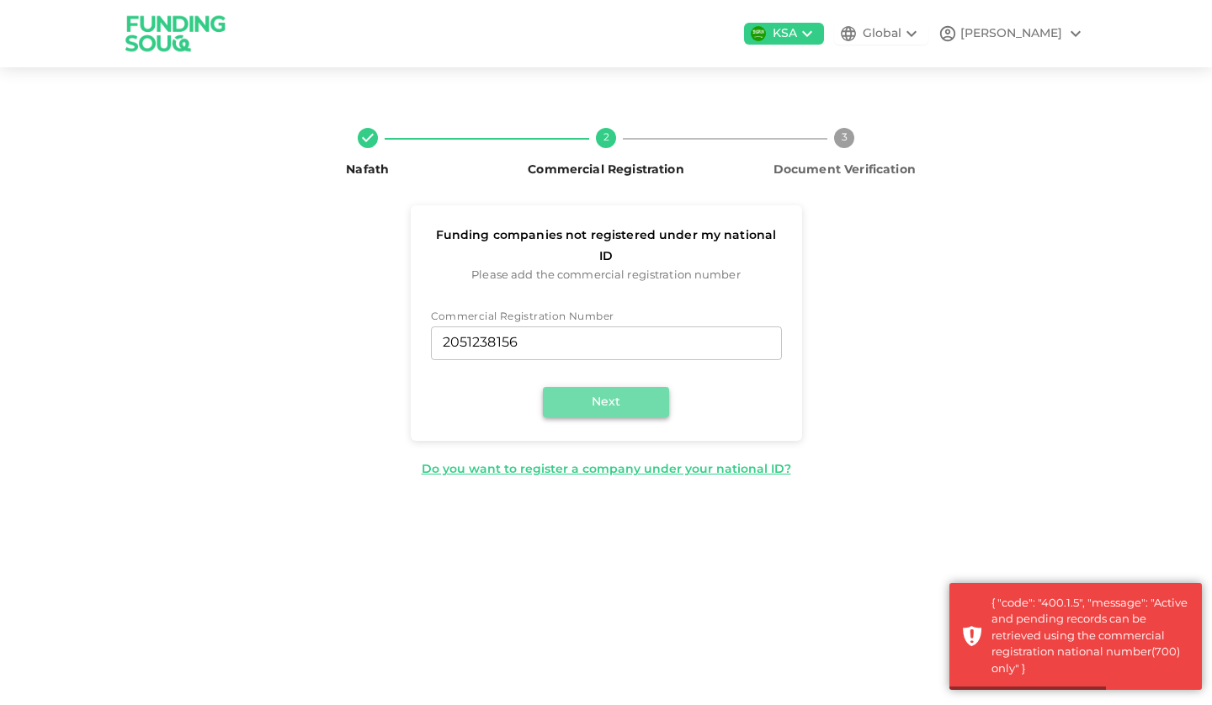
click at [611, 387] on button "Next" at bounding box center [606, 402] width 126 height 30
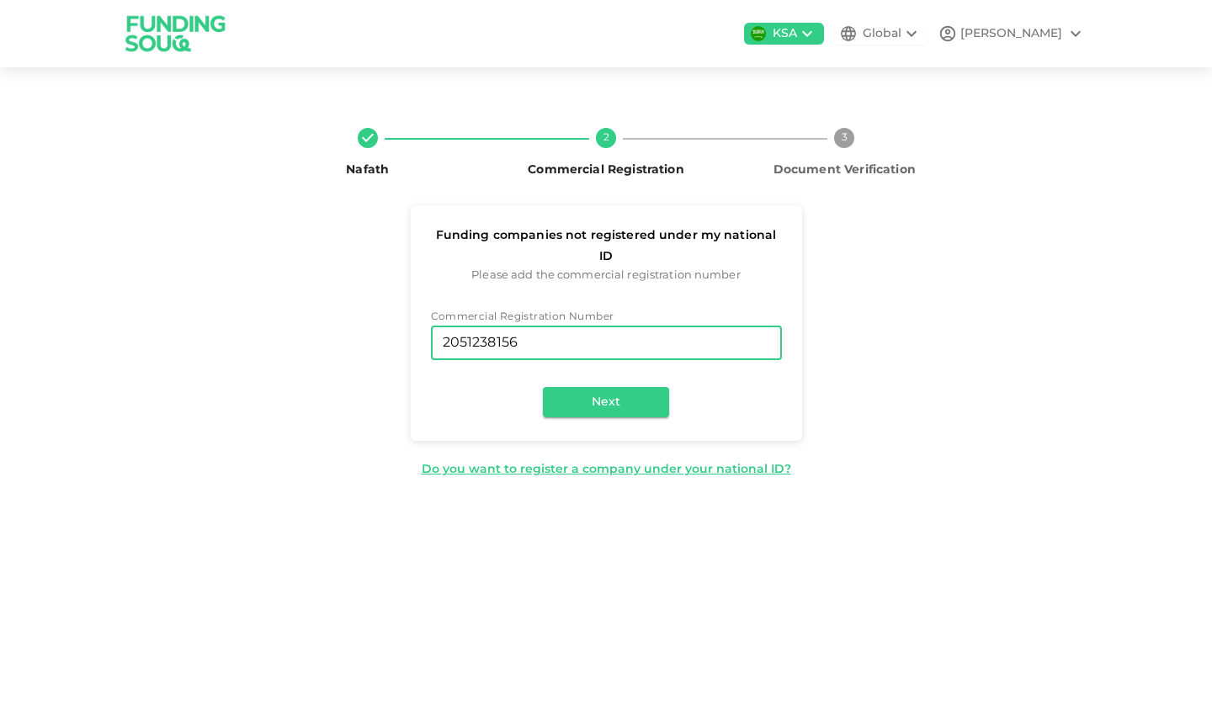
click at [696, 326] on input "2051238156" at bounding box center [606, 343] width 351 height 34
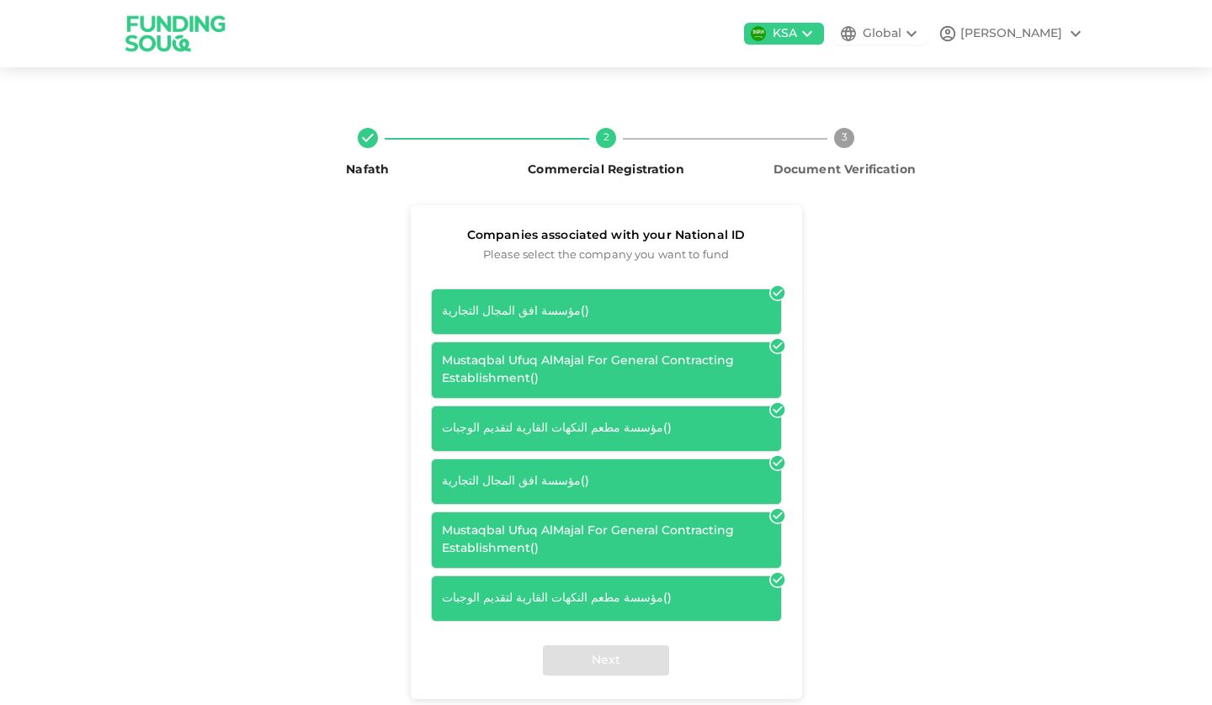
click at [621, 655] on div "Next" at bounding box center [606, 660] width 391 height 77
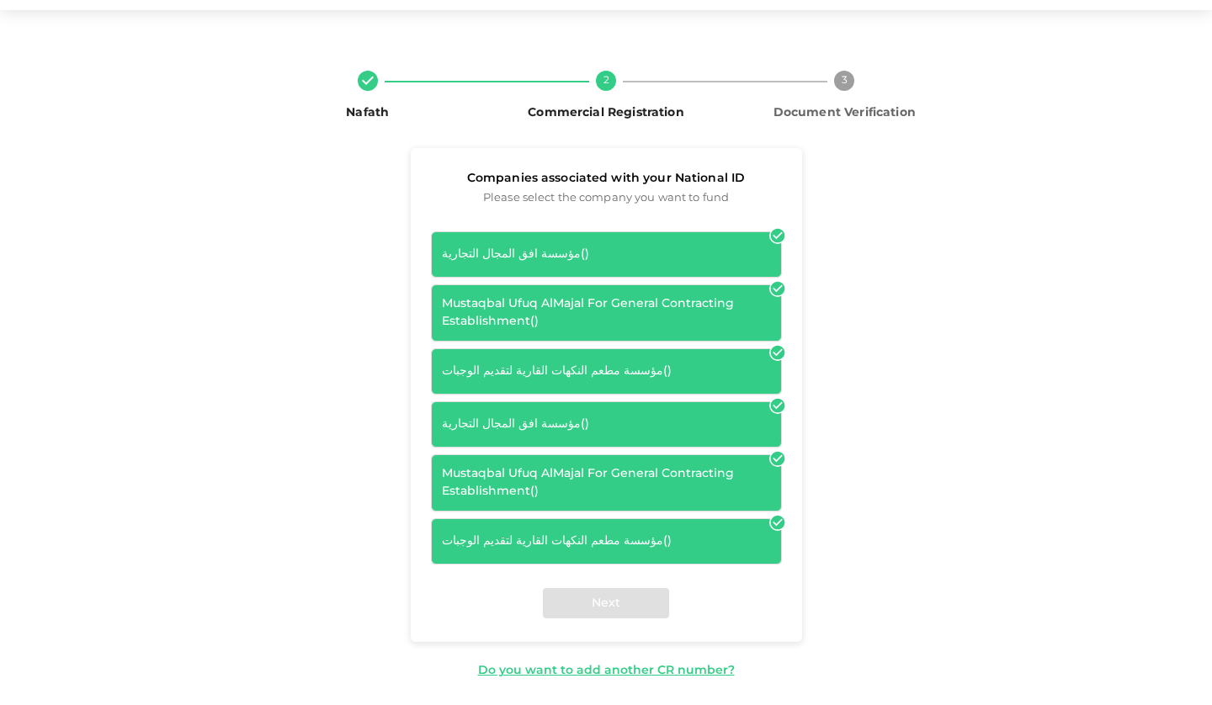
click at [676, 615] on div "Next" at bounding box center [606, 603] width 391 height 77
click at [618, 602] on div "Next" at bounding box center [606, 603] width 391 height 77
click at [691, 465] on div "Mustaqbal Ufuq AlMajal For General Contracting Establishment ( )" at bounding box center [606, 482] width 329 height 35
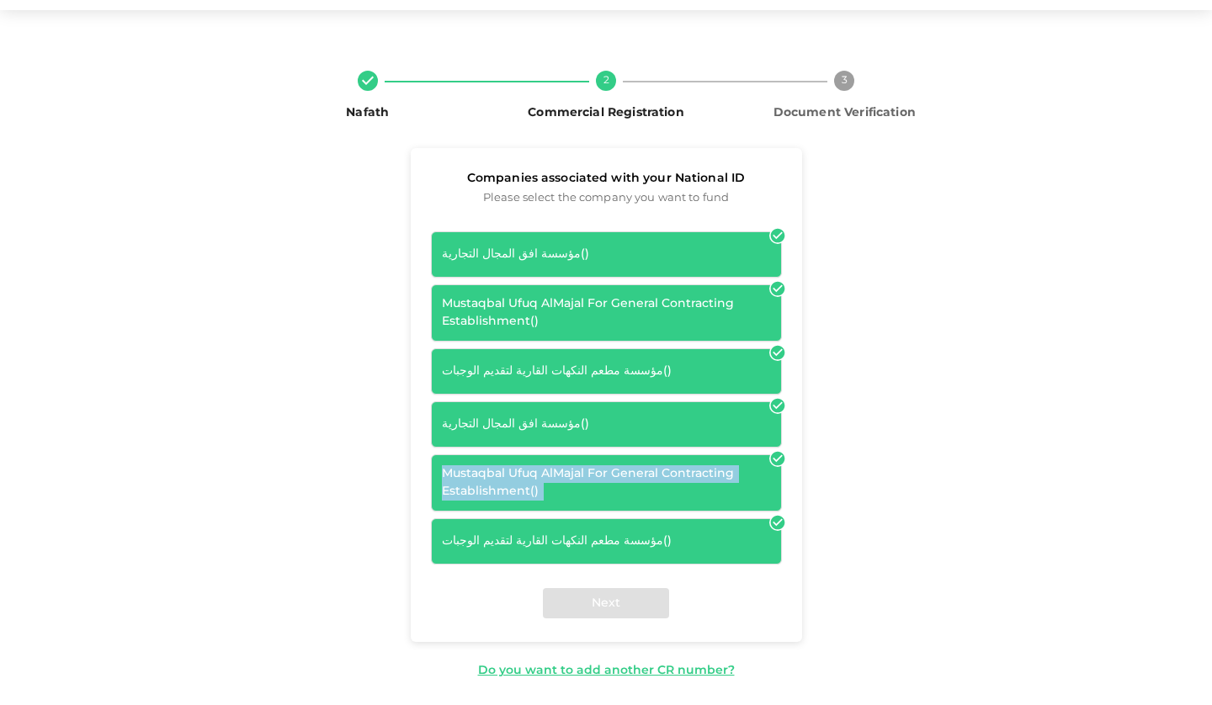
click at [691, 465] on div "Mustaqbal Ufuq AlMajal For General Contracting Establishment ( )" at bounding box center [606, 482] width 329 height 35
click at [751, 466] on div "Mustaqbal Ufuq AlMajal For General Contracting Establishment ( )" at bounding box center [606, 482] width 329 height 35
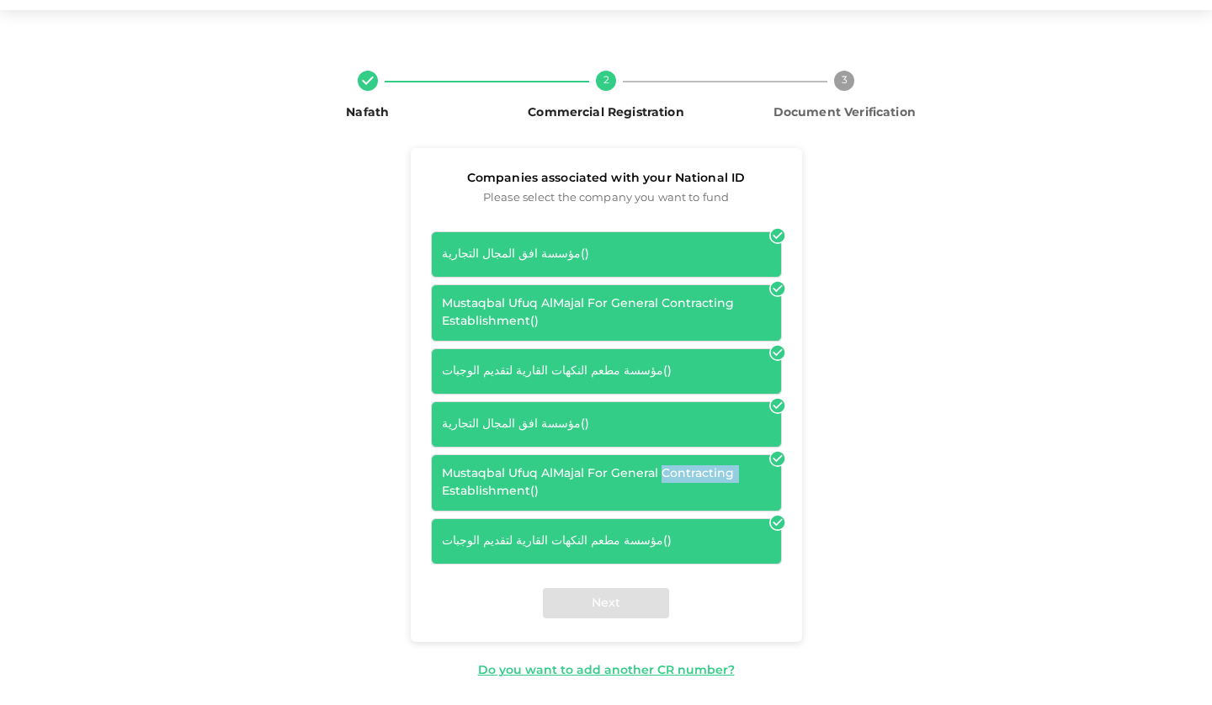
click at [751, 466] on div "Mustaqbal Ufuq AlMajal For General Contracting Establishment ( )" at bounding box center [606, 482] width 329 height 35
click at [666, 250] on div "مؤسسة افق المجال التجارية ( )" at bounding box center [606, 255] width 329 height 18
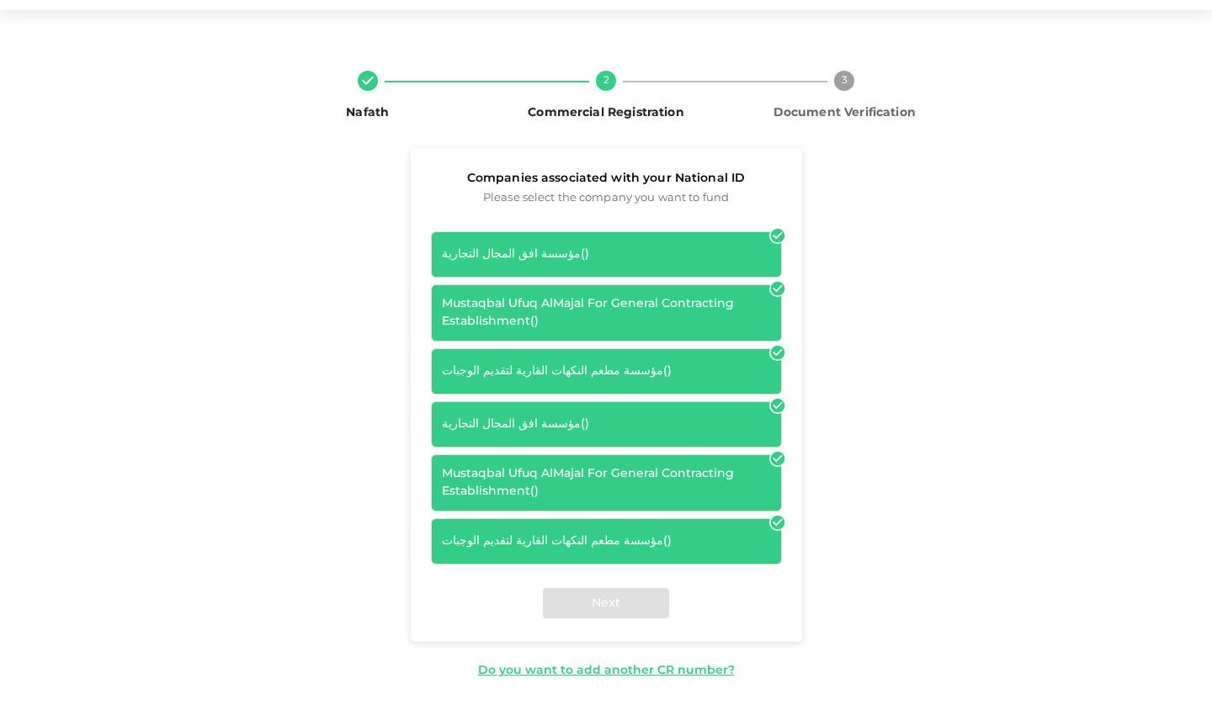
click at [577, 597] on div "Next" at bounding box center [606, 603] width 391 height 77
click at [579, 513] on div "مؤسسة افق المجال التجارية ( ) Mustaqbal Ufuq AlMajal For General Contracting Es…" at bounding box center [606, 397] width 351 height 333
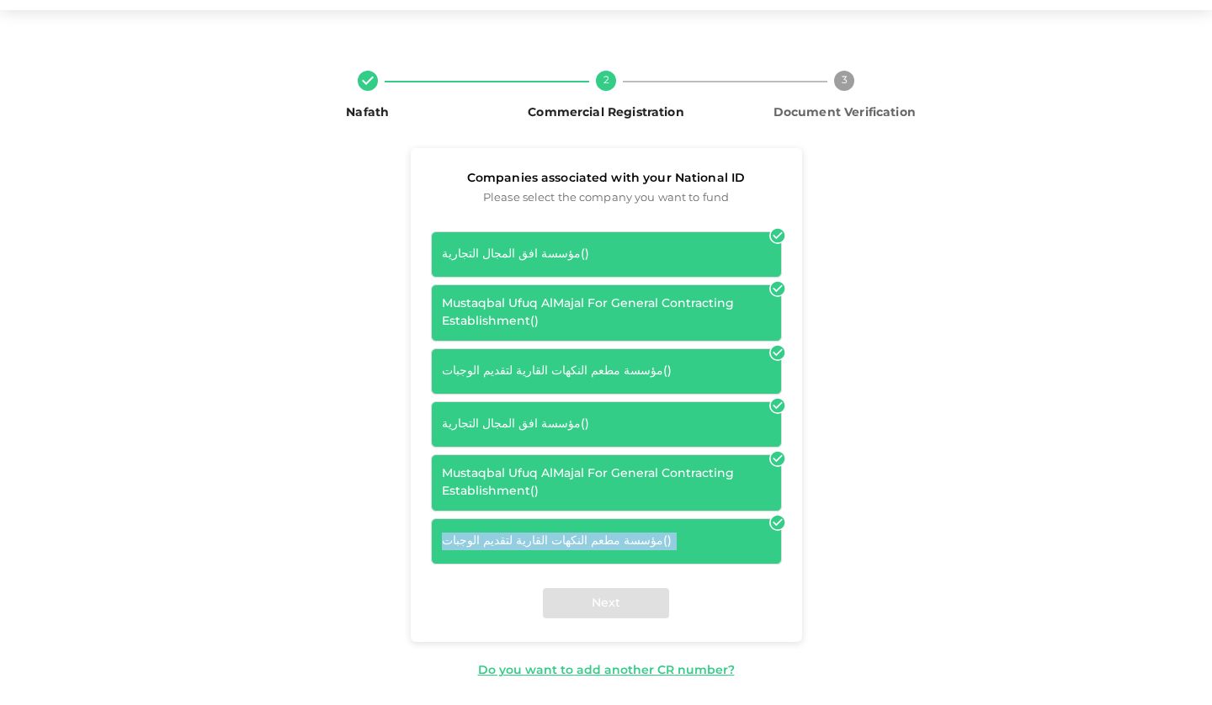
click at [579, 513] on div "مؤسسة افق المجال التجارية ( ) Mustaqbal Ufuq AlMajal For General Contracting Es…" at bounding box center [606, 397] width 351 height 333
click at [554, 444] on div "مؤسسة افق المجال التجارية ( )" at bounding box center [606, 424] width 351 height 46
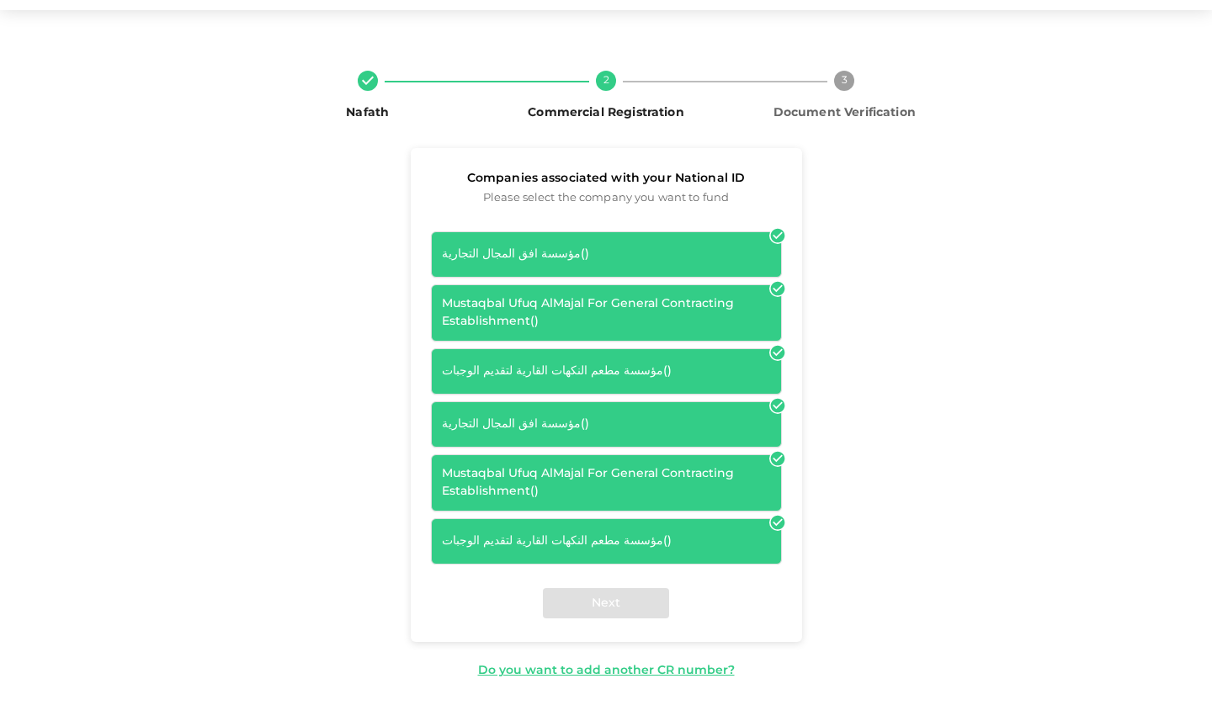
click at [603, 309] on div "Mustaqbal Ufuq AlMajal For General Contracting Establishment ( )" at bounding box center [606, 312] width 329 height 35
click at [532, 247] on div "مؤسسة افق المجال التجارية ( )" at bounding box center [606, 255] width 329 height 18
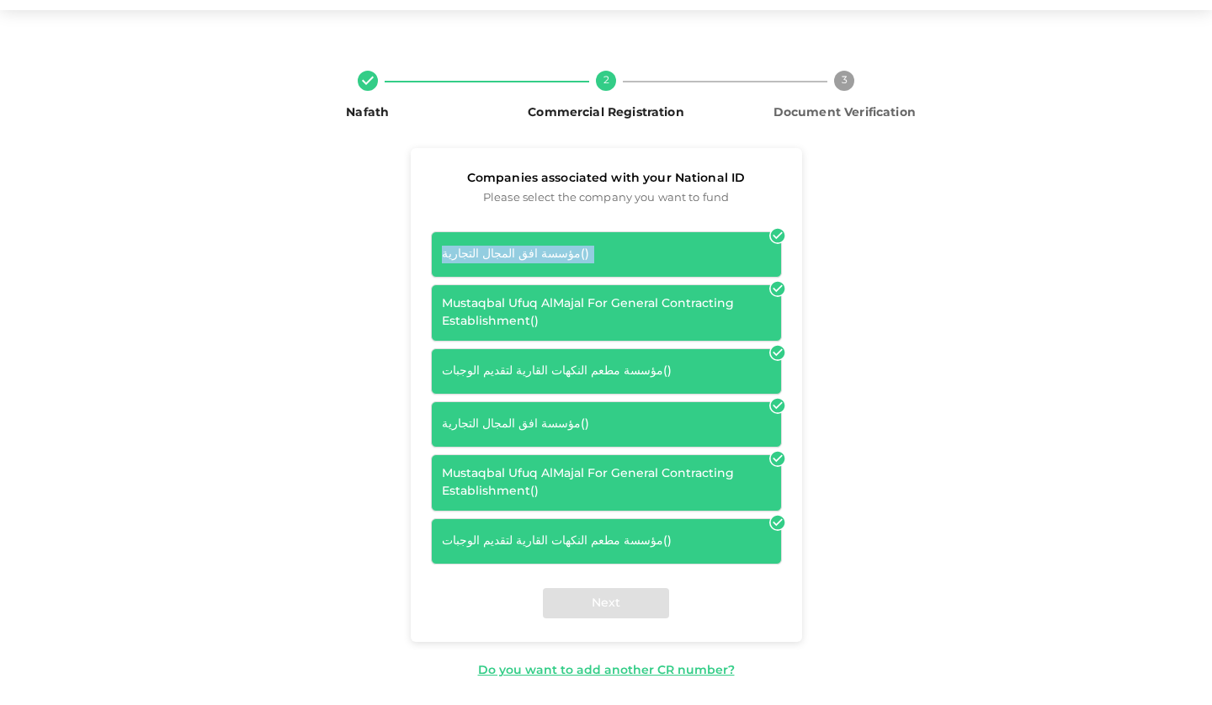
click at [532, 247] on div "مؤسسة افق المجال التجارية ( )" at bounding box center [606, 255] width 329 height 18
click at [771, 231] on icon at bounding box center [777, 236] width 14 height 14
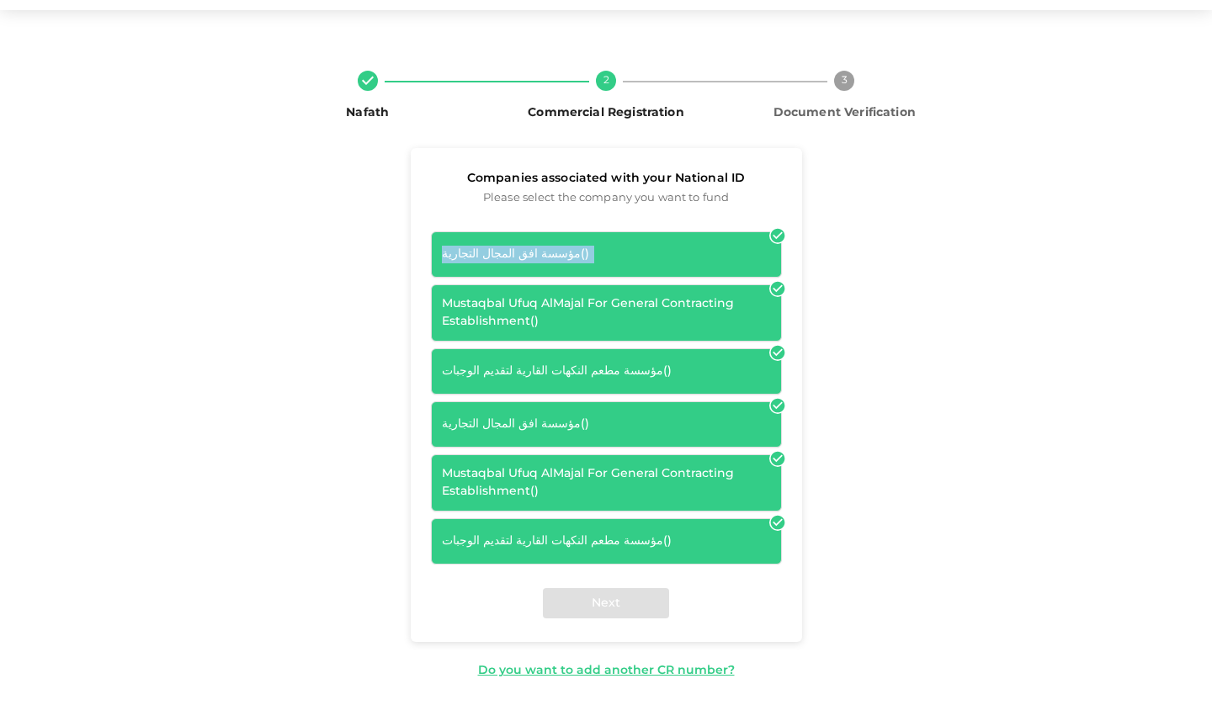
click at [771, 231] on icon at bounding box center [777, 236] width 14 height 14
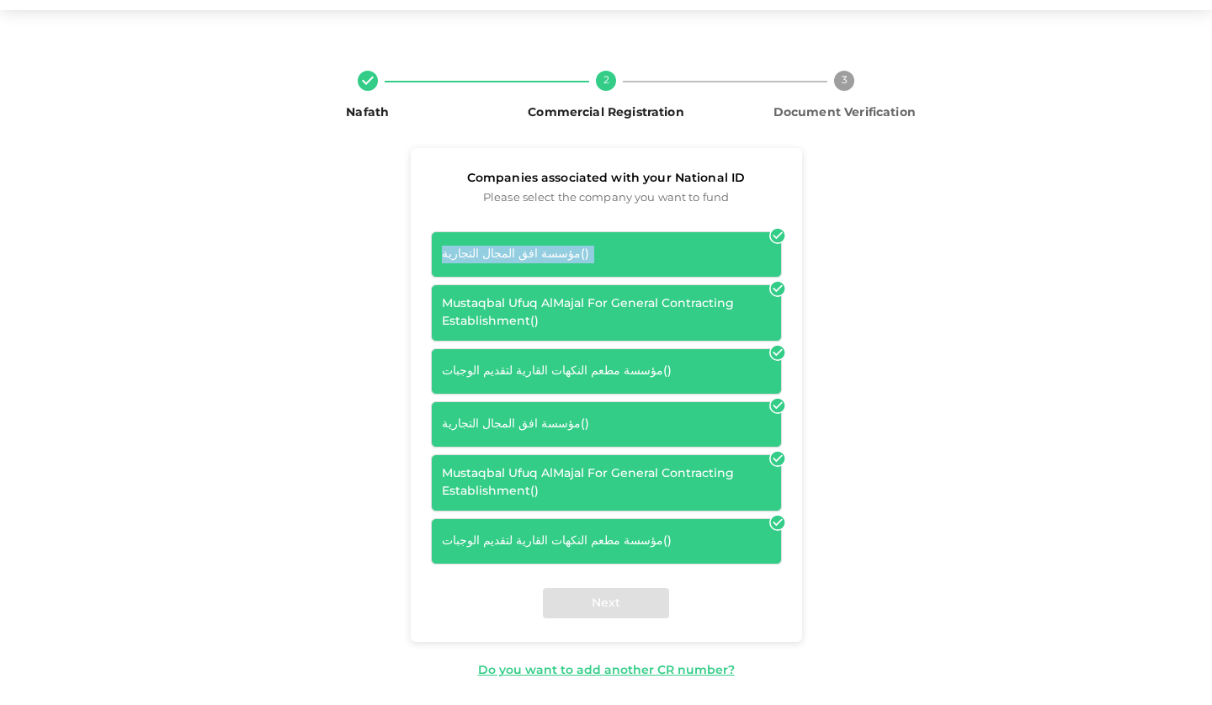
click at [771, 231] on icon at bounding box center [777, 236] width 14 height 14
click at [705, 307] on div "Mustaqbal Ufuq AlMajal For General Contracting Establishment ( )" at bounding box center [606, 312] width 329 height 35
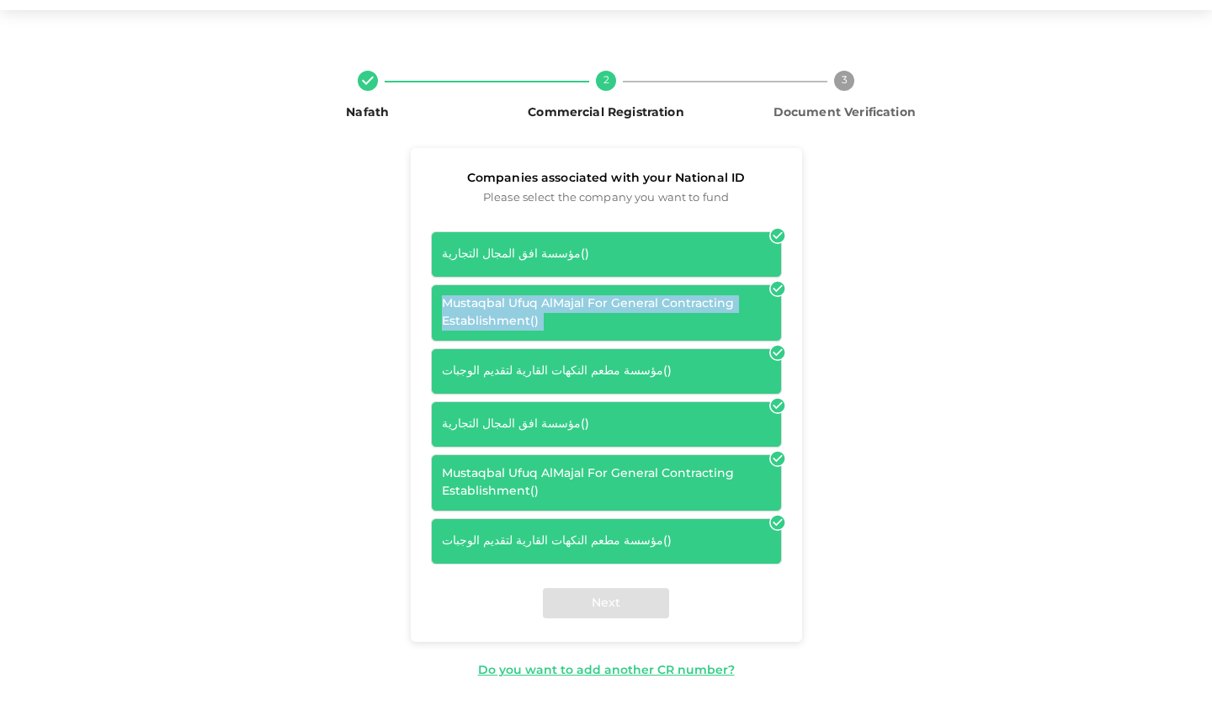
click at [705, 307] on div "Mustaqbal Ufuq AlMajal For General Contracting Establishment ( )" at bounding box center [606, 312] width 329 height 35
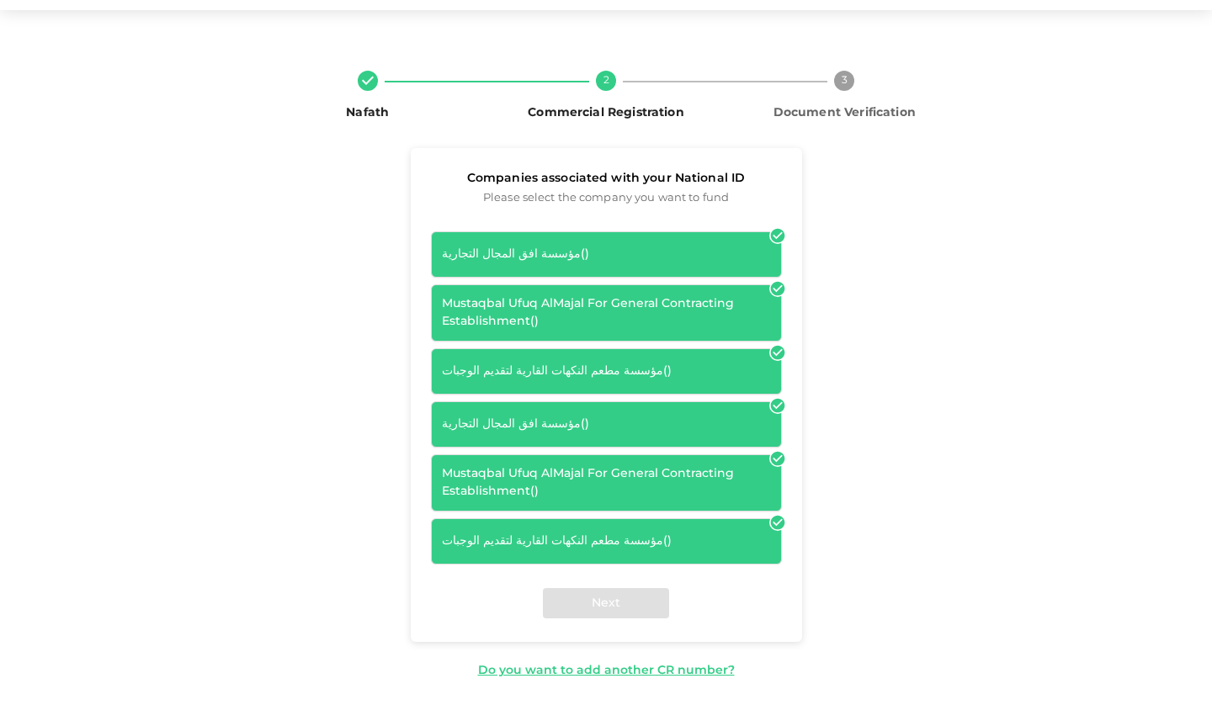
click at [623, 597] on div "Next" at bounding box center [606, 603] width 391 height 77
click at [628, 598] on div "Next" at bounding box center [606, 603] width 391 height 77
click at [641, 669] on div "Do you want to add another CR number?" at bounding box center [606, 671] width 257 height 18
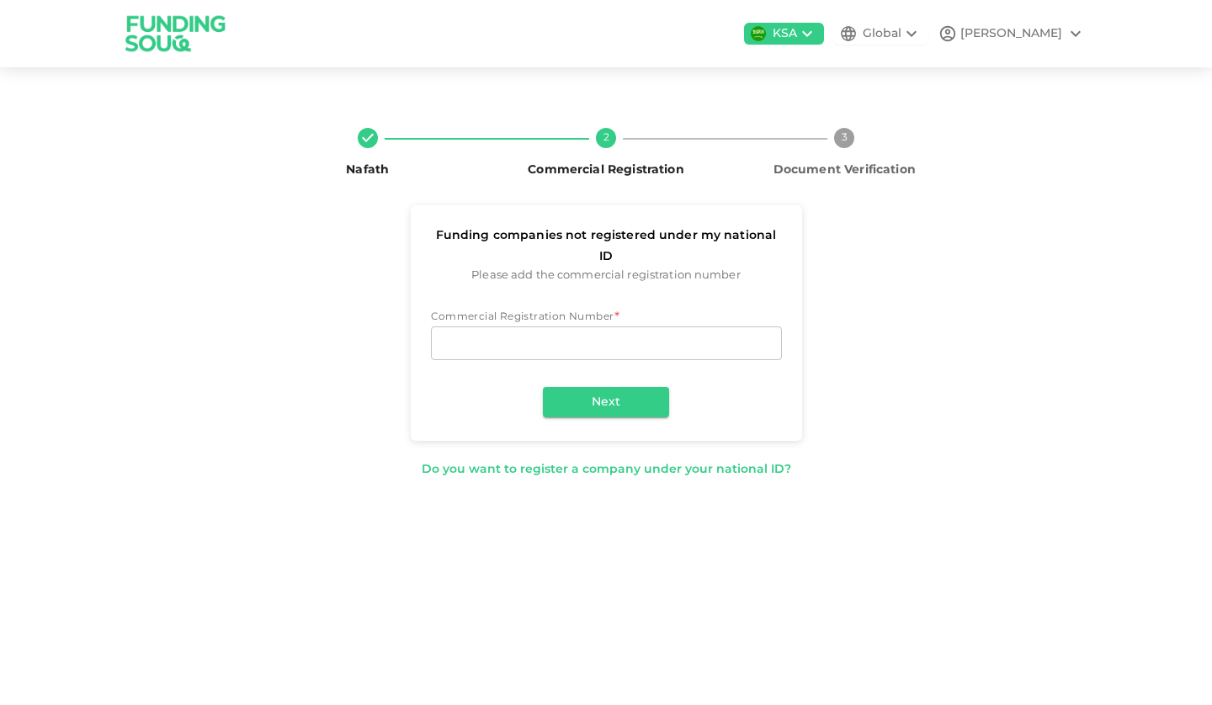
scroll to position [0, 0]
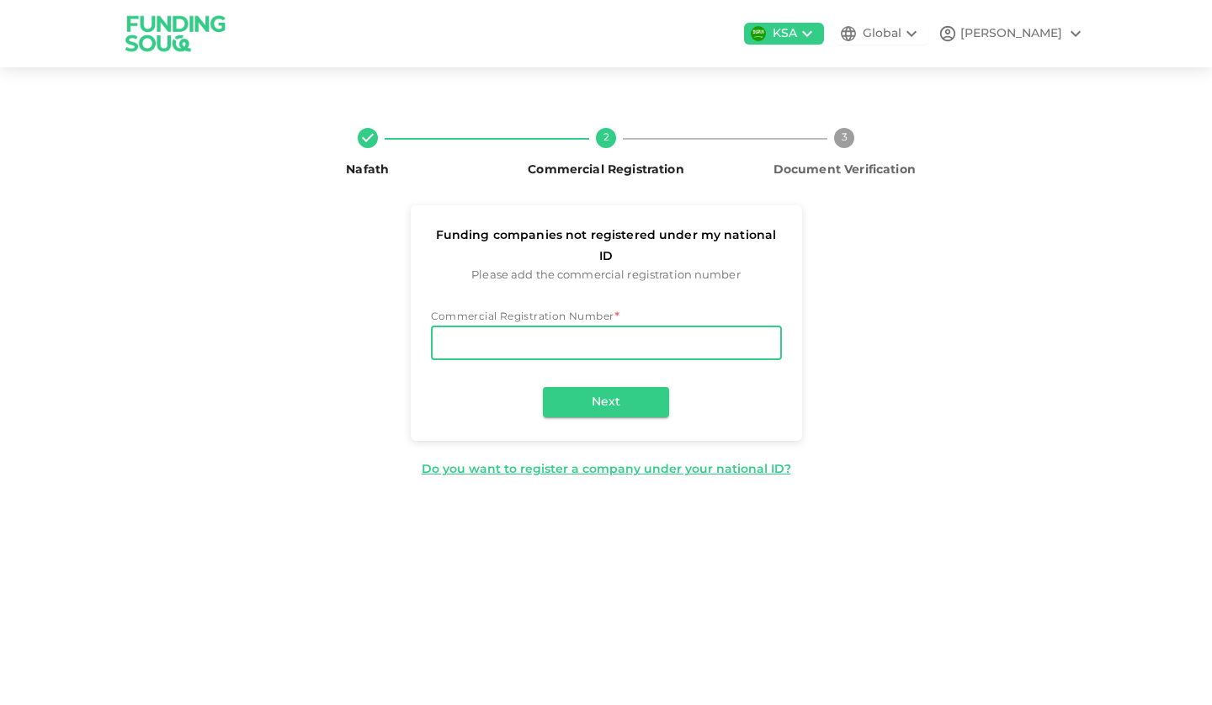
click at [693, 326] on input "Commercial Registration Number" at bounding box center [606, 343] width 351 height 34
type input "7026371521"
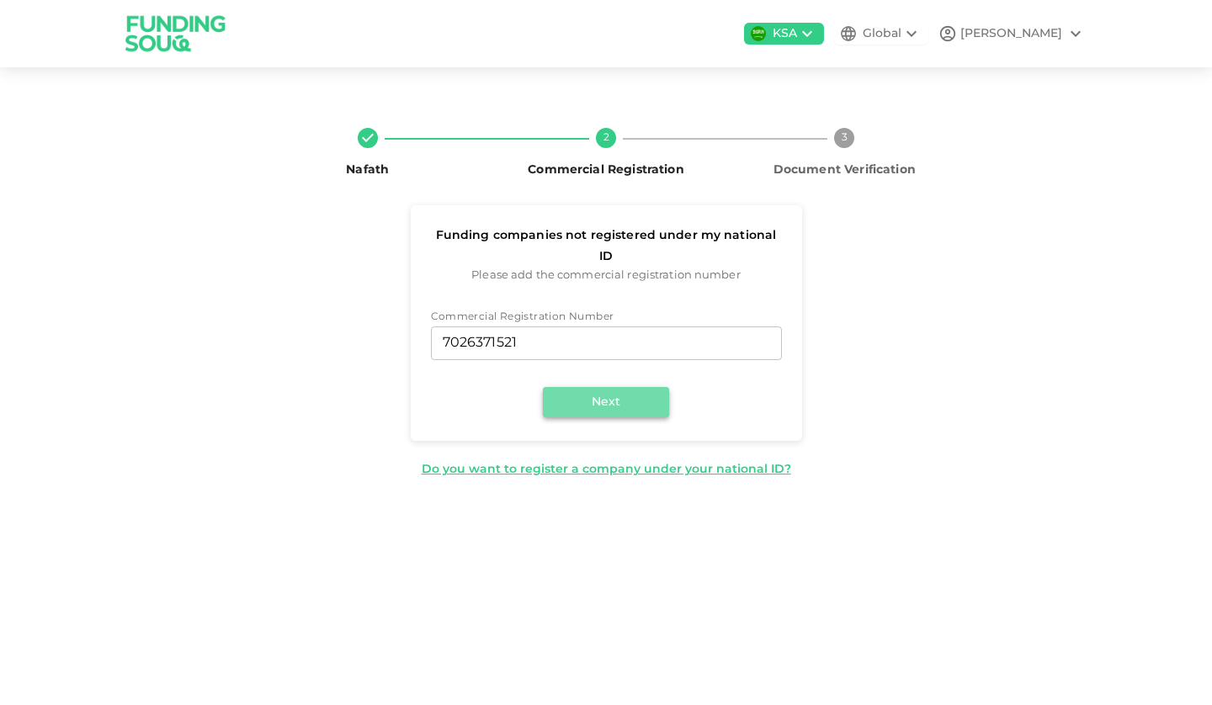
click at [641, 387] on button "Next" at bounding box center [606, 402] width 126 height 30
click at [1082, 31] on icon at bounding box center [1075, 34] width 20 height 20
click at [1074, 29] on div at bounding box center [606, 352] width 1212 height 705
click at [1074, 29] on icon at bounding box center [1075, 34] width 20 height 20
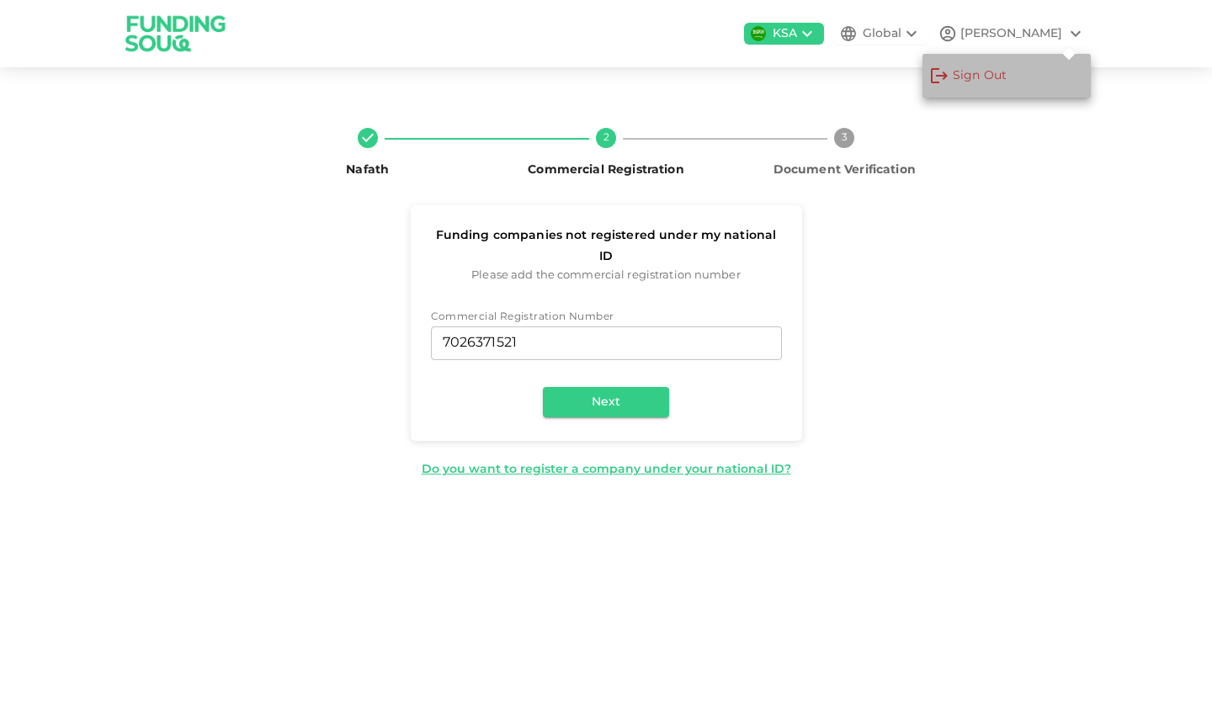
click at [983, 68] on div "Sign Out" at bounding box center [979, 75] width 54 height 17
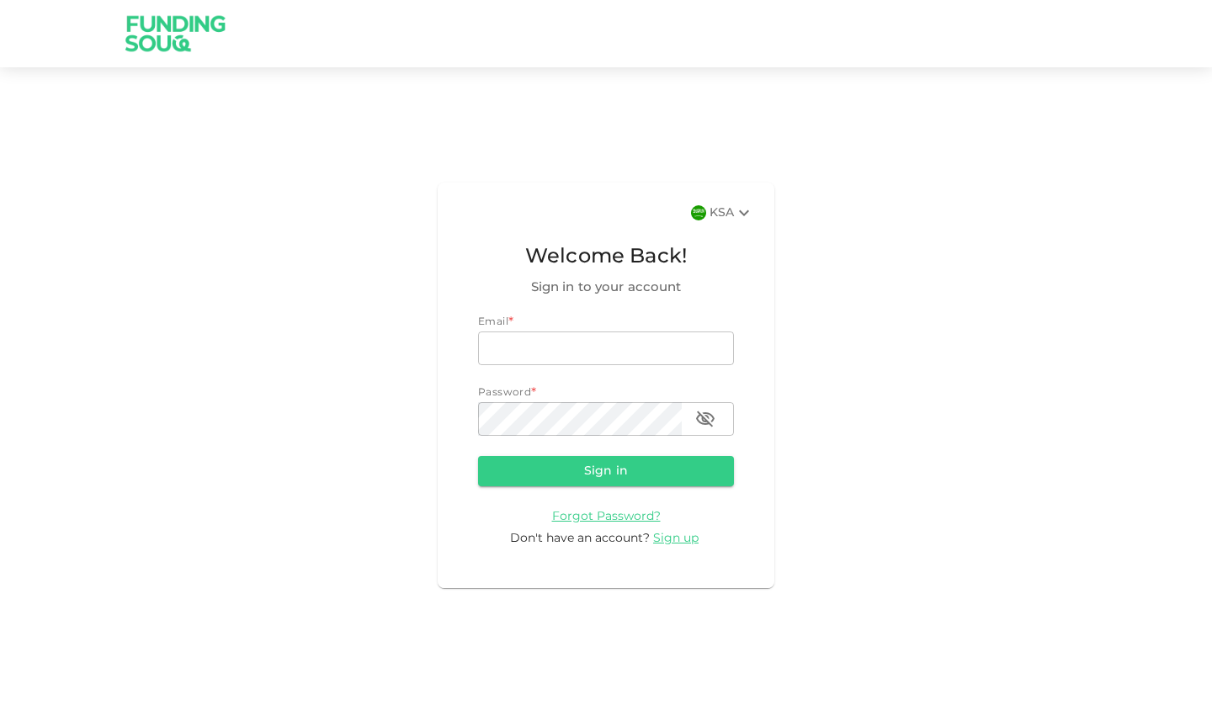
type input "[EMAIL_ADDRESS][DOMAIN_NAME]"
click at [745, 209] on icon at bounding box center [744, 213] width 20 height 20
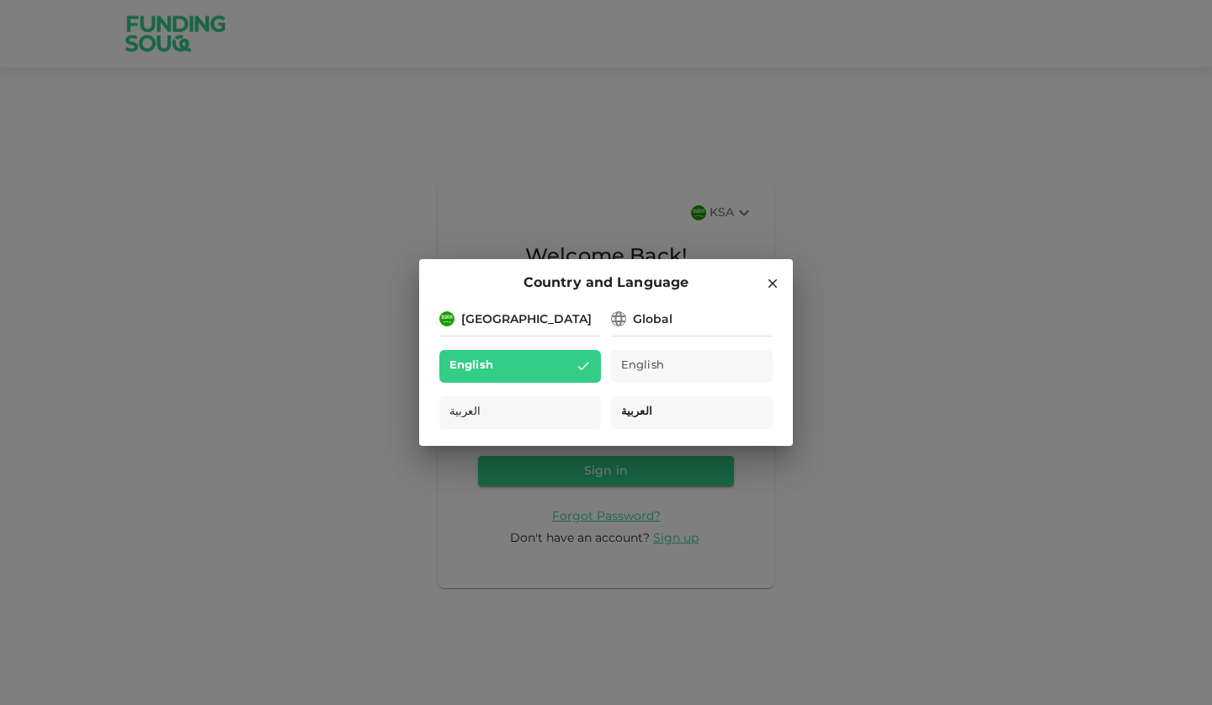
click at [667, 403] on div "العربية" at bounding box center [692, 412] width 162 height 33
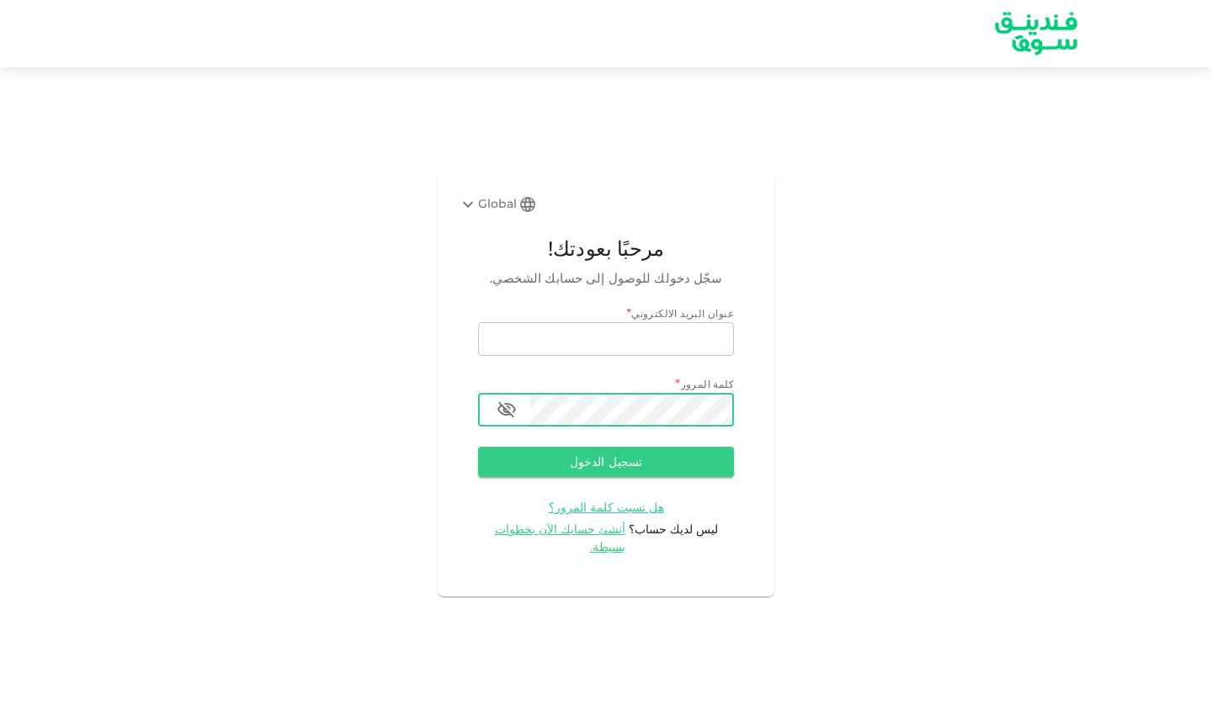
type input "[EMAIL_ADDRESS][DOMAIN_NAME]"
click at [510, 418] on icon "button" at bounding box center [506, 410] width 19 height 16
click at [594, 468] on button "تسجيل الدخول" at bounding box center [606, 462] width 256 height 30
click at [495, 210] on div "Global" at bounding box center [487, 204] width 59 height 20
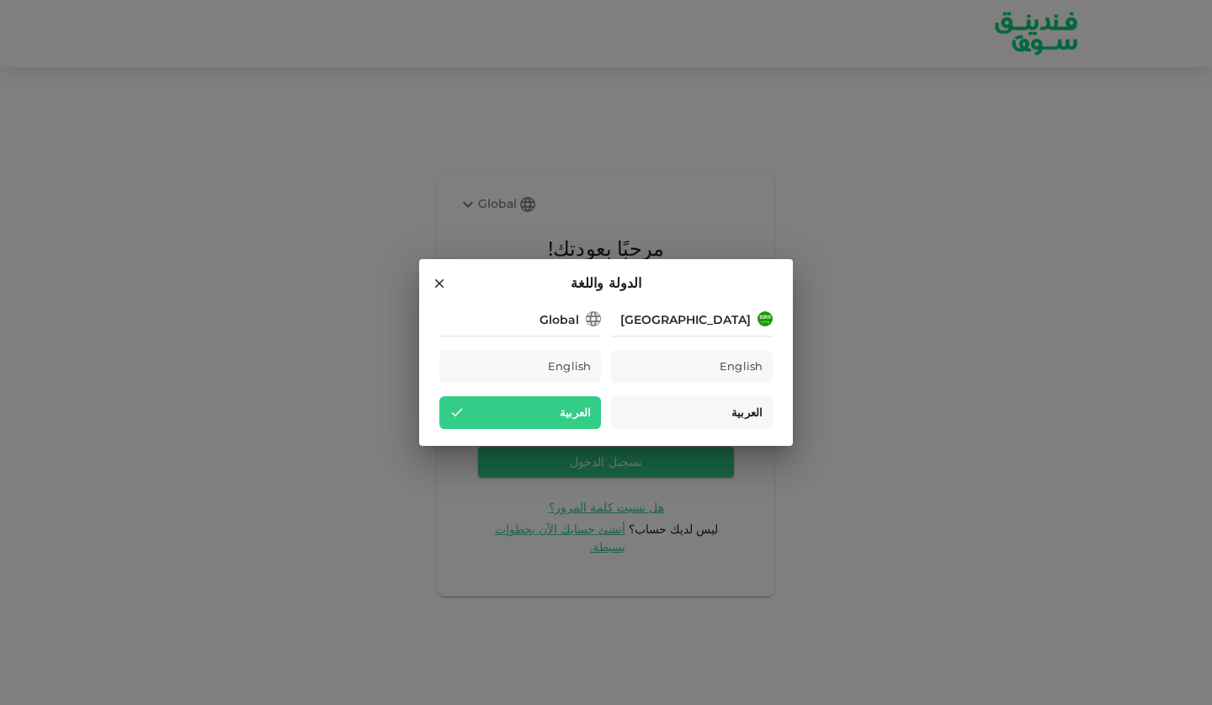
click at [684, 411] on div "العربية" at bounding box center [692, 412] width 162 height 33
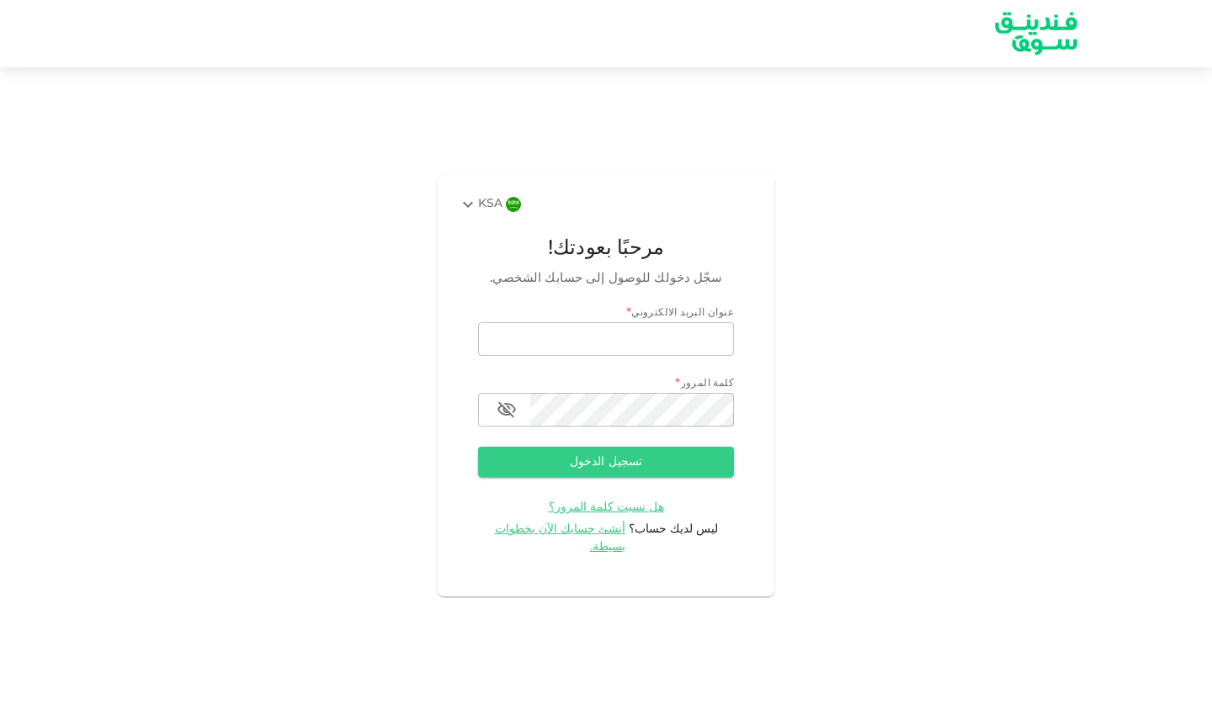
type input "[EMAIL_ADDRESS][DOMAIN_NAME]"
click at [481, 208] on div "KSA" at bounding box center [480, 204] width 45 height 20
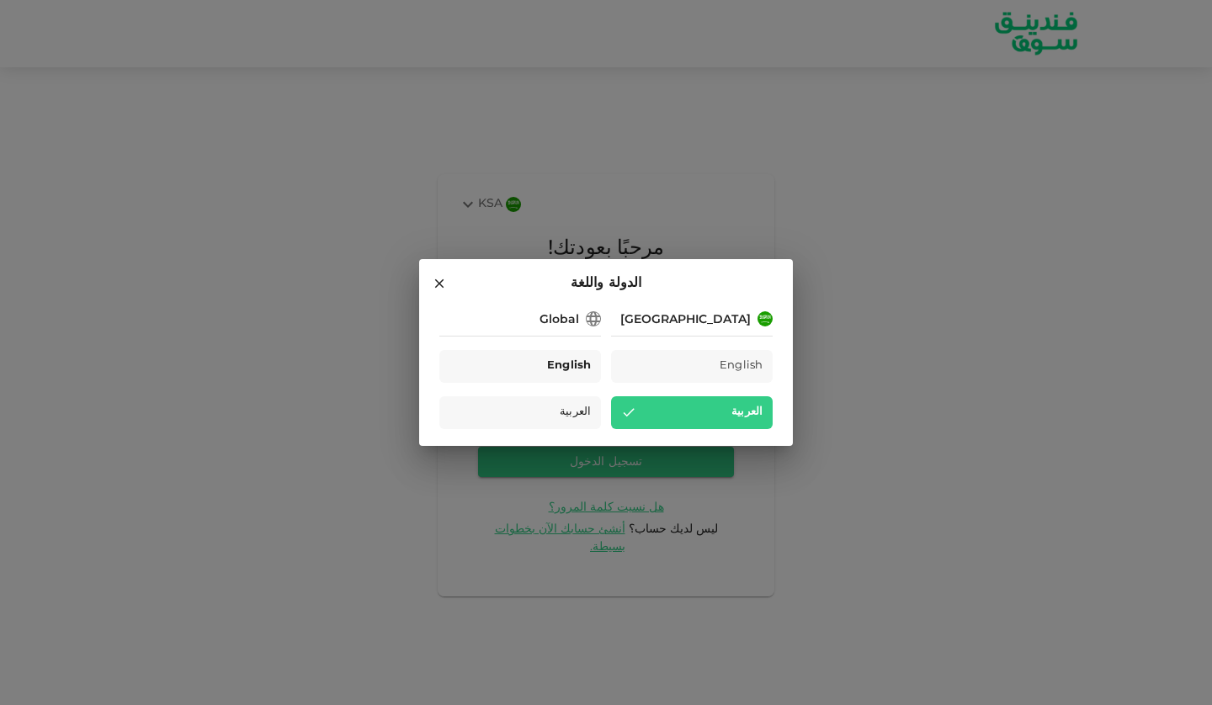
click at [574, 367] on span "English" at bounding box center [569, 366] width 44 height 19
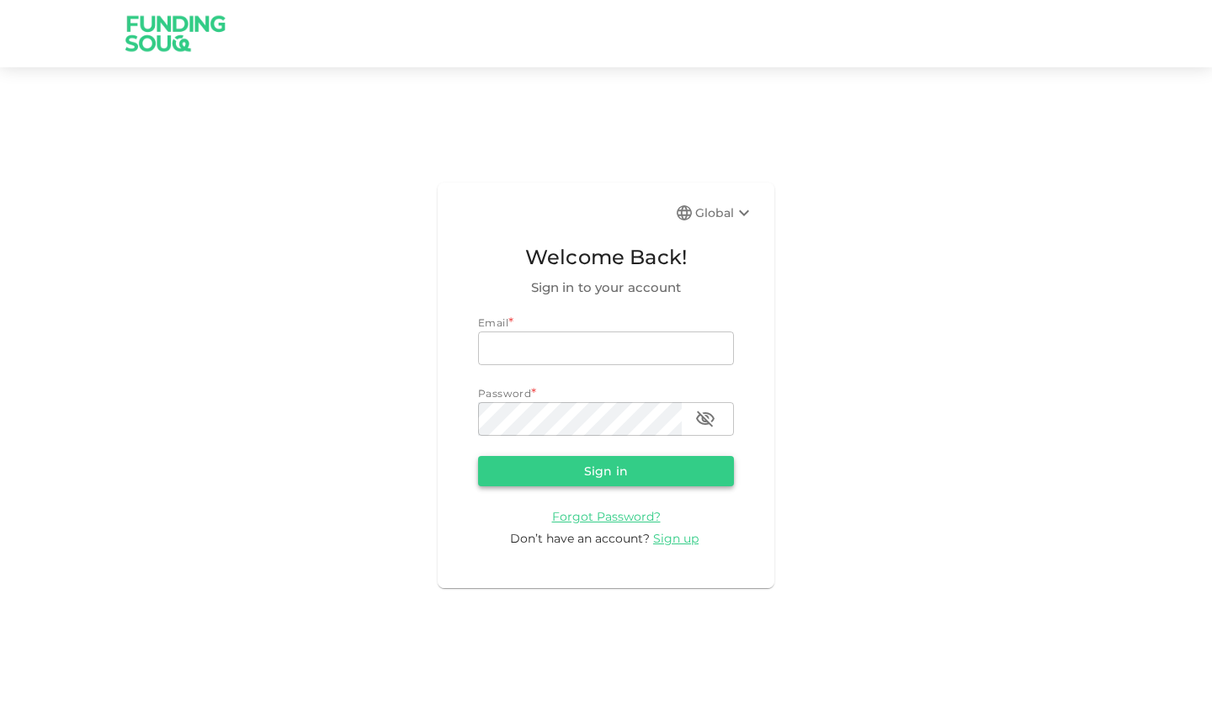
type input "[EMAIL_ADDRESS][DOMAIN_NAME]"
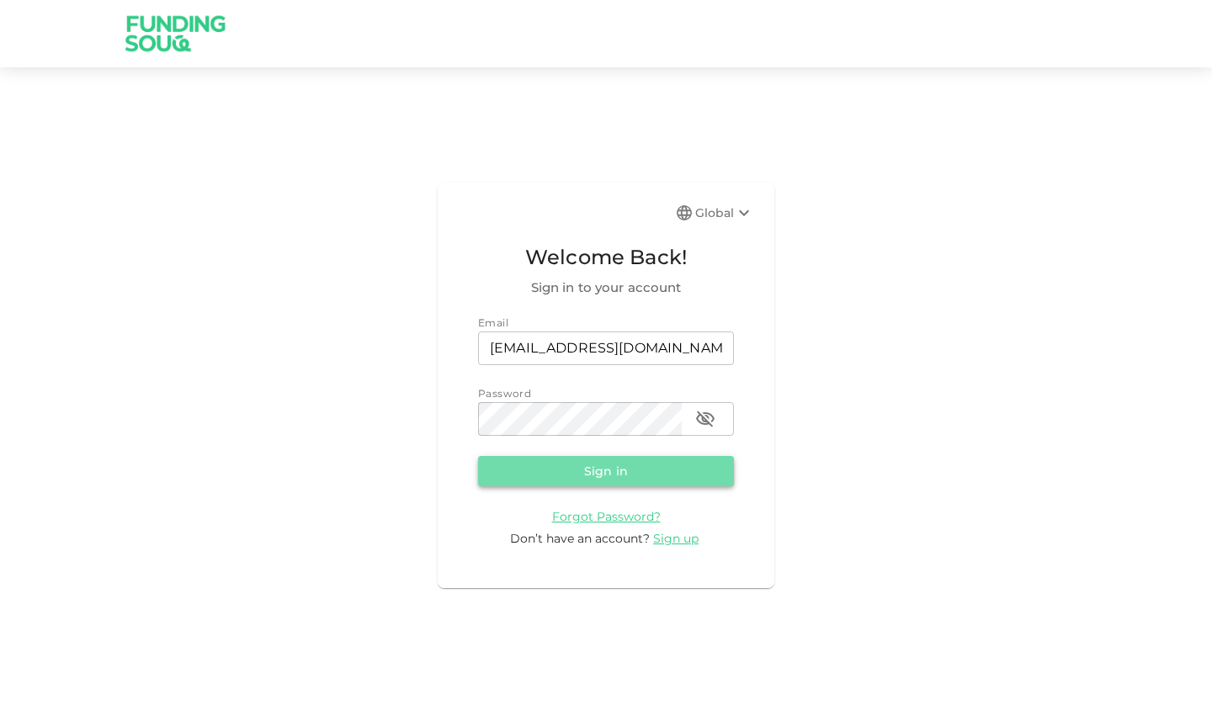
click at [585, 473] on button "Sign in" at bounding box center [606, 471] width 256 height 30
